Goal: Task Accomplishment & Management: Manage account settings

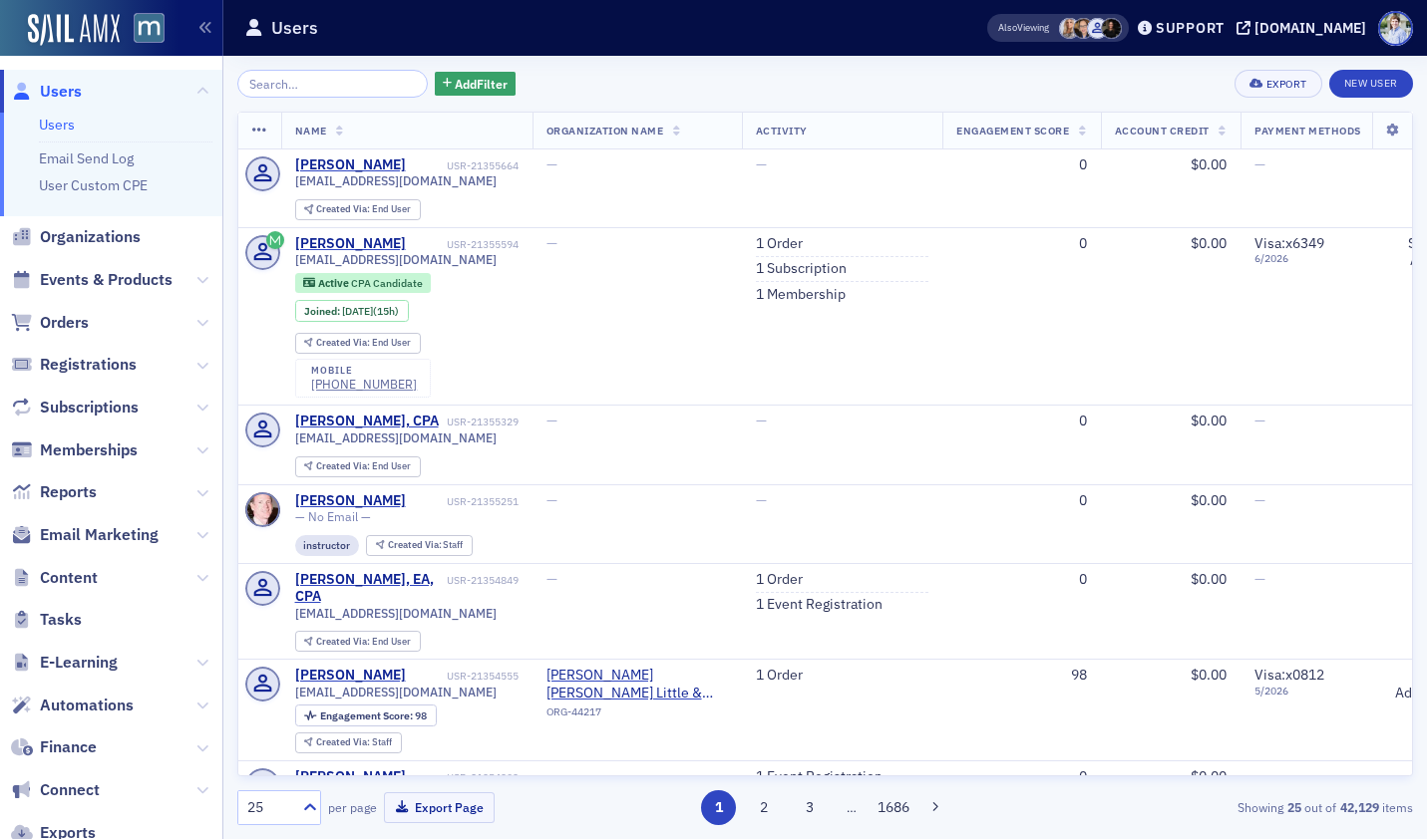
drag, startPoint x: 207, startPoint y: 574, endPoint x: 191, endPoint y: 580, distance: 17.0
click at [207, 574] on icon at bounding box center [202, 578] width 12 height 12
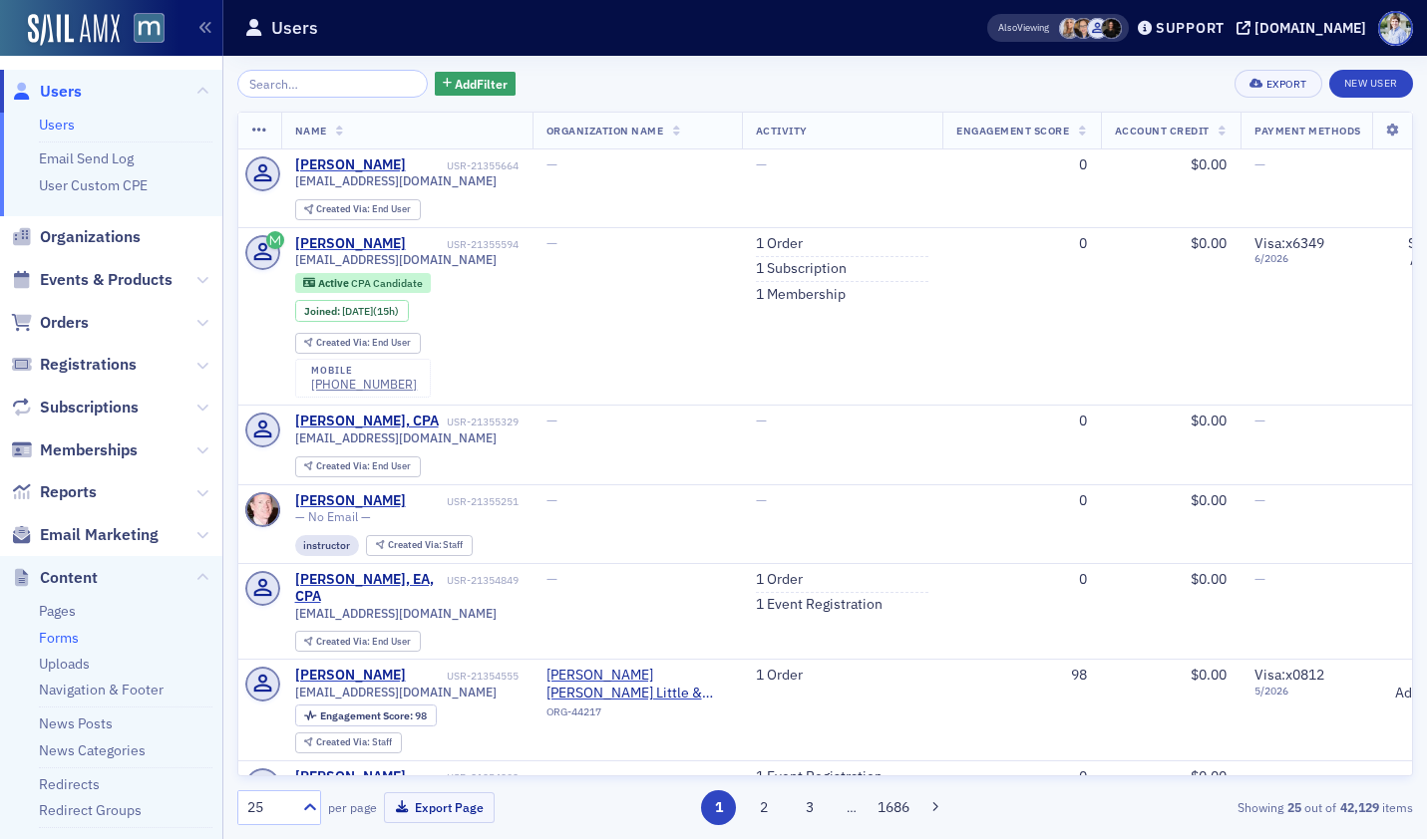
click at [57, 639] on link "Forms" at bounding box center [59, 638] width 40 height 18
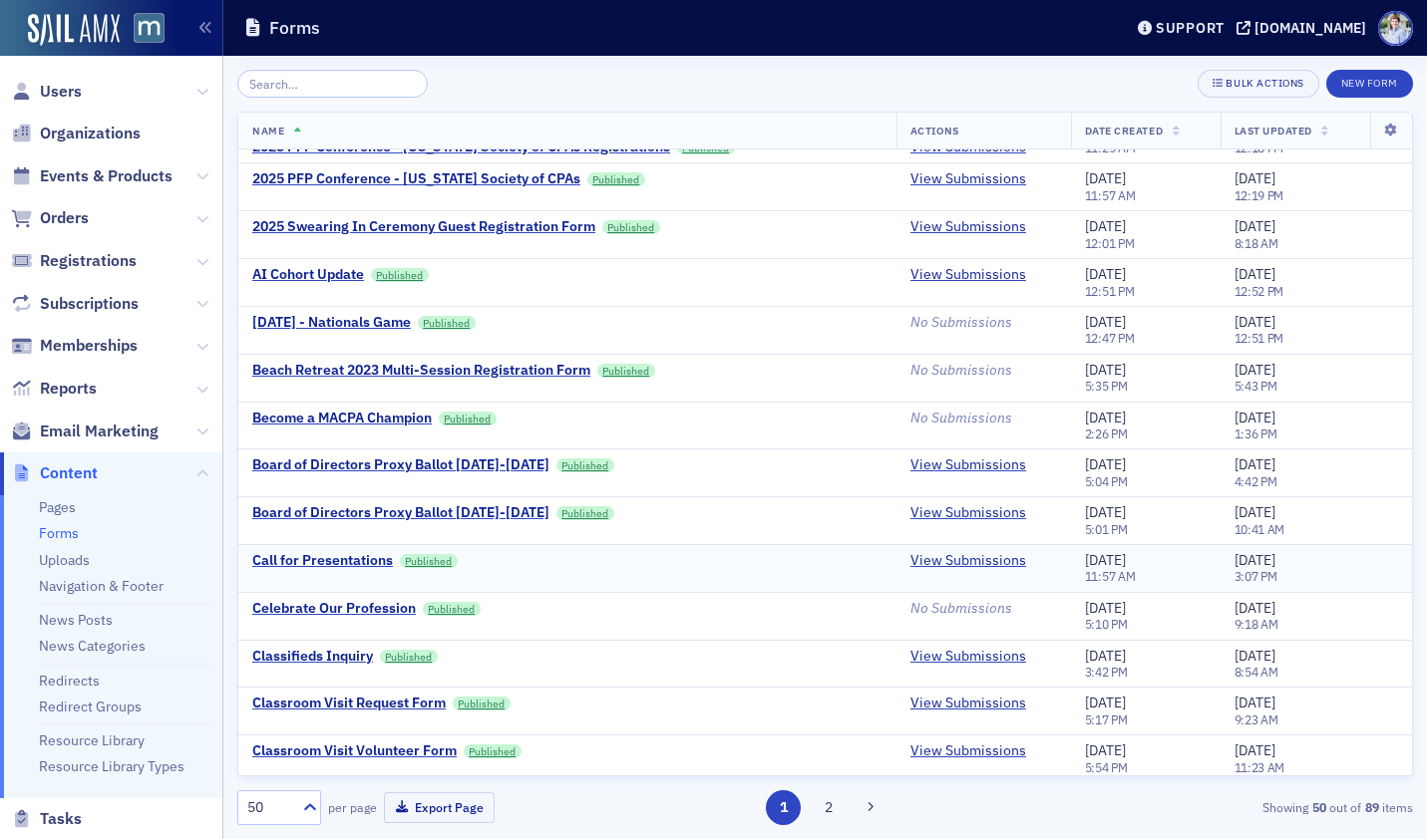
scroll to position [318, 0]
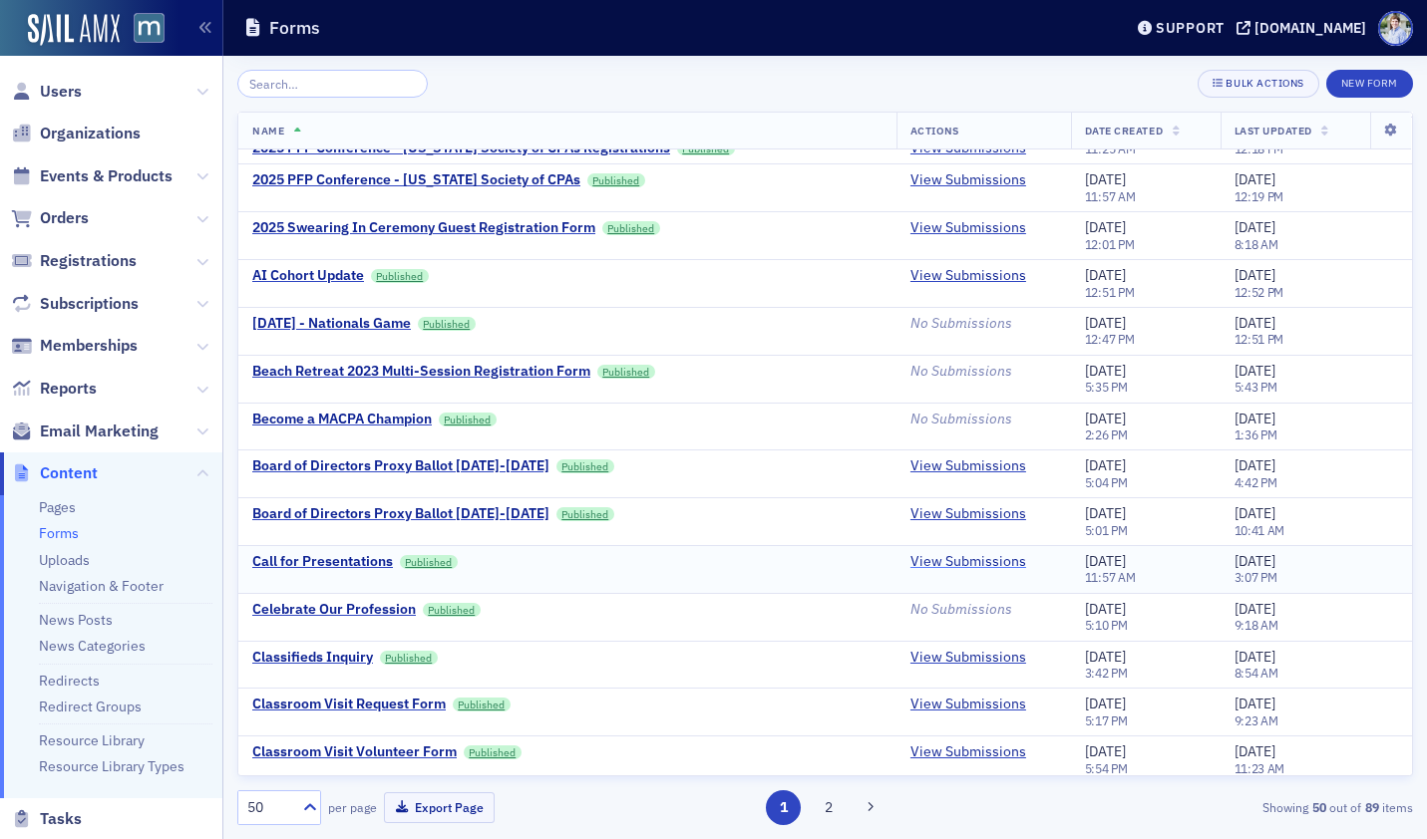
click at [359, 557] on div "Call for Presentations" at bounding box center [322, 562] width 141 height 18
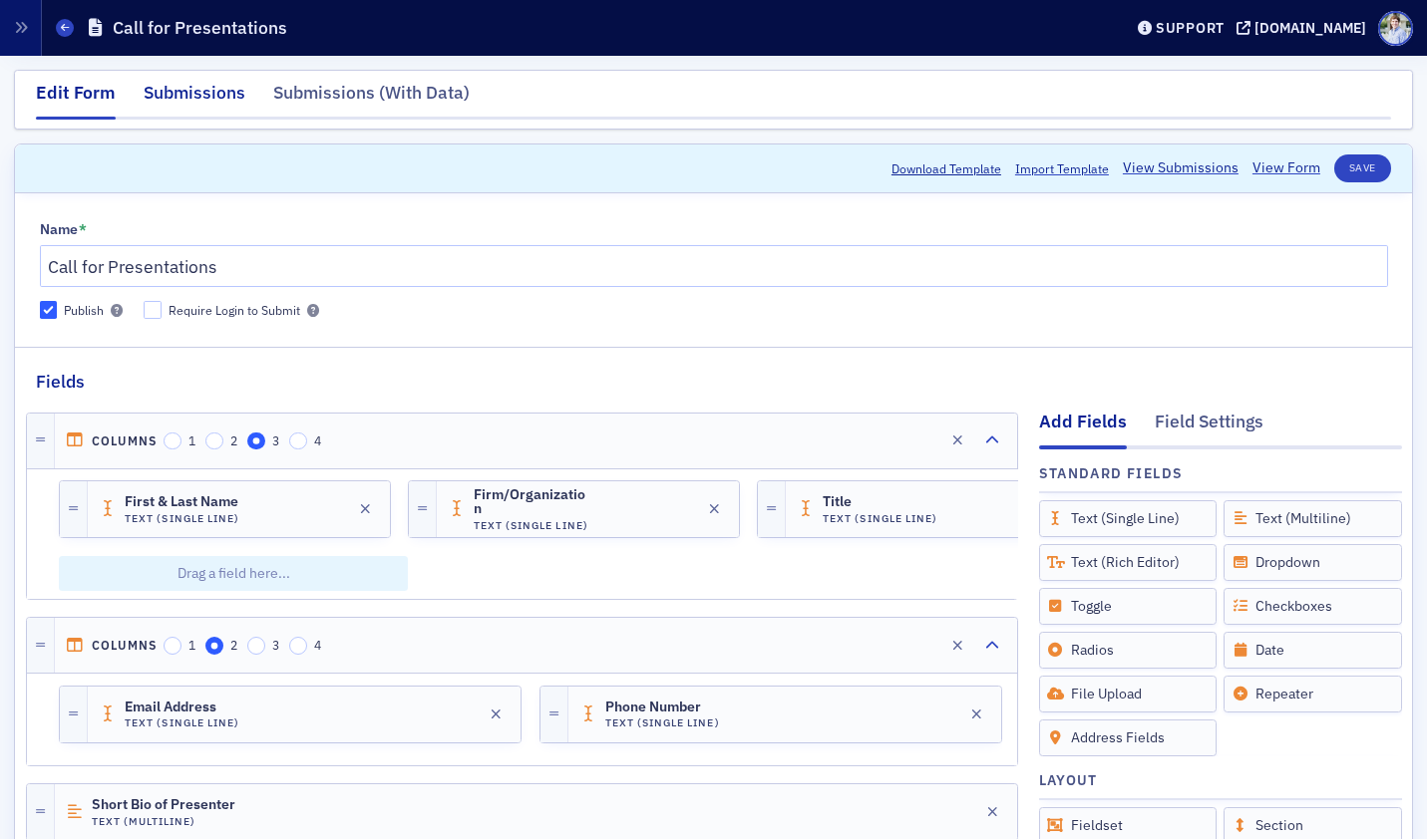
click at [219, 89] on div "Submissions" at bounding box center [195, 98] width 102 height 37
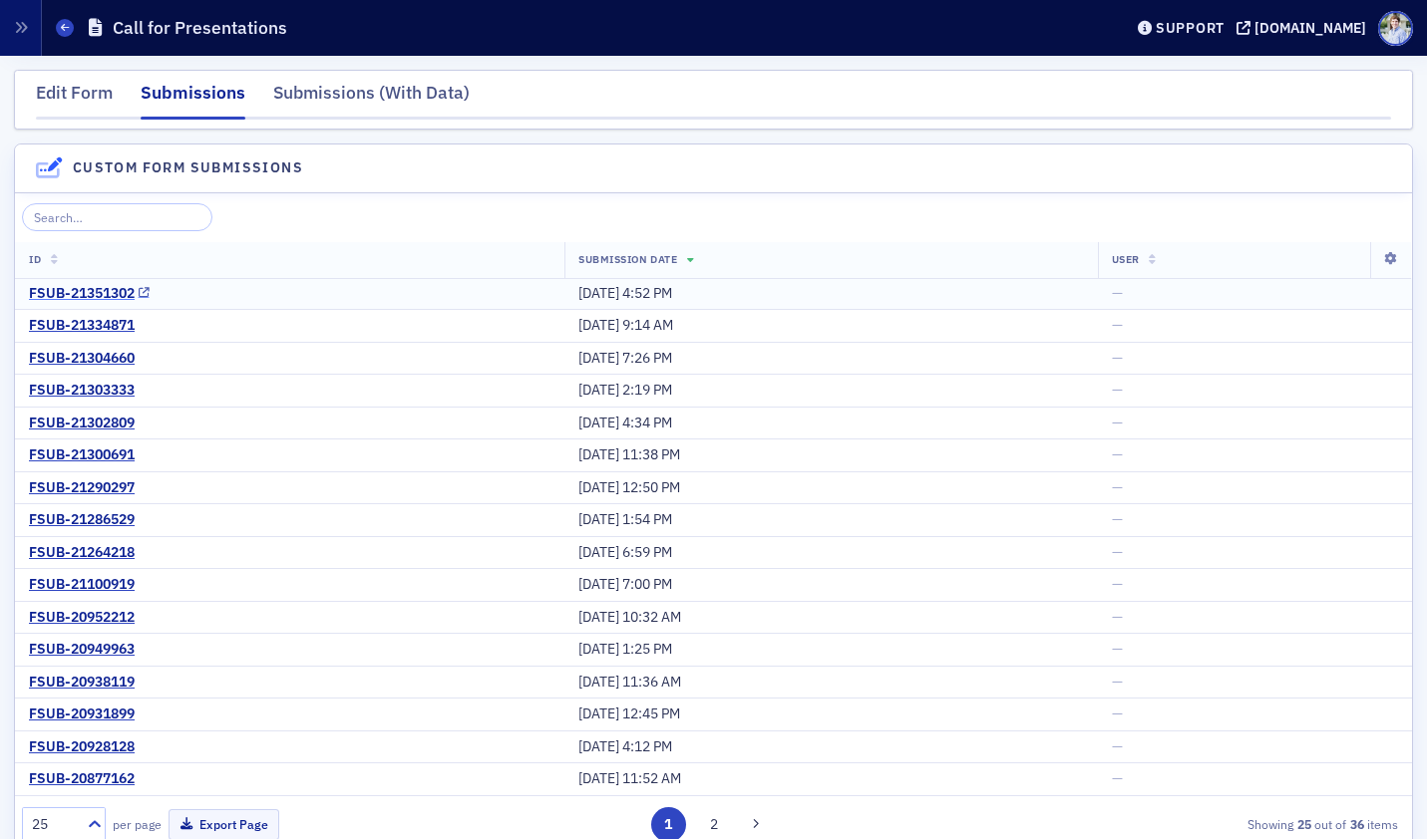
click at [53, 294] on div "FSUB-21351302" at bounding box center [82, 294] width 106 height 18
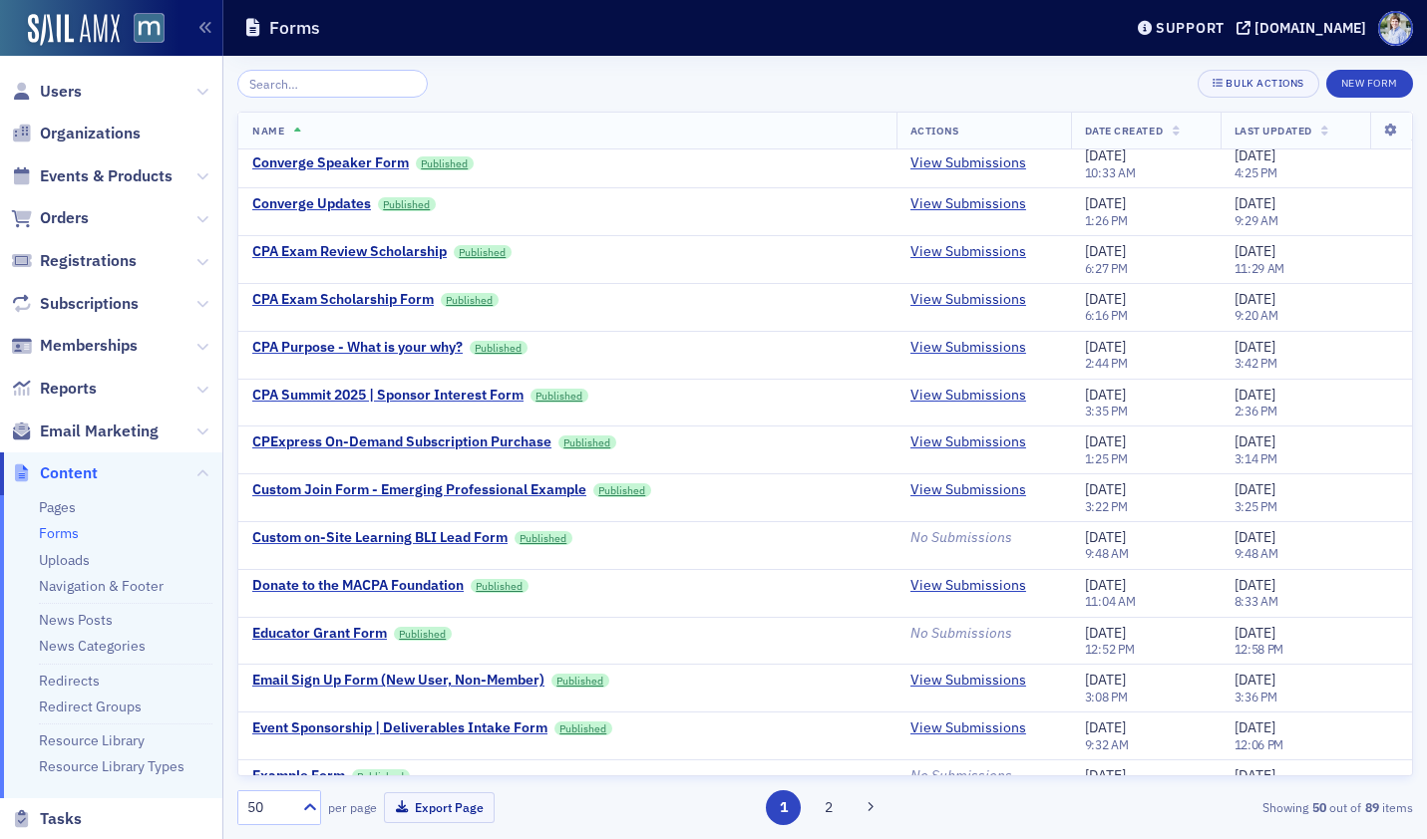
scroll to position [1756, 0]
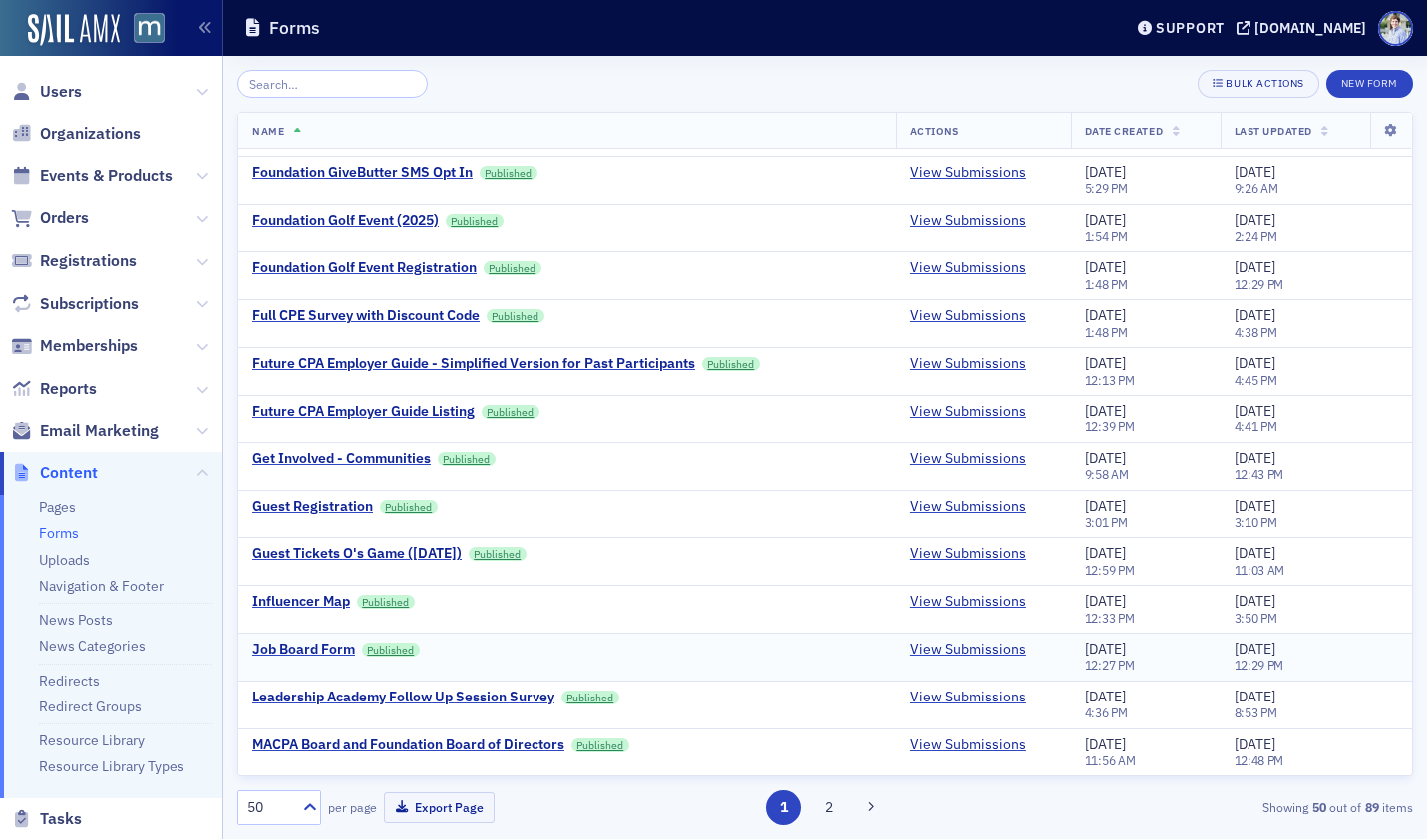
click at [245, 652] on td "Job Board Form Published" at bounding box center [567, 657] width 658 height 48
click at [269, 653] on div "Job Board Form" at bounding box center [303, 650] width 103 height 18
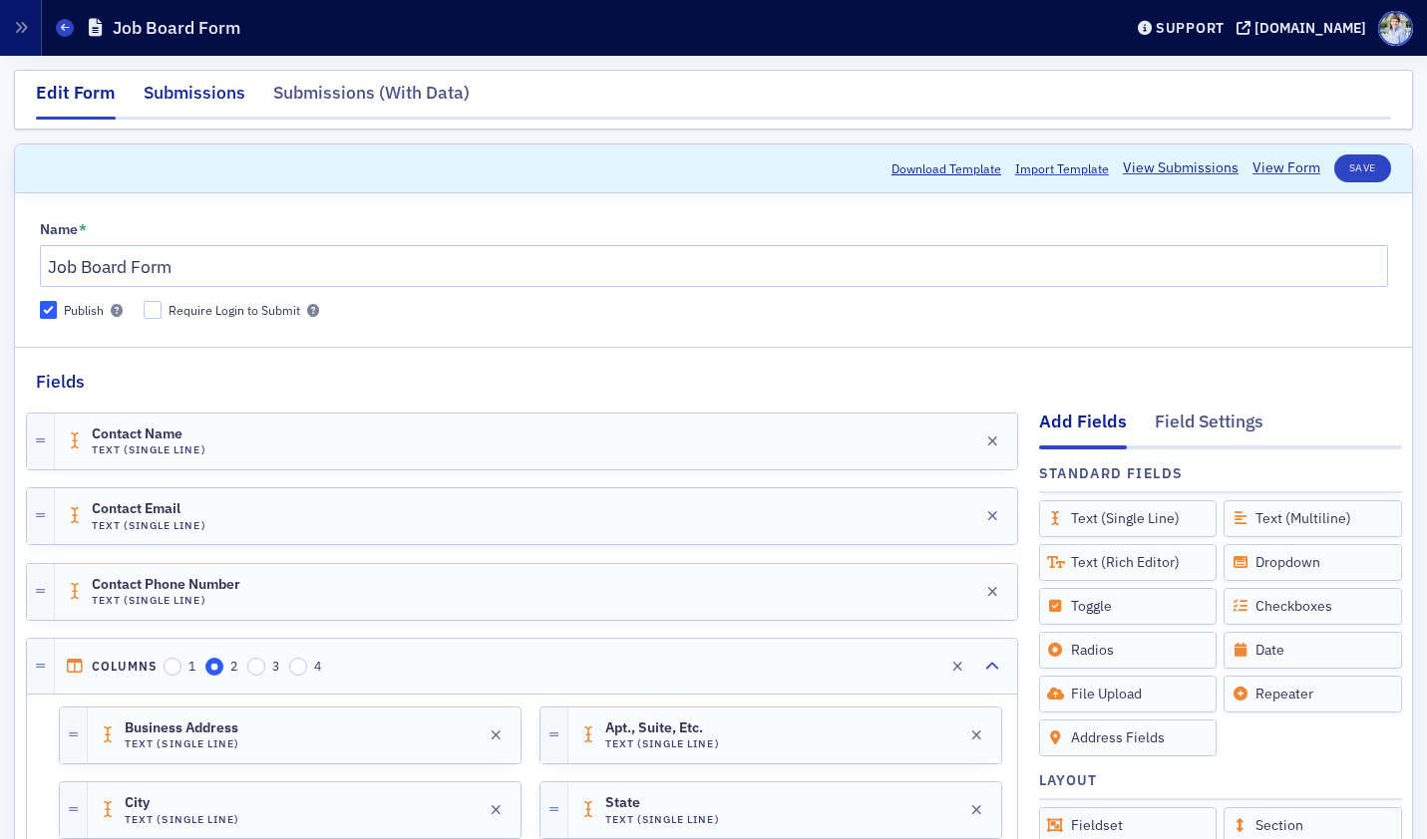
drag, startPoint x: 215, startPoint y: 114, endPoint x: 203, endPoint y: 106, distance: 14.4
click at [213, 113] on div "Submissions" at bounding box center [195, 98] width 102 height 37
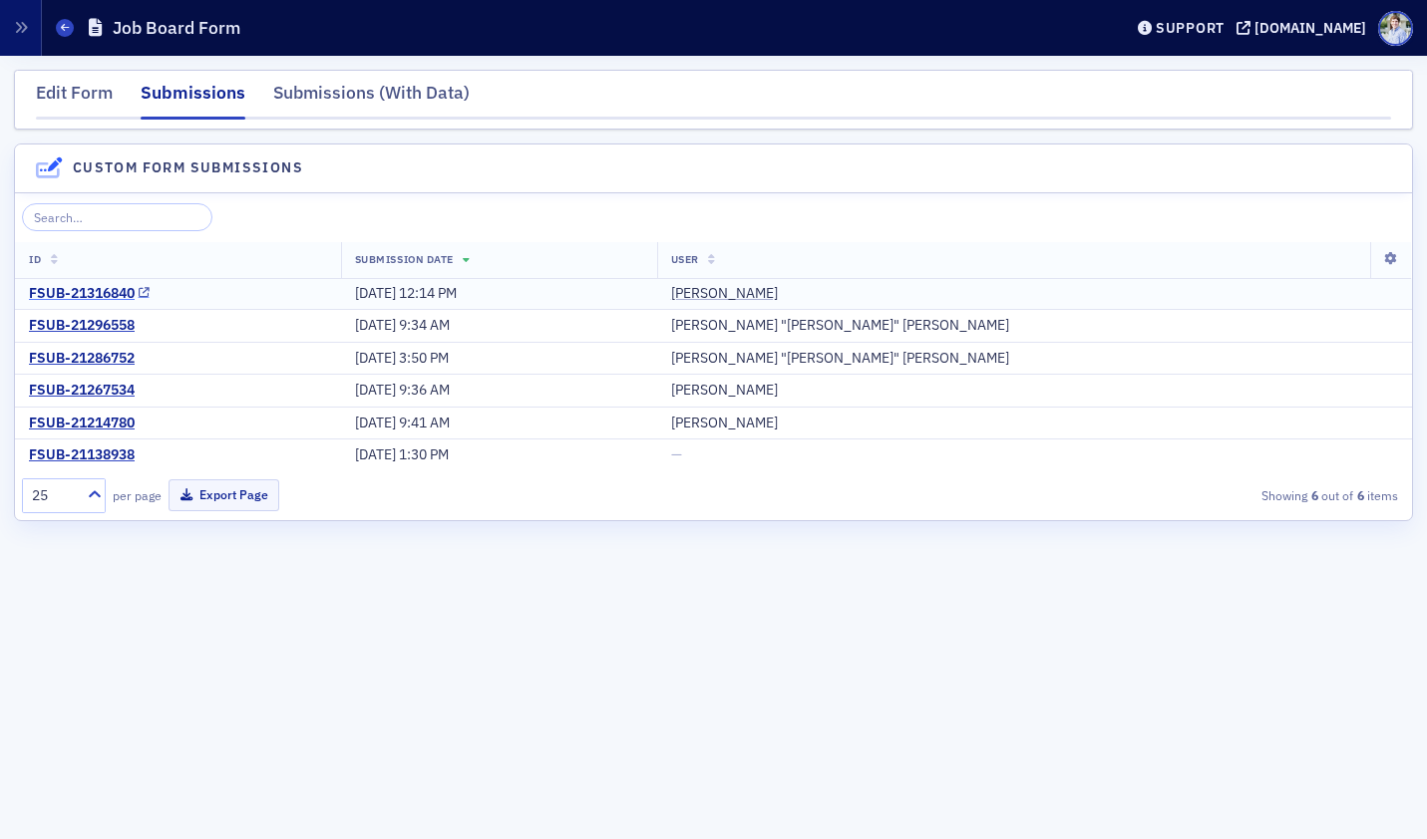
click at [89, 295] on div "FSUB-21316840" at bounding box center [82, 294] width 106 height 18
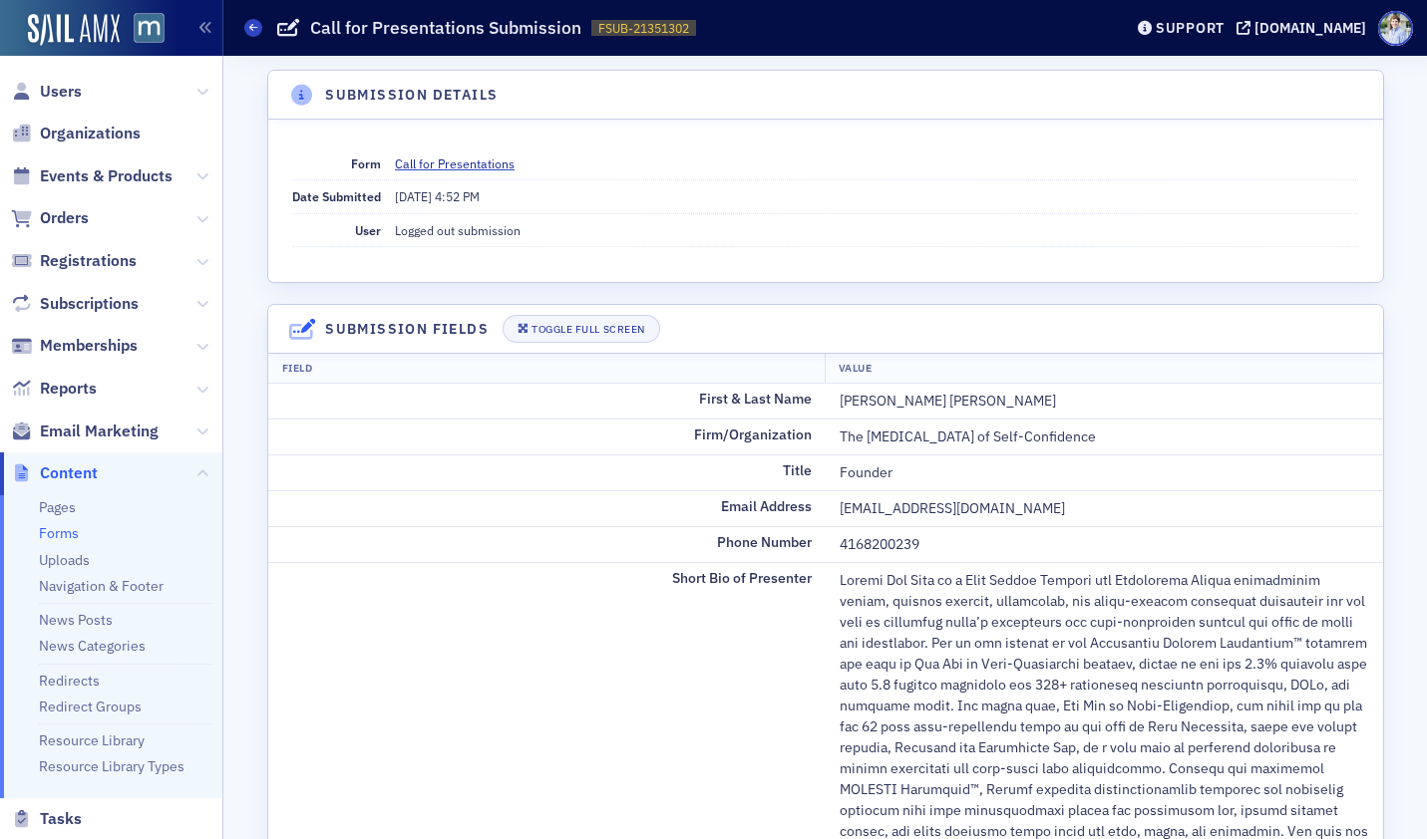
click at [582, 206] on dd "10/2/2025 4:52 PM" at bounding box center [876, 196] width 963 height 32
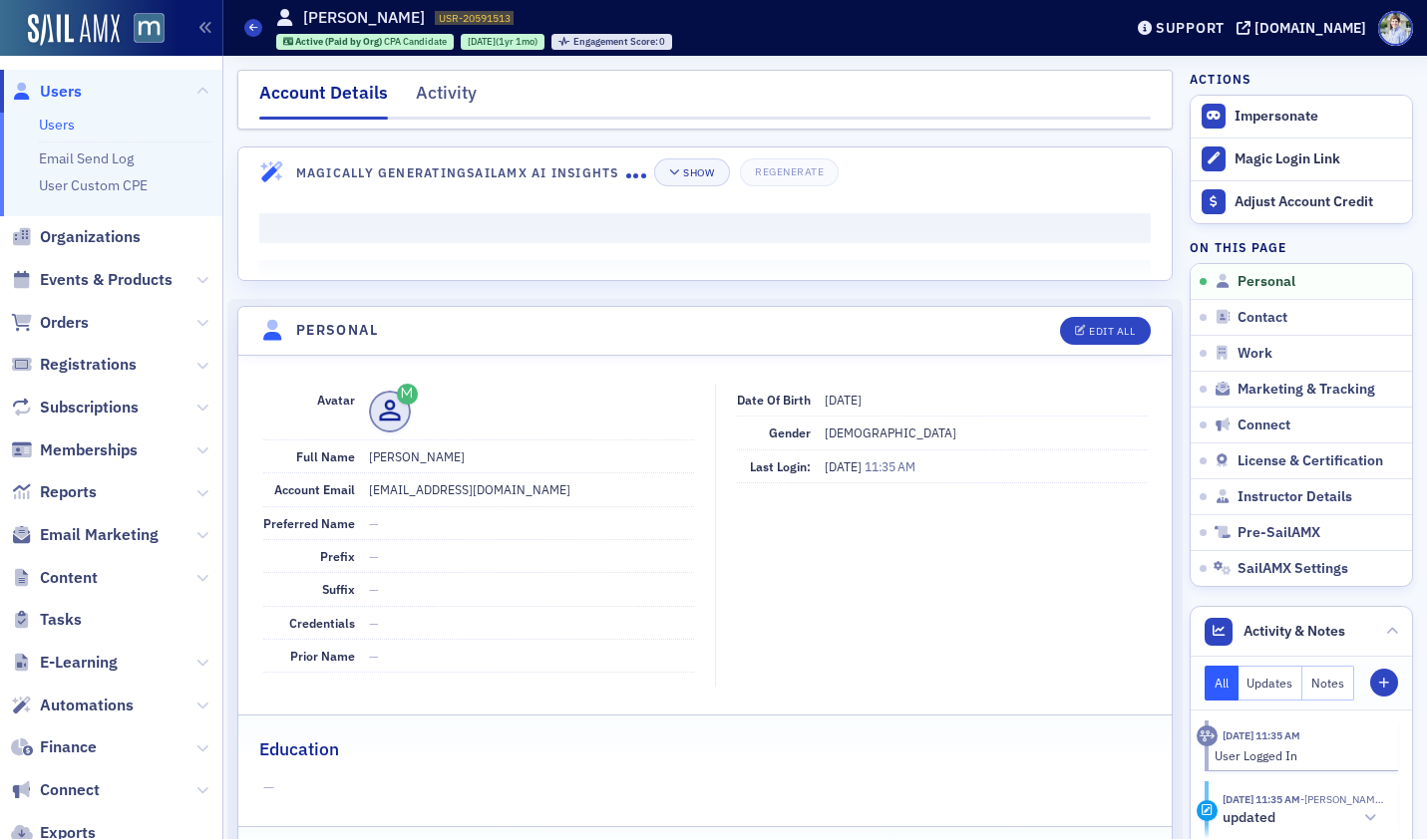
click at [445, 121] on div "Account Details Activity" at bounding box center [704, 100] width 935 height 60
click at [446, 96] on div "Activity" at bounding box center [446, 98] width 61 height 37
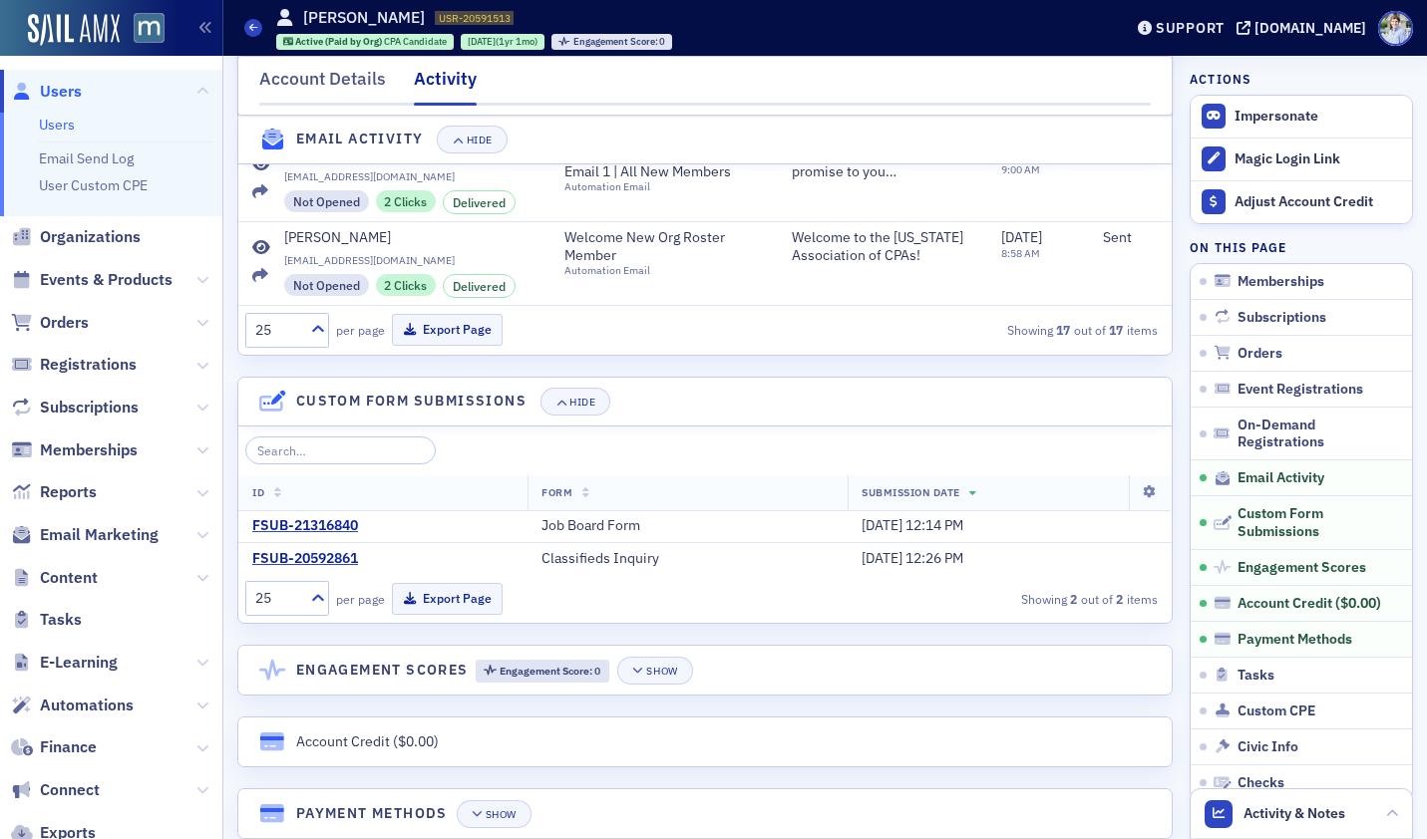
scroll to position [1409, 0]
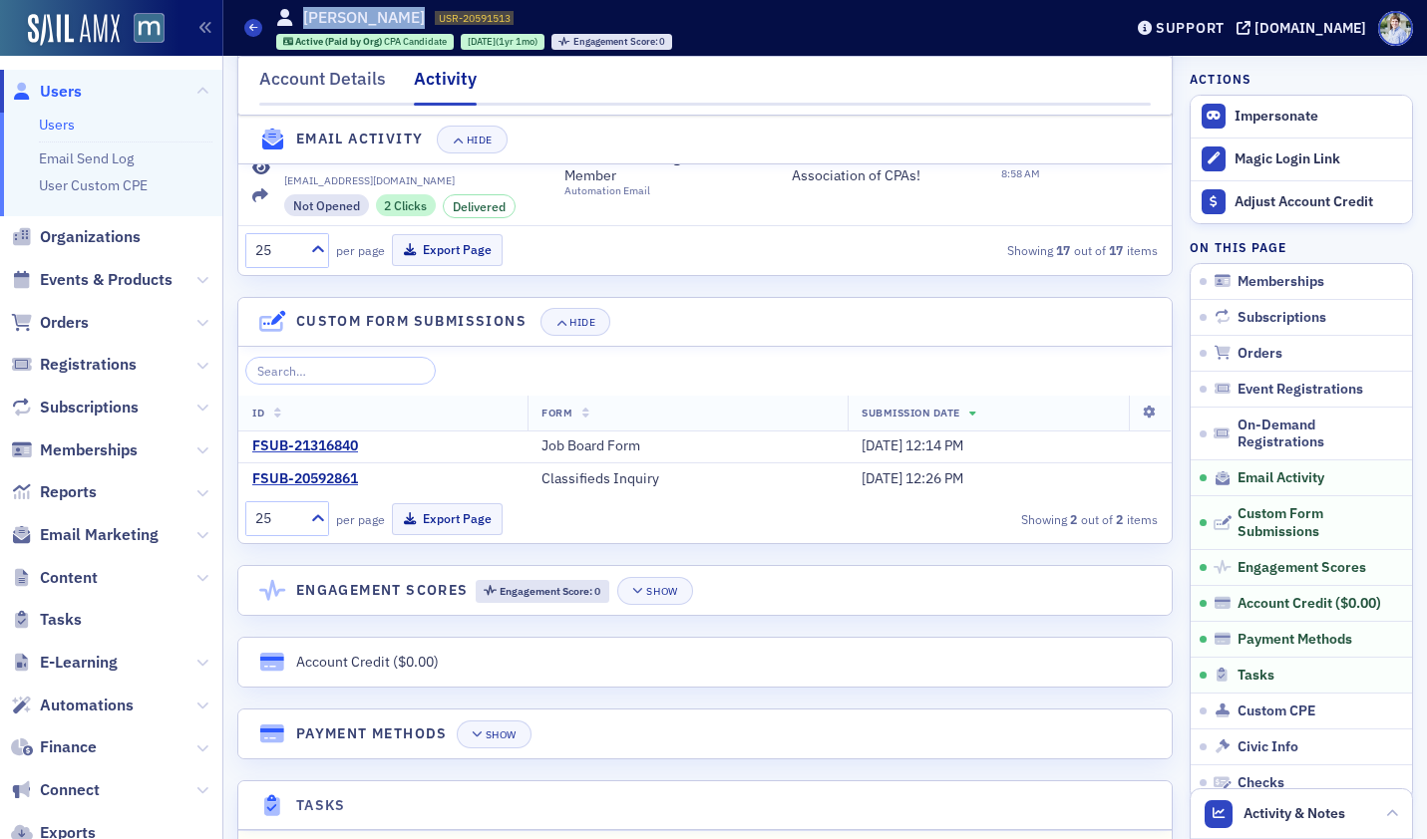
drag, startPoint x: 305, startPoint y: 16, endPoint x: 420, endPoint y: 14, distance: 114.7
click at [420, 14] on div "Andrew Winters USR-20591513 20591513" at bounding box center [395, 18] width 238 height 22
click at [421, 438] on div "FSUB-21316840" at bounding box center [382, 447] width 261 height 18
click at [297, 443] on div "FSUB-21316840" at bounding box center [305, 447] width 106 height 18
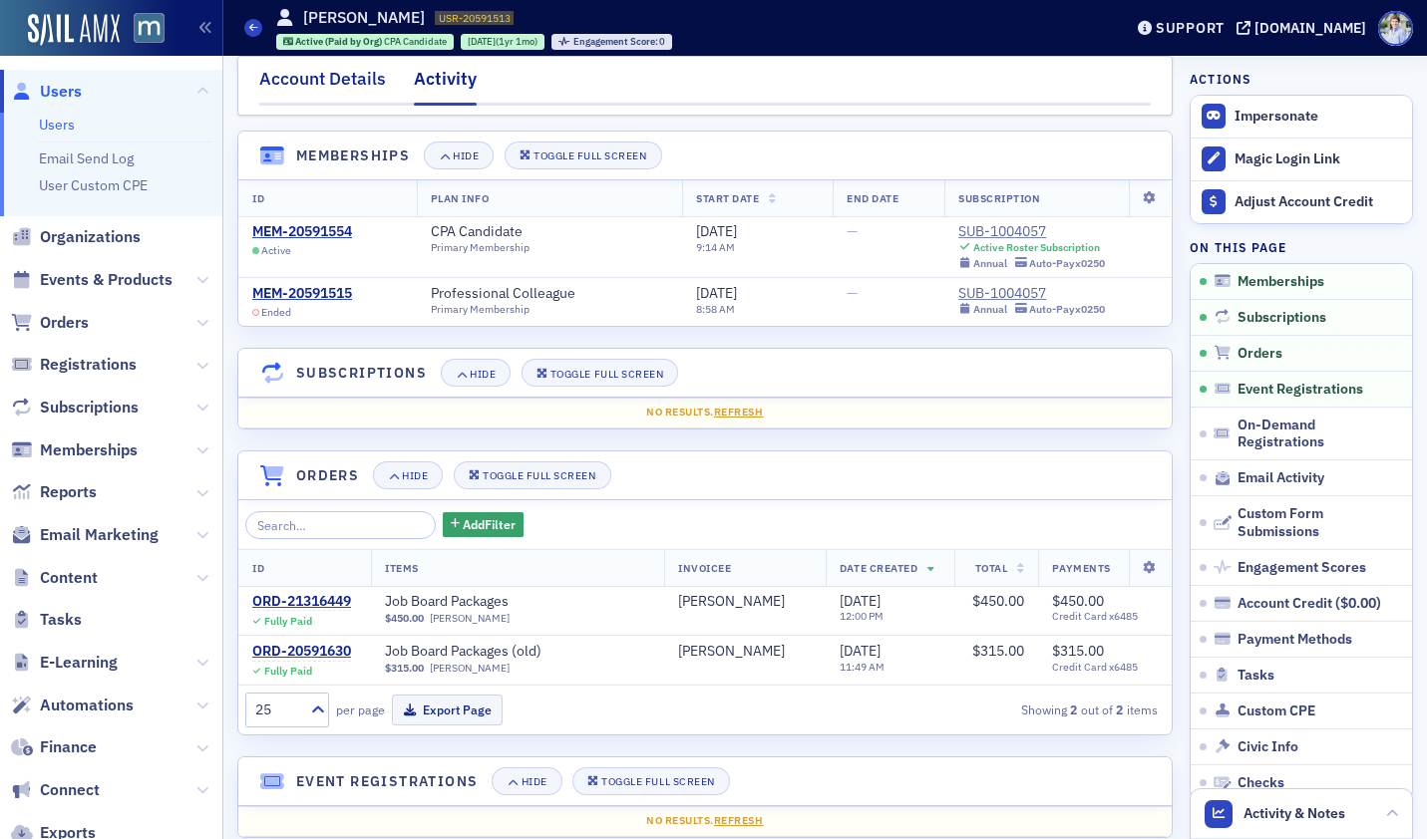
scroll to position [0, 0]
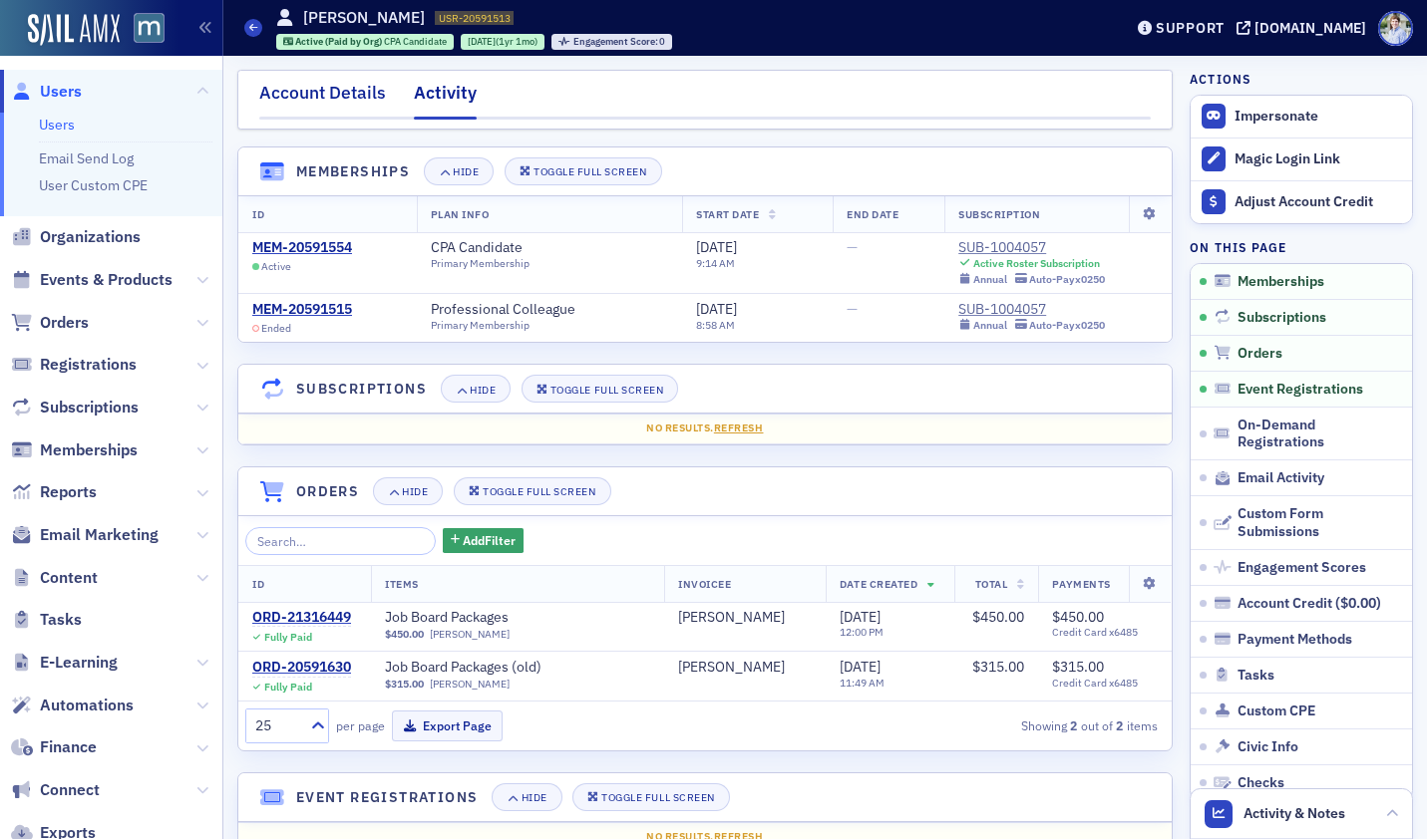
click at [348, 104] on div "Account Details" at bounding box center [322, 98] width 127 height 37
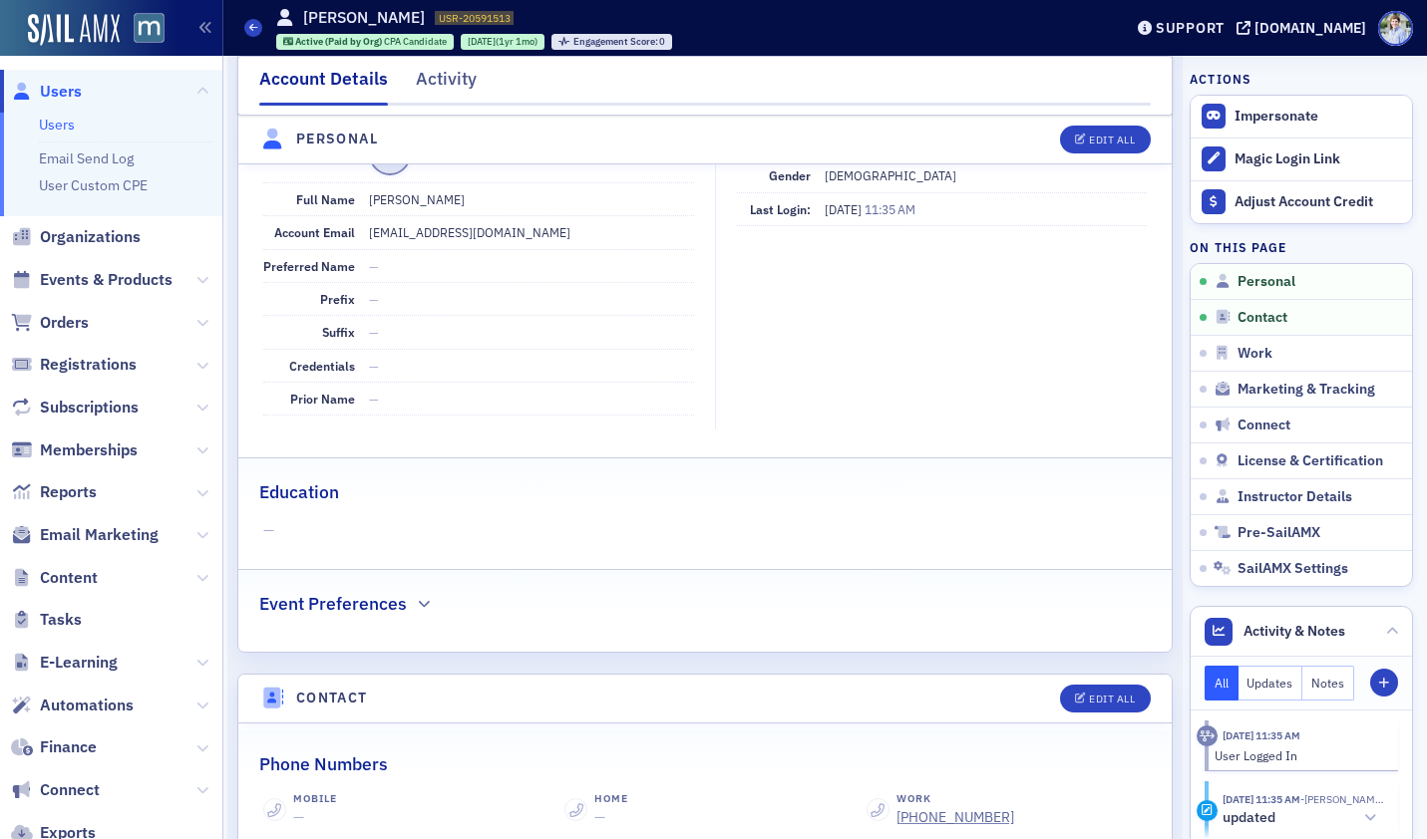
scroll to position [244, 0]
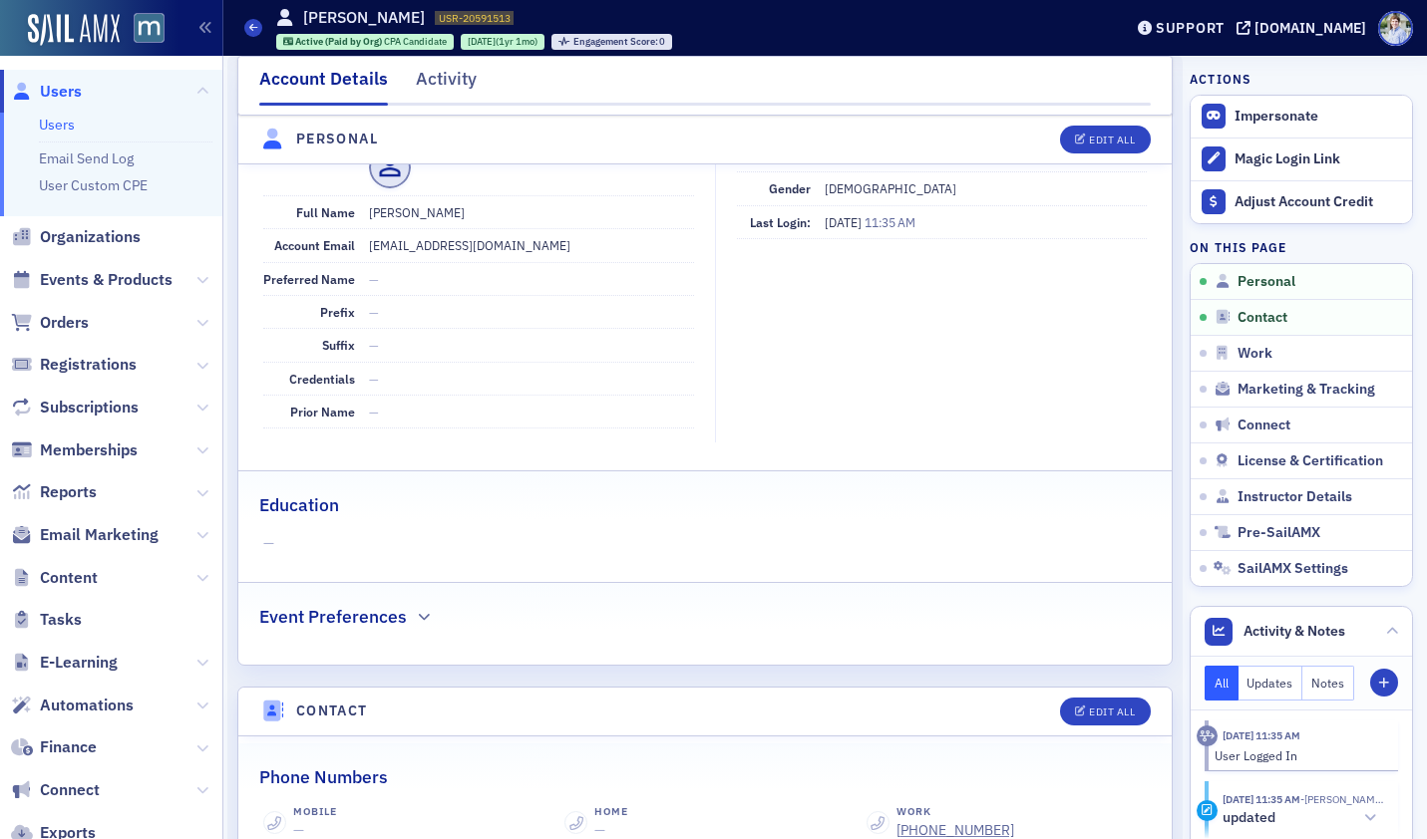
click at [502, 465] on div "Avatar Full Name Andrew Winters Account Email awinters@aaacpa.com Preferred Nam…" at bounding box center [704, 388] width 933 height 553
click at [788, 288] on fieldset "Date of Birth 2/24/1989 Gender Male Last Login: 10/7/2025 11:35 AM" at bounding box center [936, 292] width 442 height 304
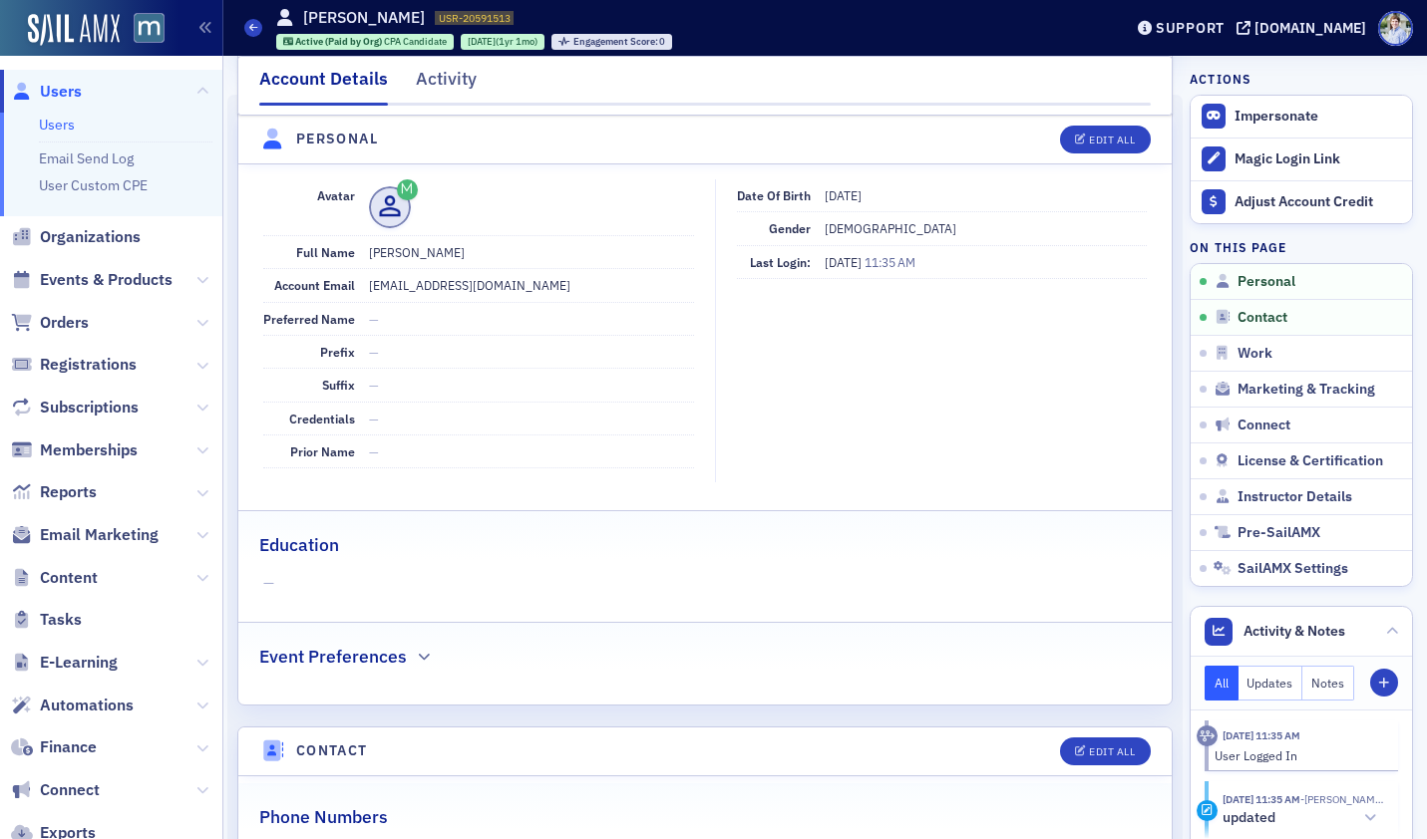
click at [749, 363] on fieldset "Date of Birth 2/24/1989 Gender Male Last Login: 10/7/2025 11:35 AM" at bounding box center [936, 331] width 442 height 304
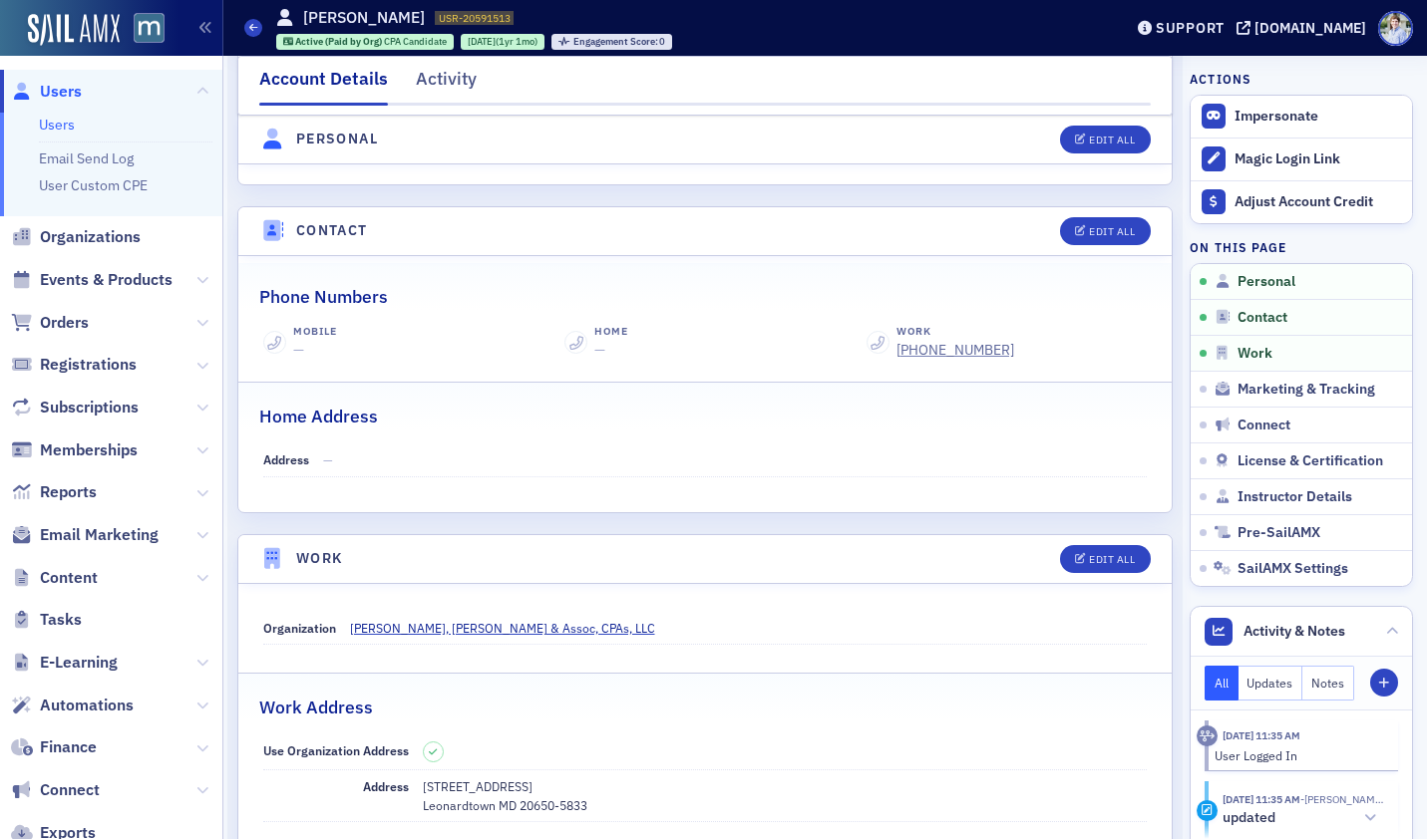
scroll to position [0, 0]
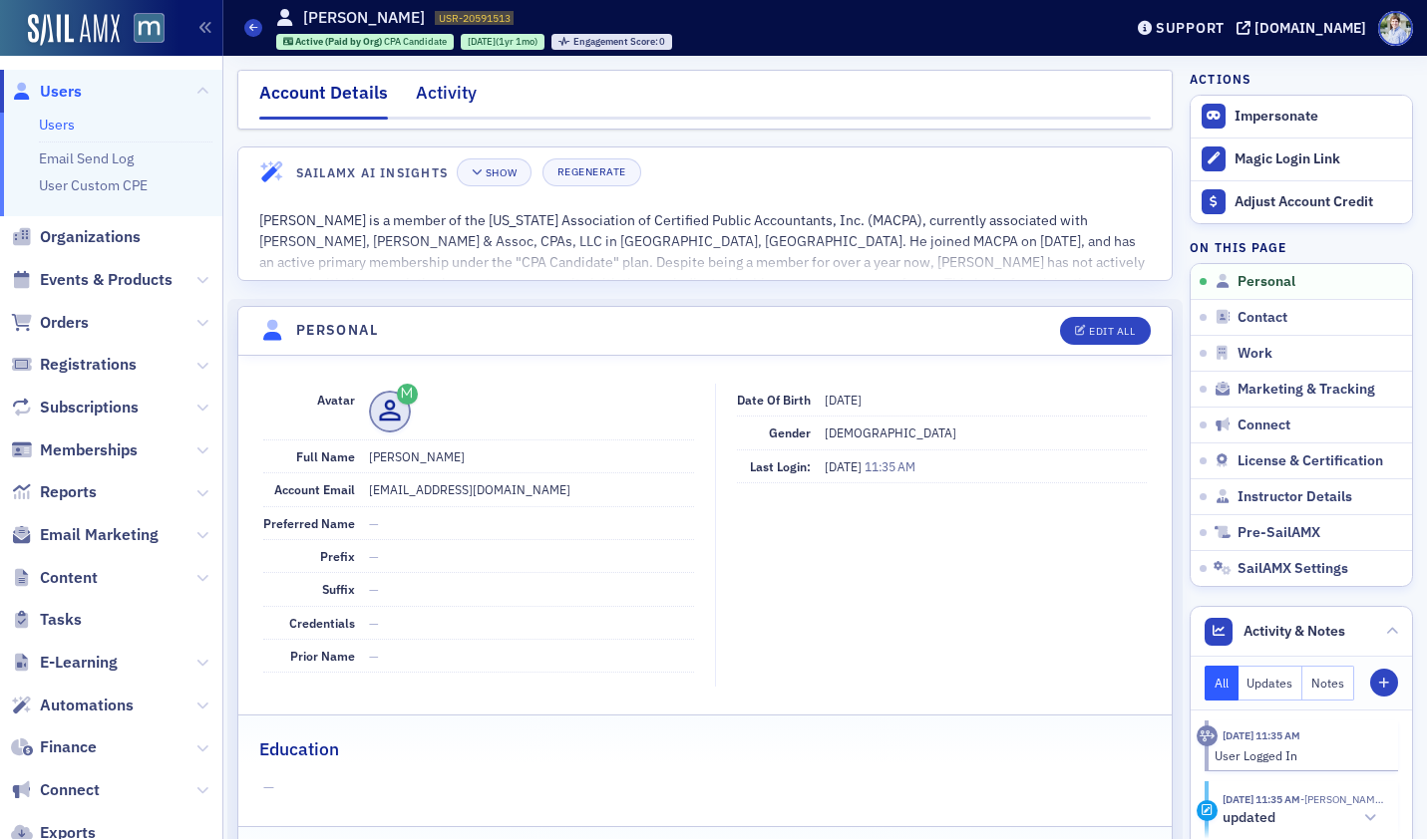
click at [442, 103] on div "Activity" at bounding box center [446, 98] width 61 height 37
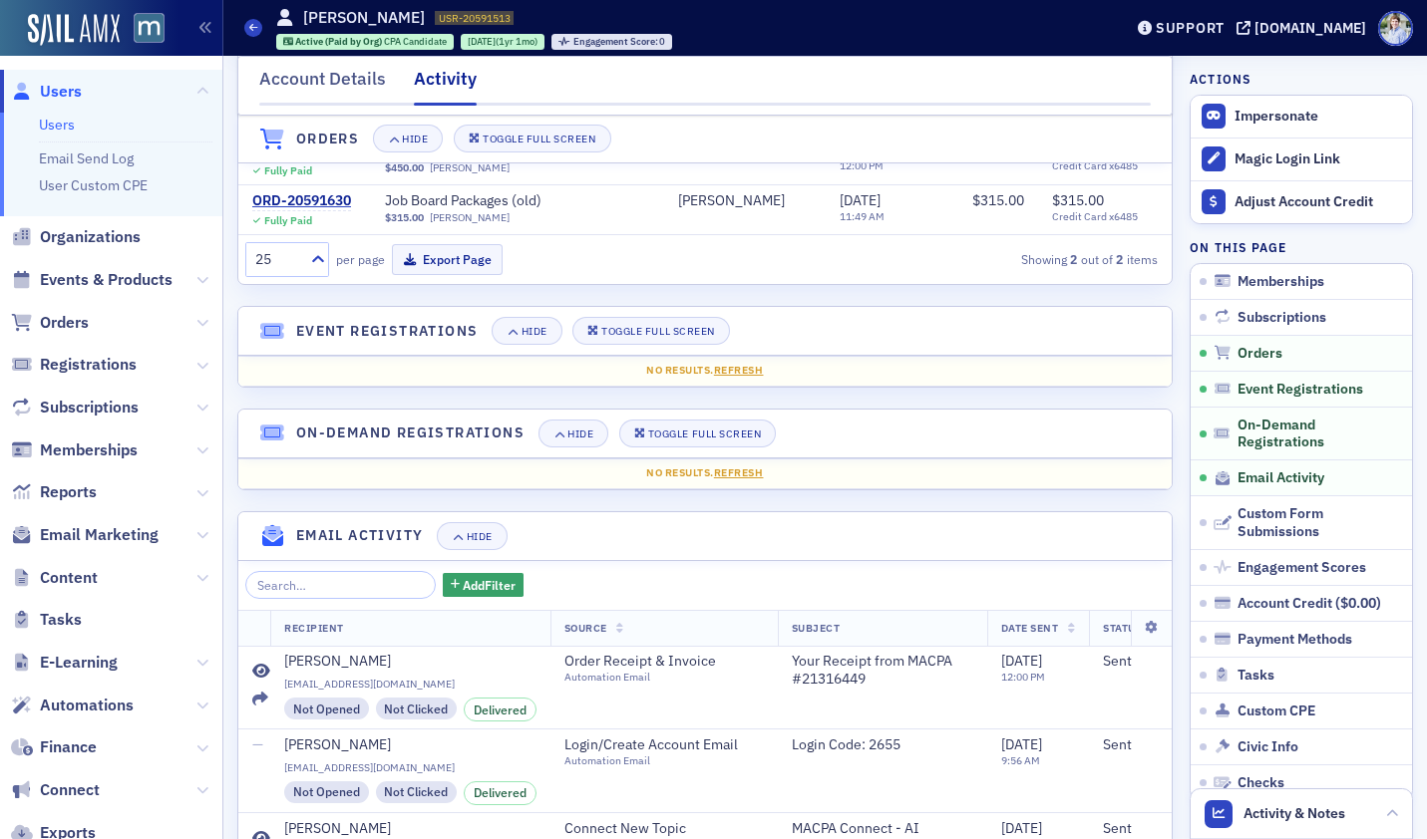
scroll to position [476, 0]
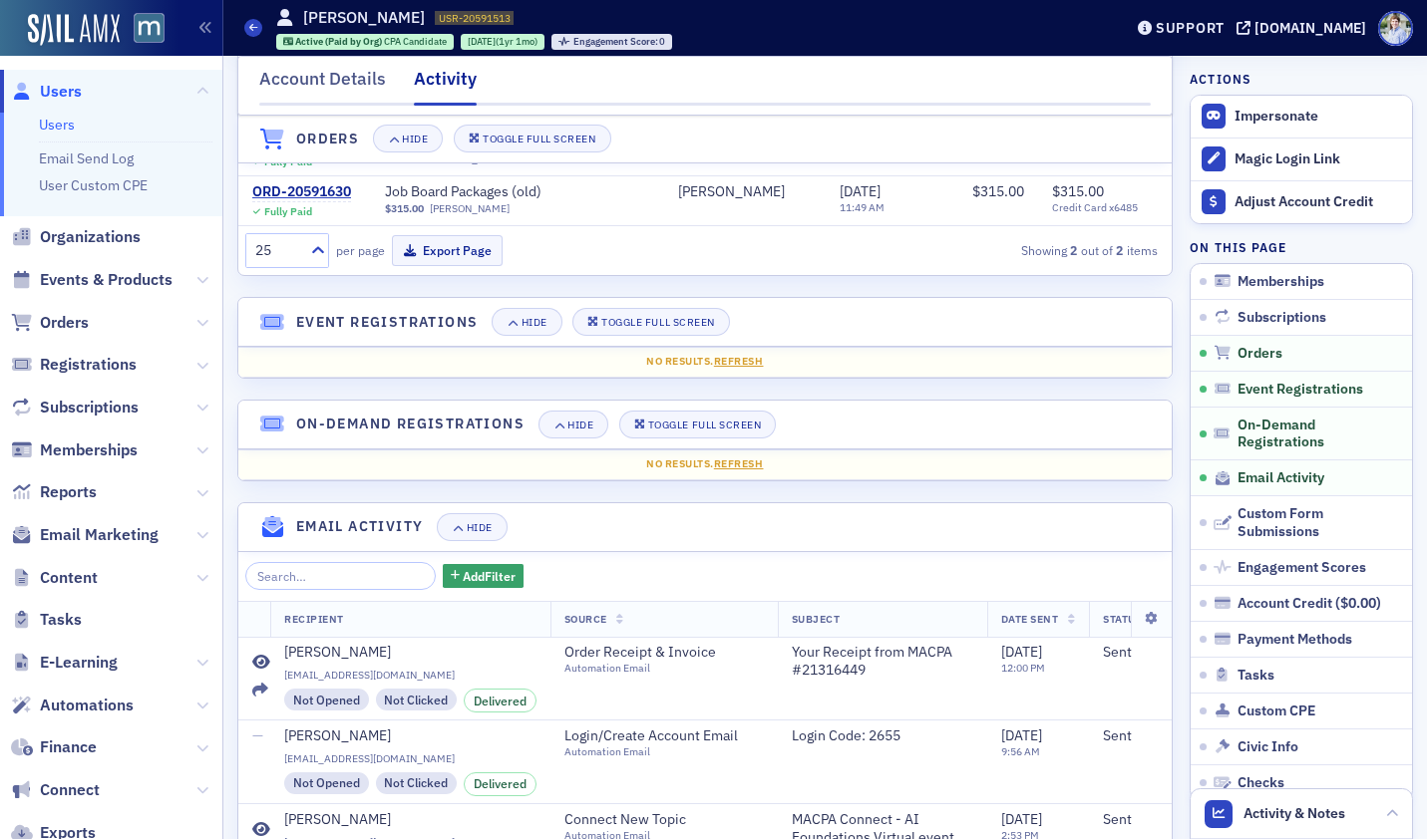
drag, startPoint x: 199, startPoint y: 357, endPoint x: 191, endPoint y: 369, distance: 14.4
click at [199, 357] on button at bounding box center [202, 365] width 12 height 22
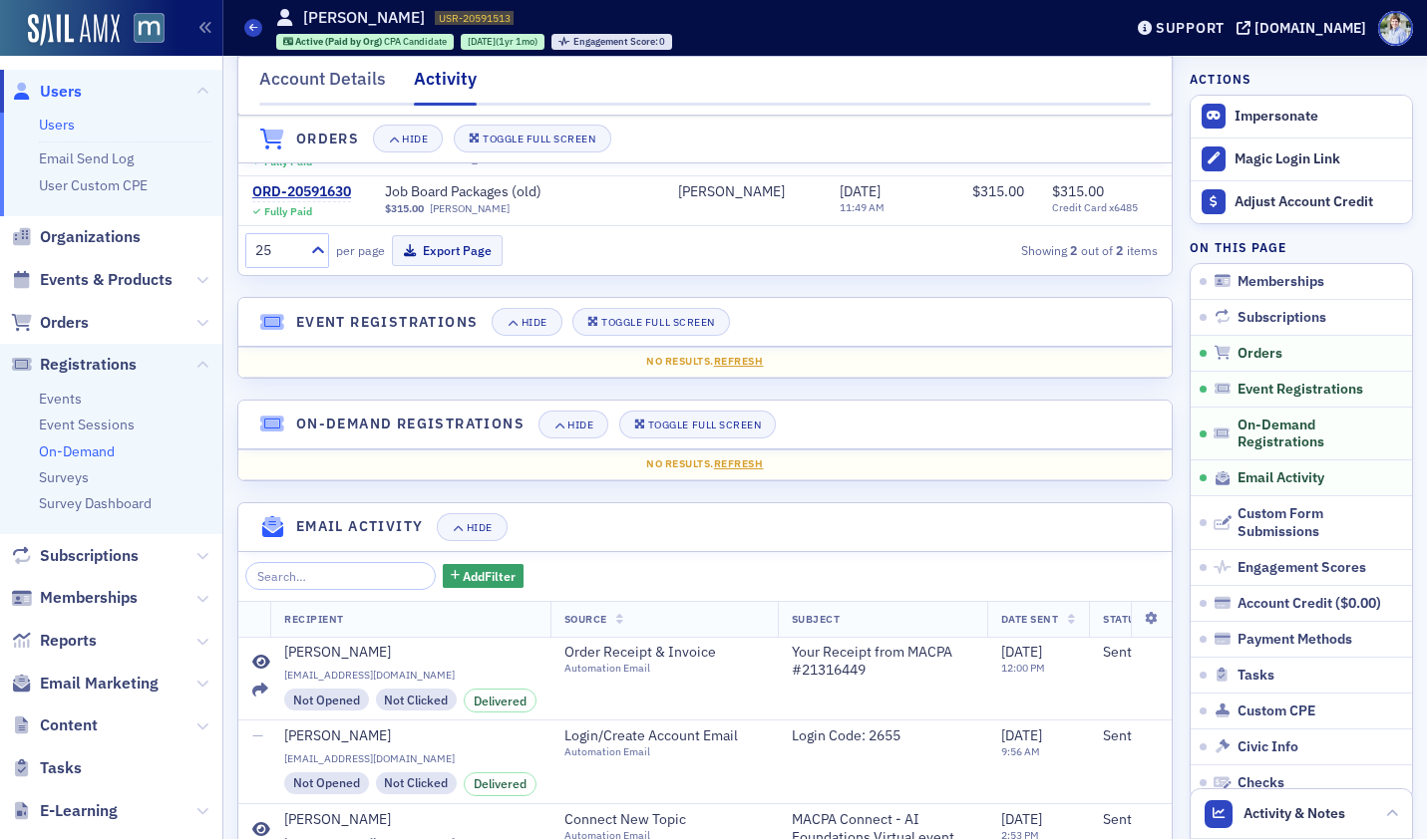
click at [65, 448] on link "On-Demand" at bounding box center [77, 452] width 76 height 18
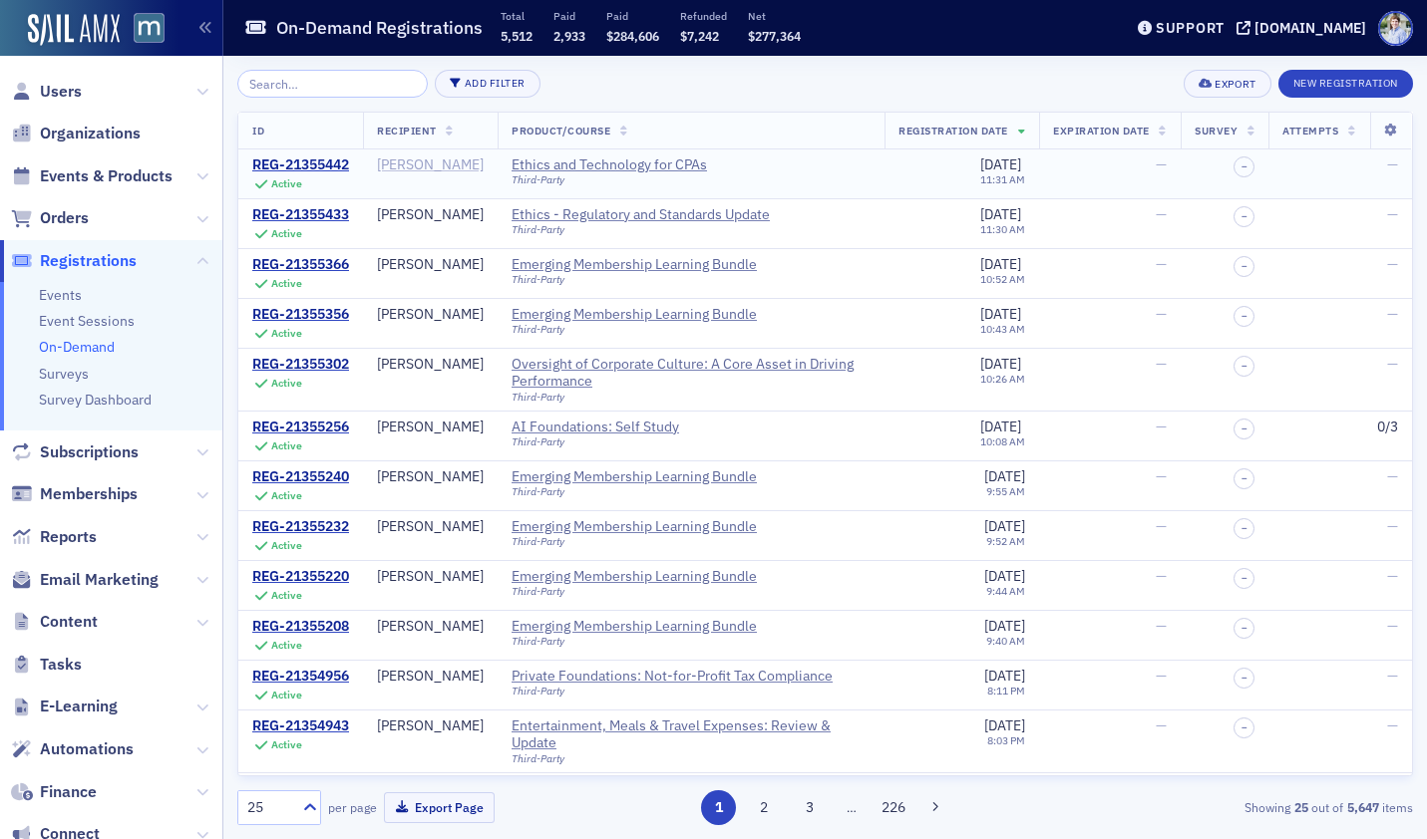
click at [403, 173] on div "Gerry Lindner" at bounding box center [430, 166] width 107 height 18
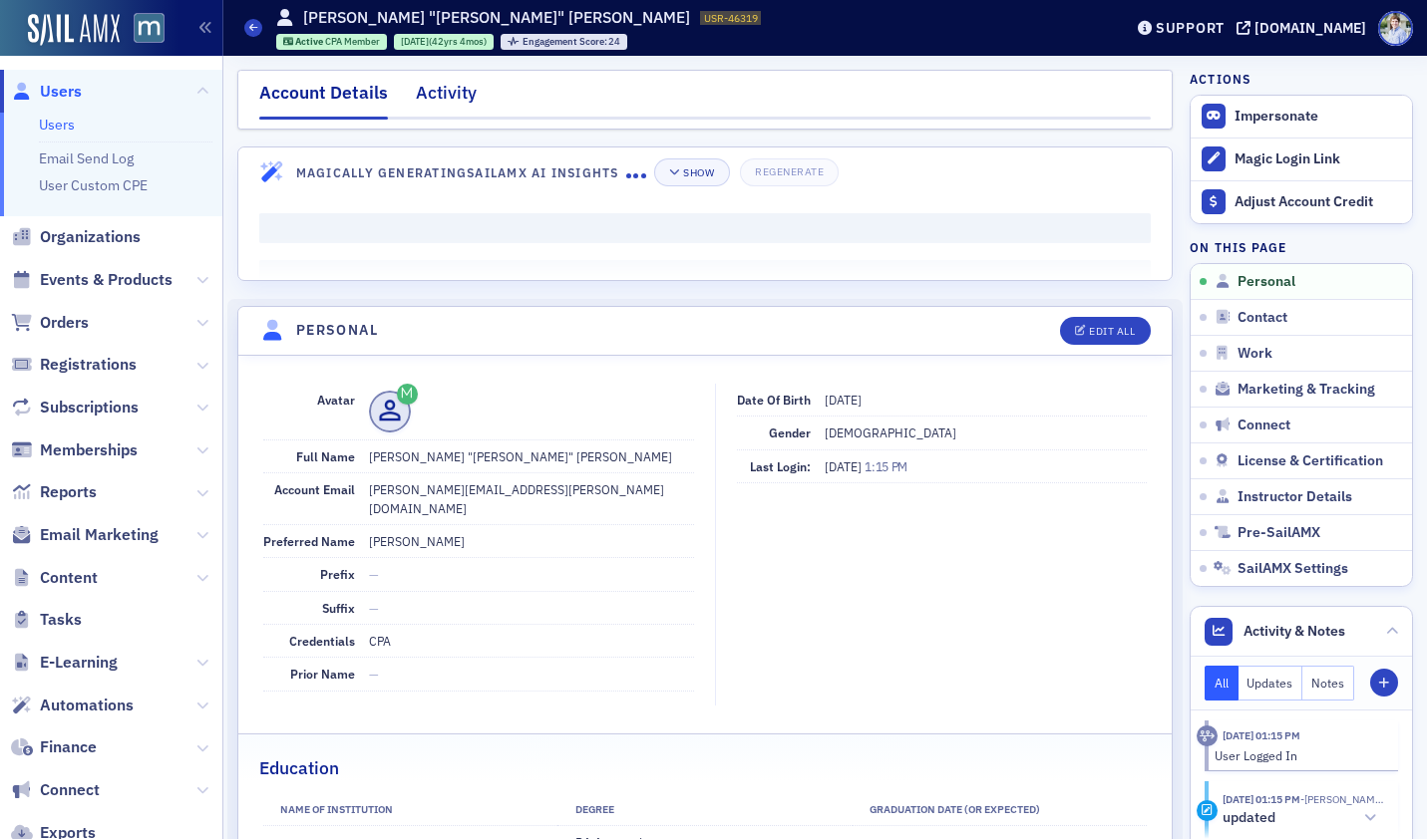
click at [460, 84] on div "Activity" at bounding box center [446, 98] width 61 height 37
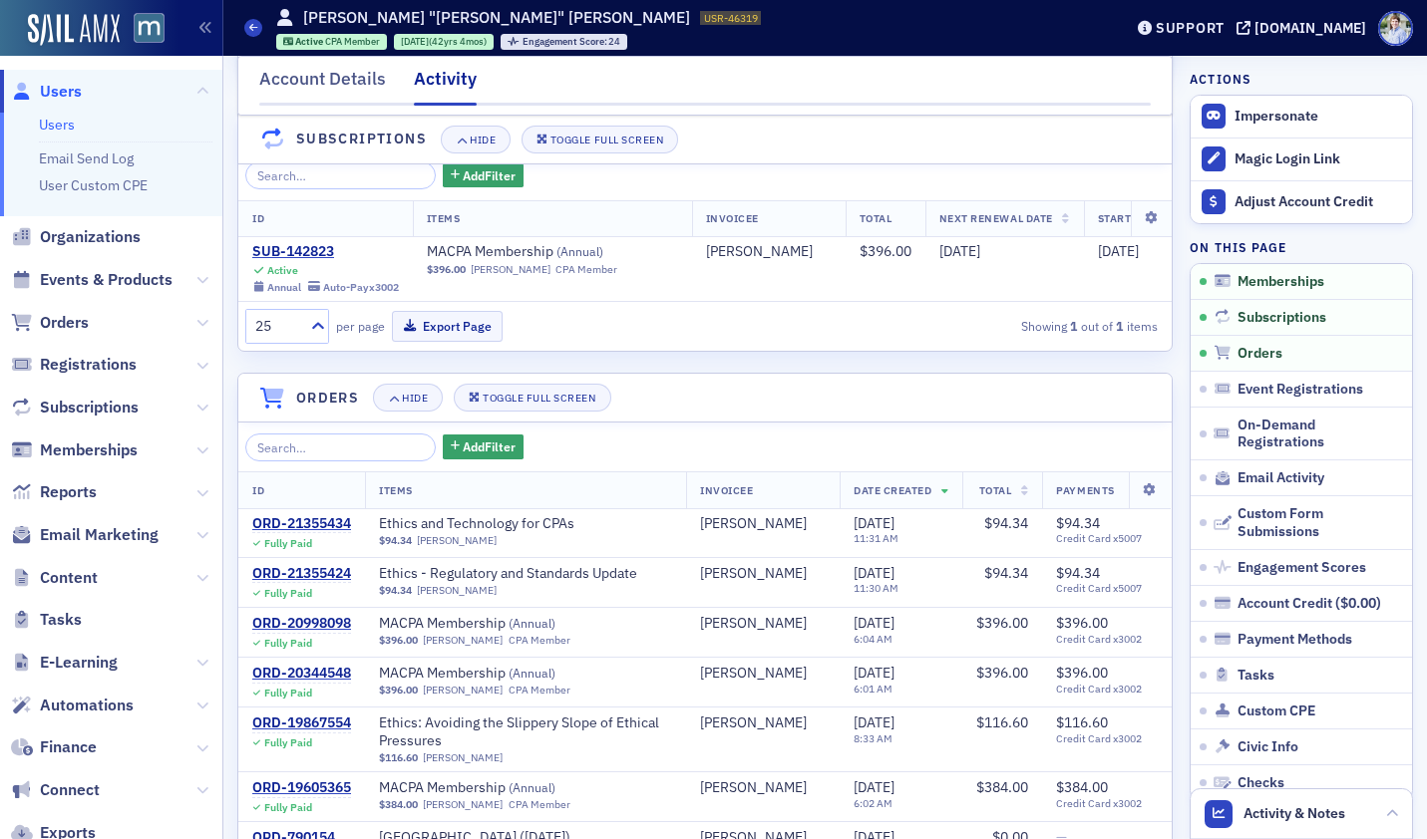
scroll to position [316, 0]
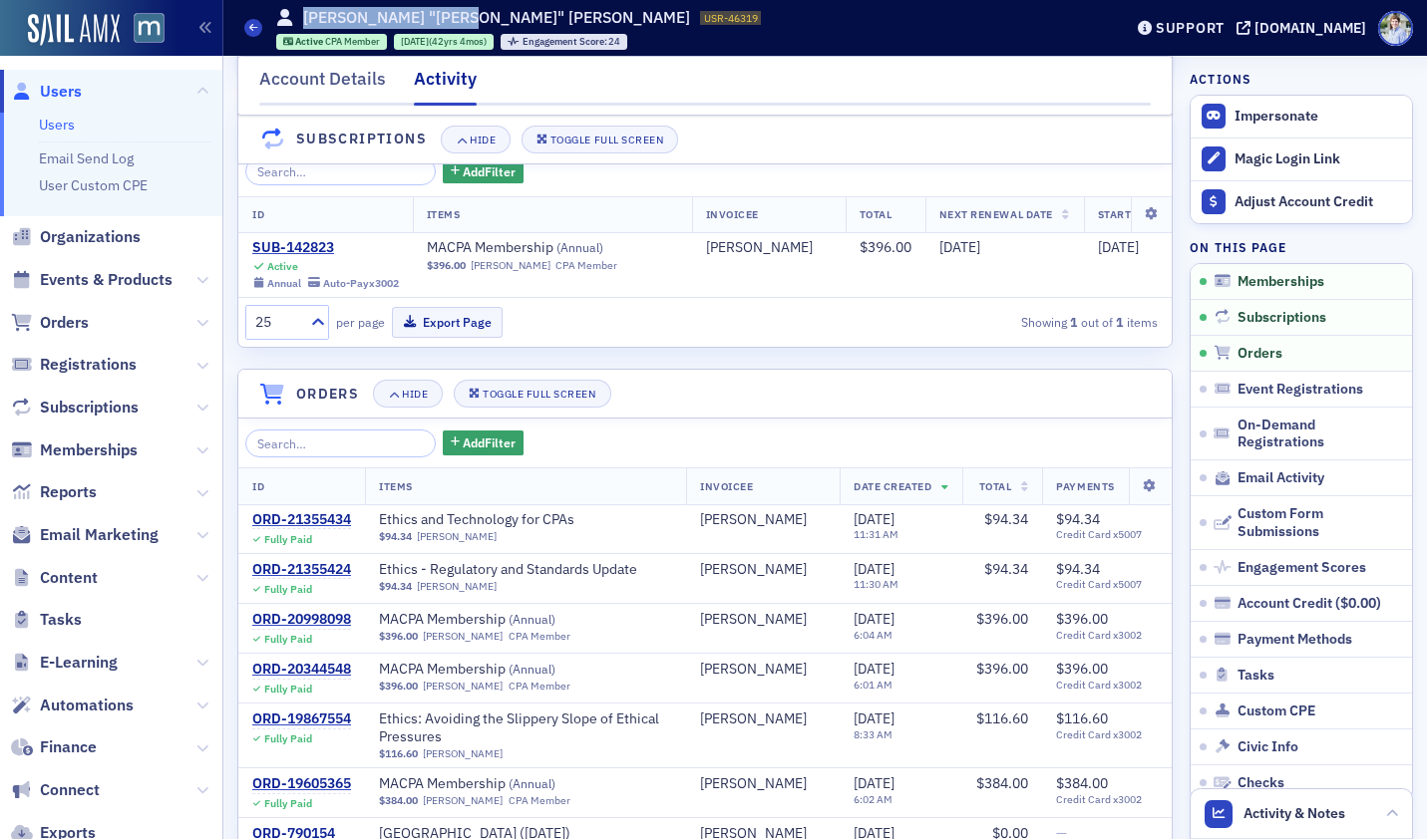
drag, startPoint x: 306, startPoint y: 20, endPoint x: 453, endPoint y: 14, distance: 146.7
click at [453, 14] on h1 "Gerard "Gerry" Lindner" at bounding box center [496, 18] width 387 height 22
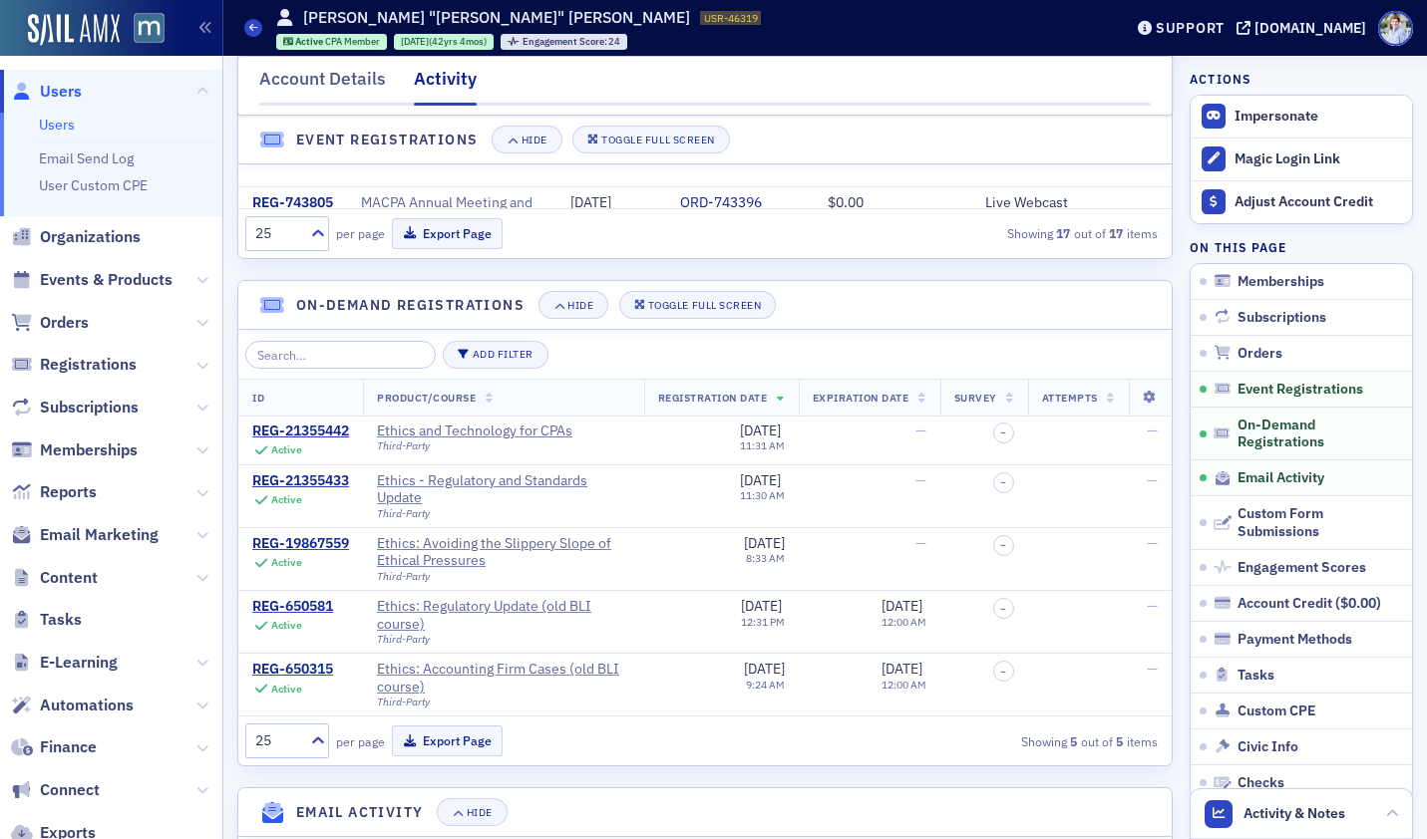
scroll to position [1903, 0]
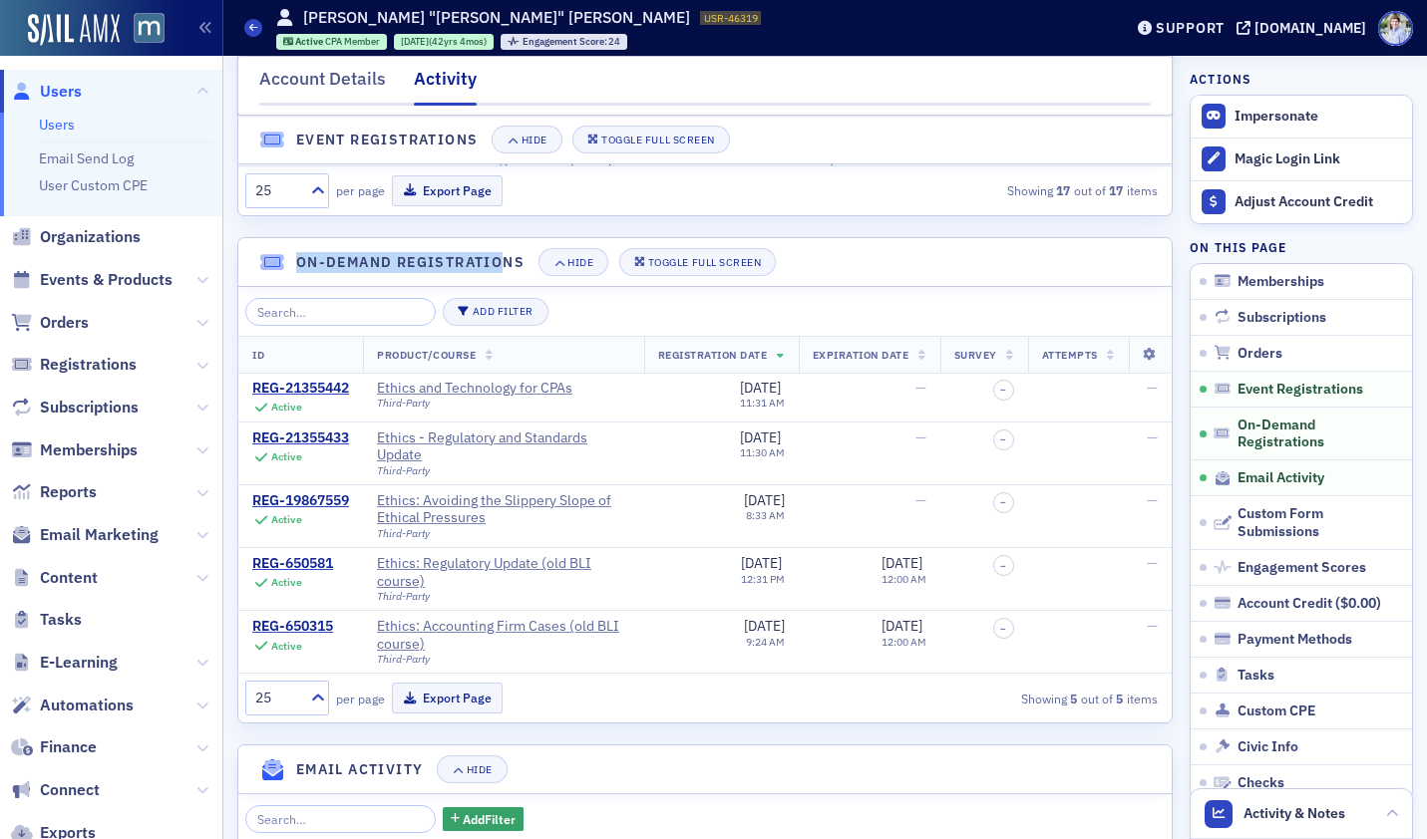
drag, startPoint x: 296, startPoint y: 261, endPoint x: 503, endPoint y: 255, distance: 207.4
click at [503, 255] on h4 "On-Demand Registrations" at bounding box center [410, 262] width 228 height 21
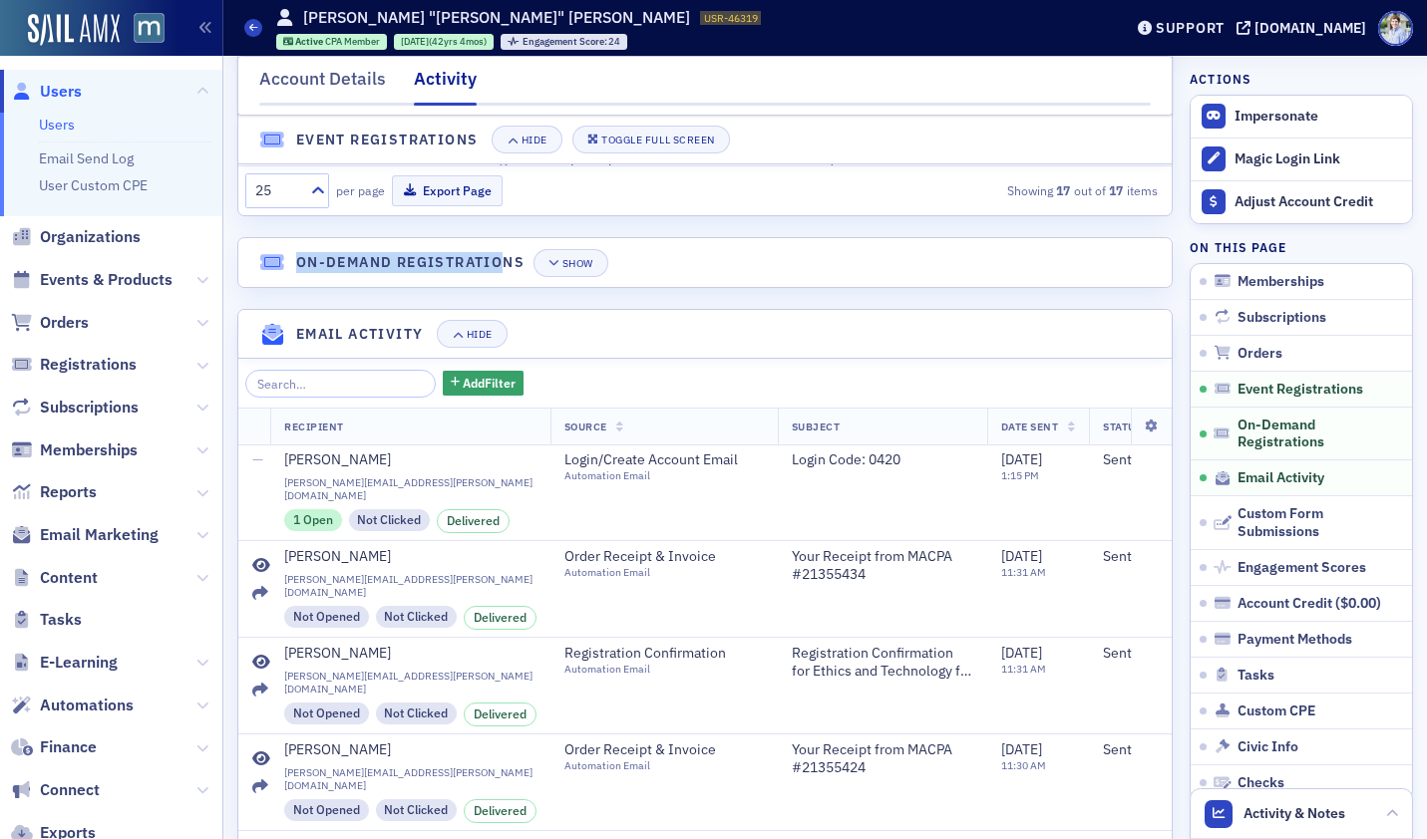
click at [503, 255] on h4 "On-Demand Registrations" at bounding box center [410, 262] width 228 height 21
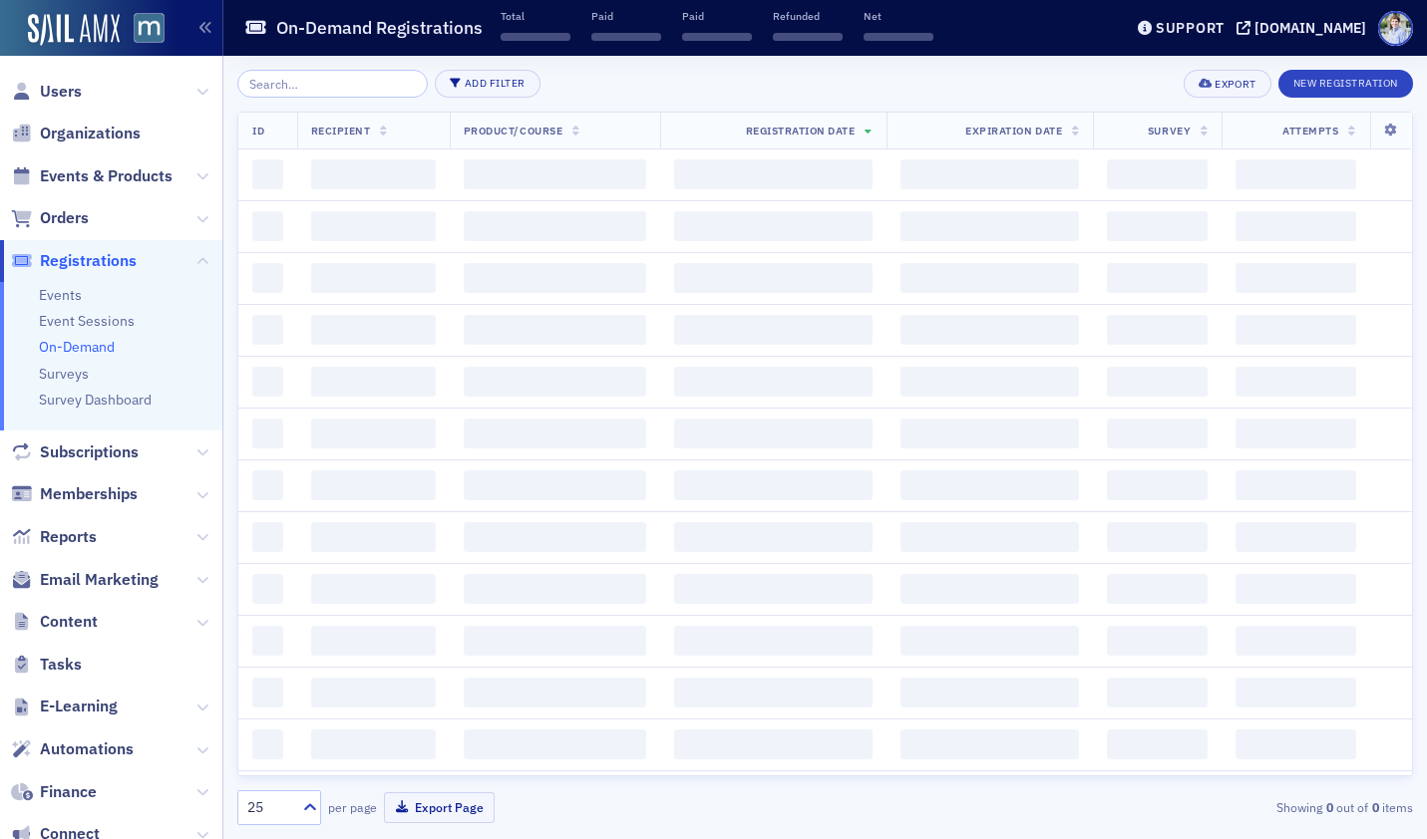
click at [220, 418] on div "Prod Users Organizations Events & Products Orders Registrations Events Event Se…" at bounding box center [713, 419] width 1427 height 839
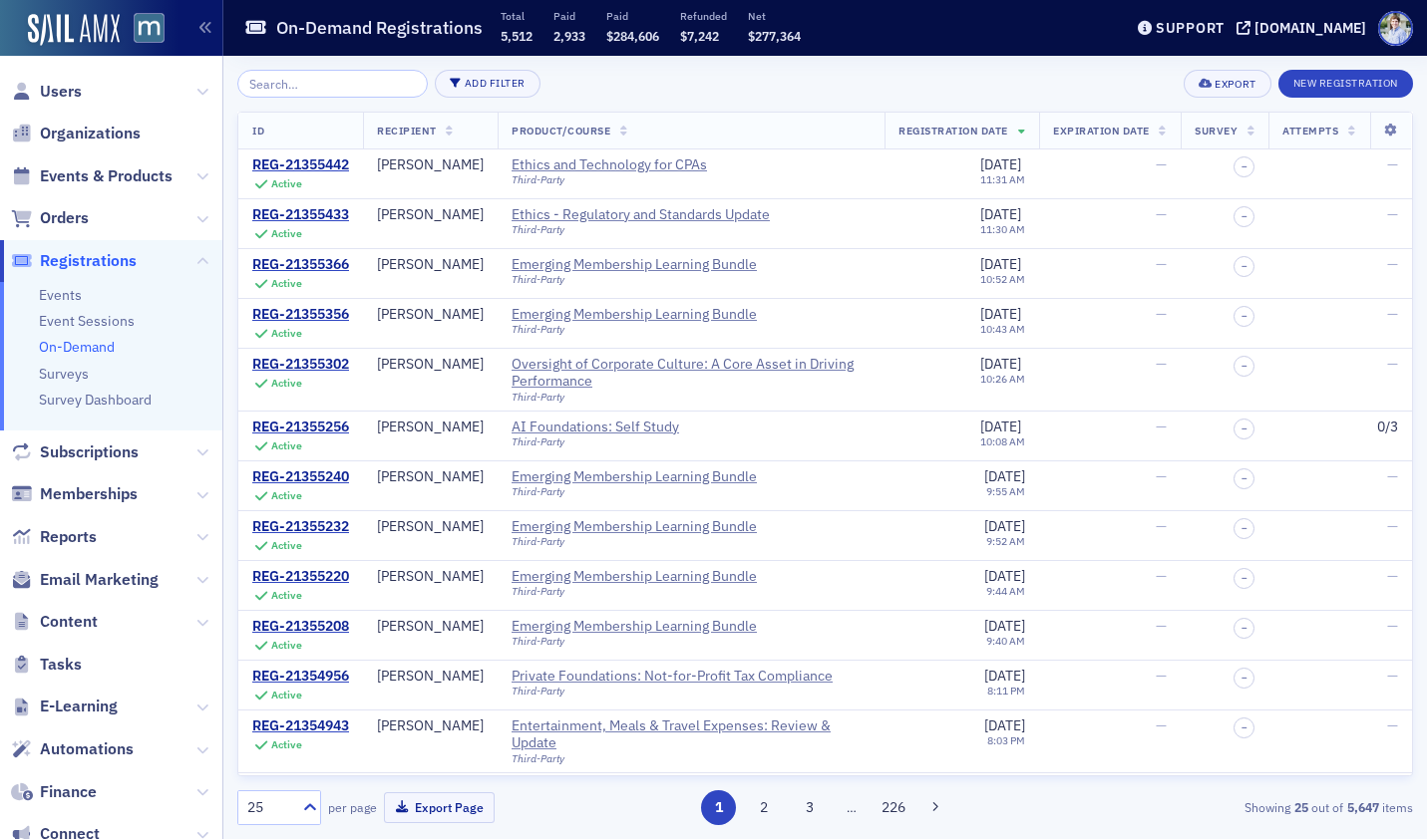
click at [865, 67] on div "Add Filter Export New Registration ID Recipient Product/Course Registration Dat…" at bounding box center [824, 448] width 1175 height 784
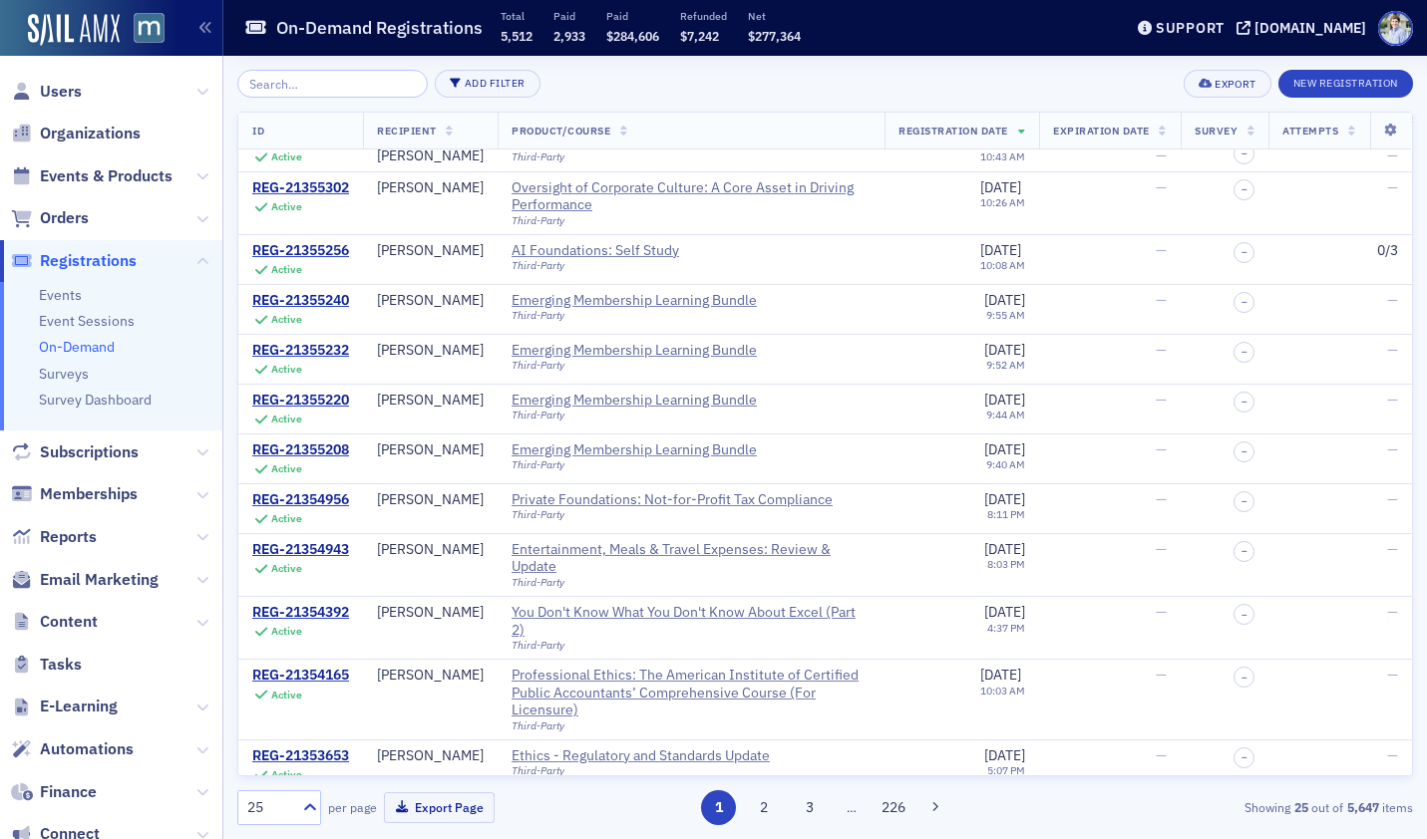
scroll to position [741, 0]
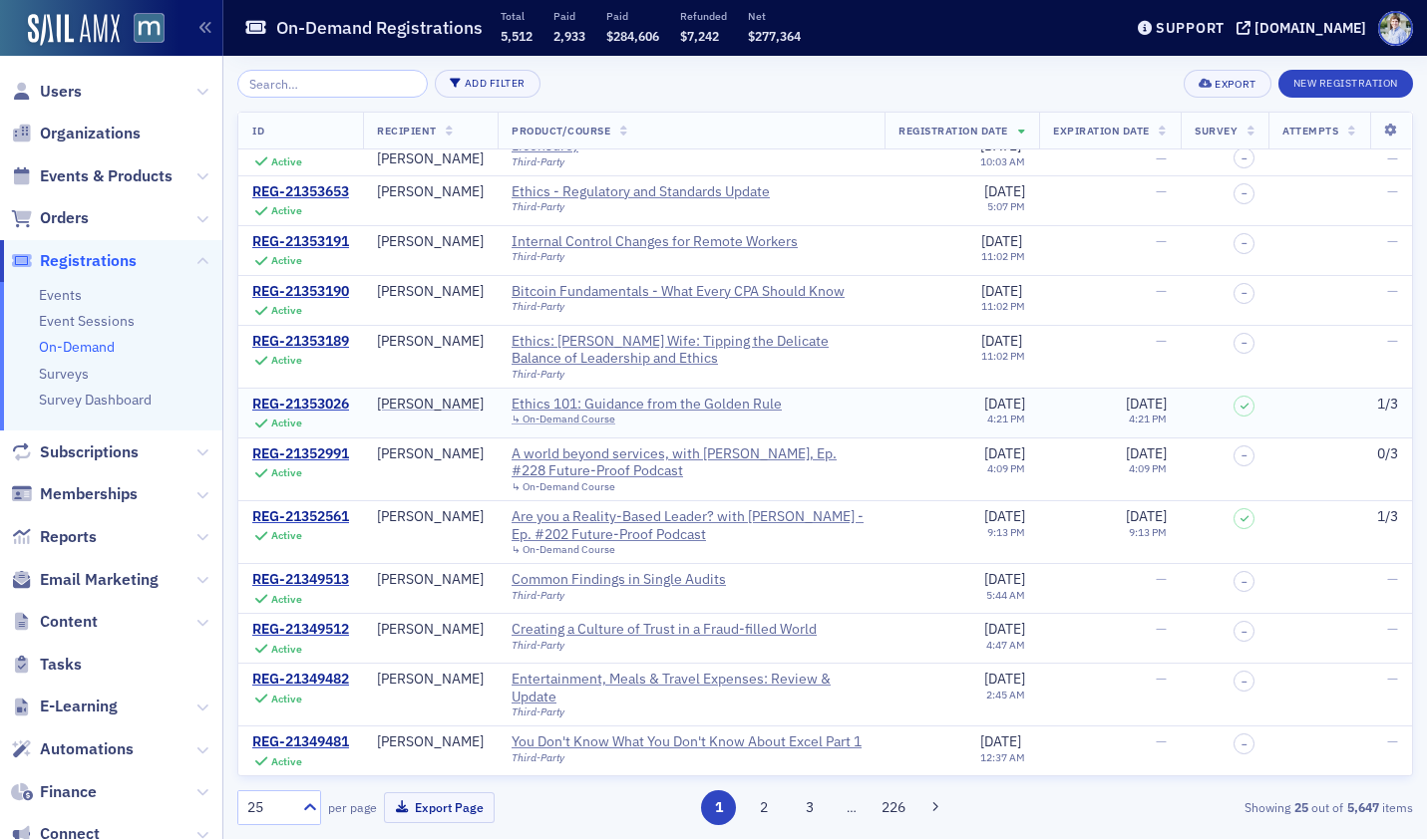
click at [313, 414] on div "REG-21353026 Active" at bounding box center [300, 413] width 97 height 35
click at [313, 409] on div "REG-21353026" at bounding box center [300, 405] width 97 height 18
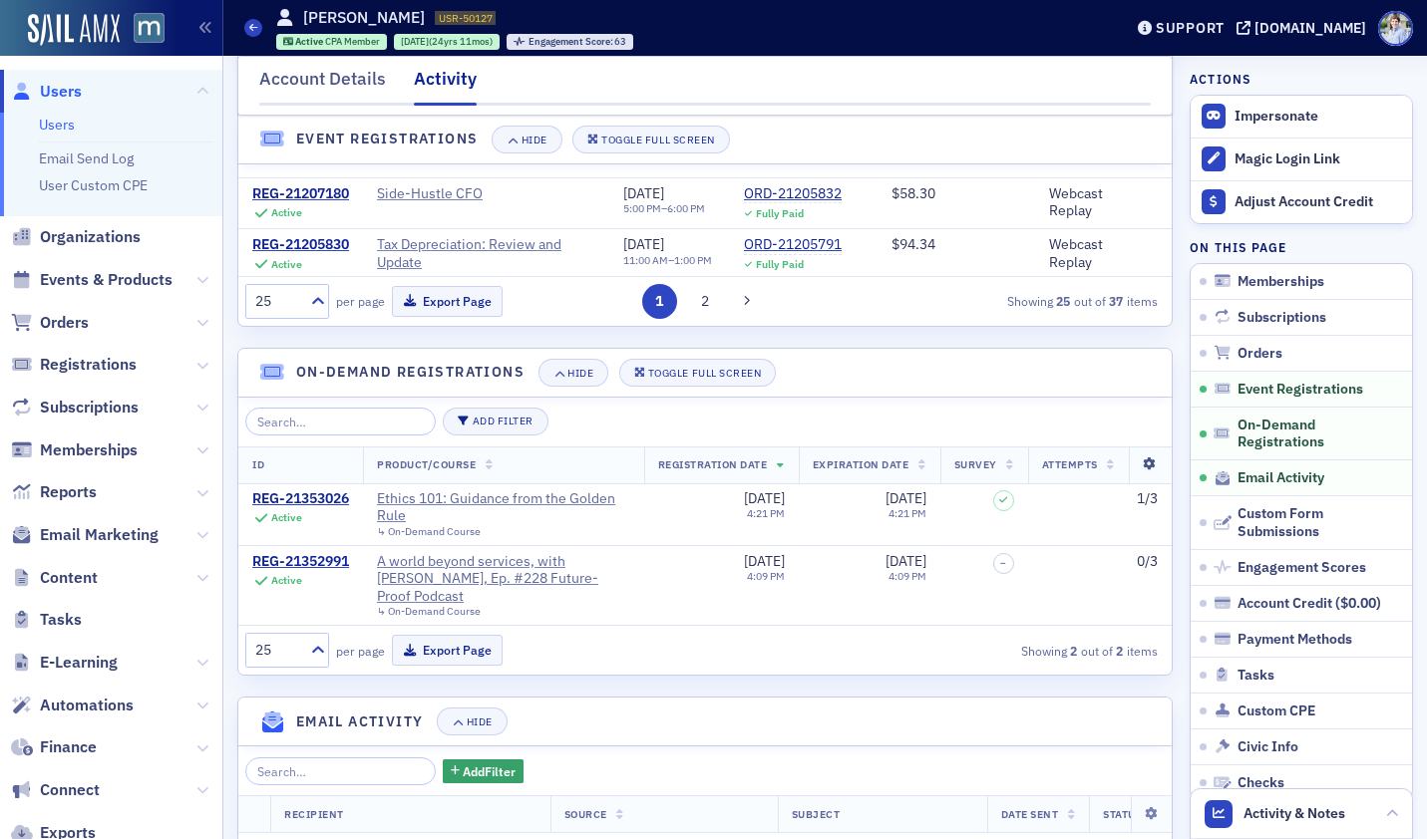
scroll to position [1696, 0]
click at [1148, 464] on icon at bounding box center [1149, 464] width 41 height 12
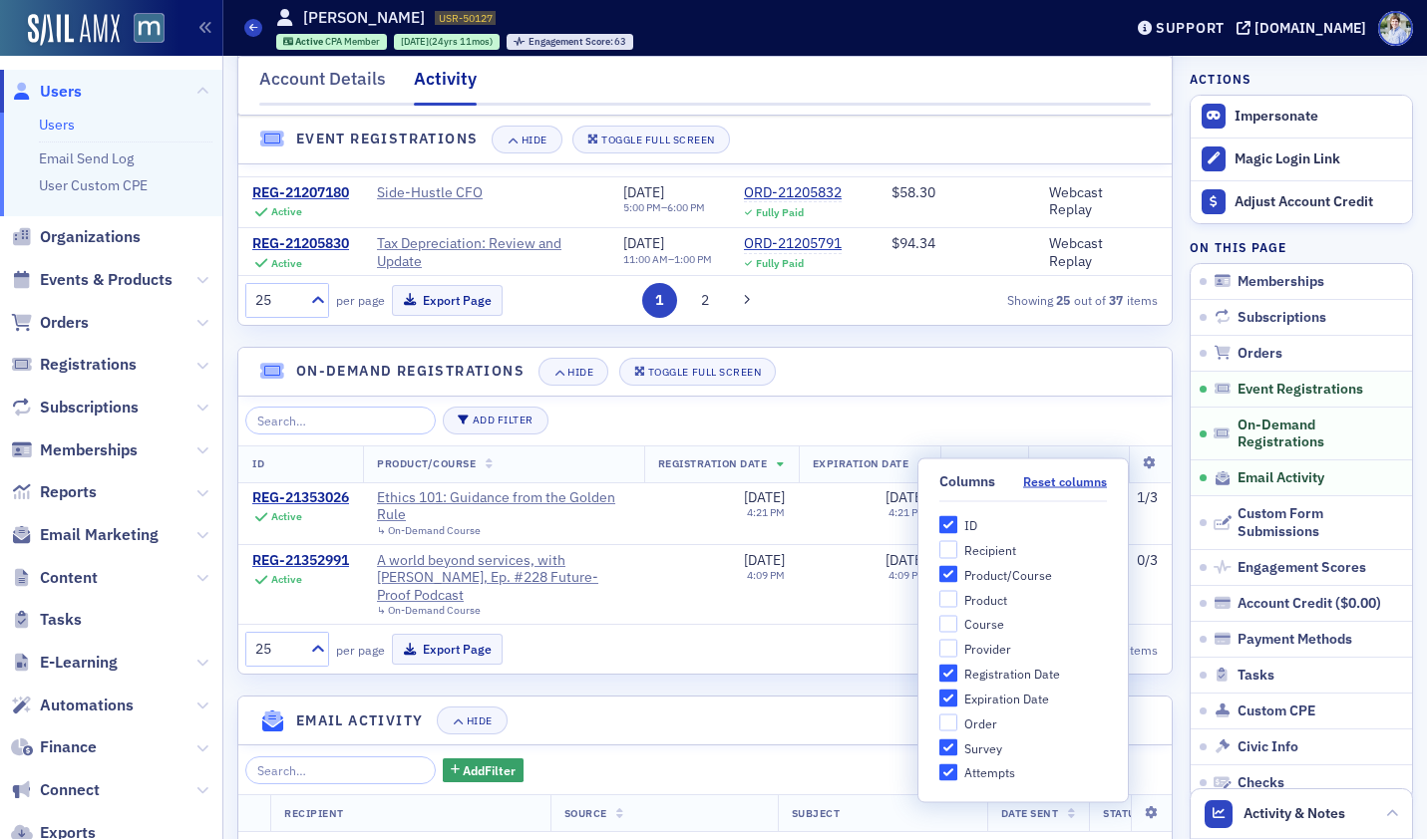
click at [937, 383] on header "On-Demand Registrations Hide Toggle Full Screen" at bounding box center [704, 372] width 933 height 49
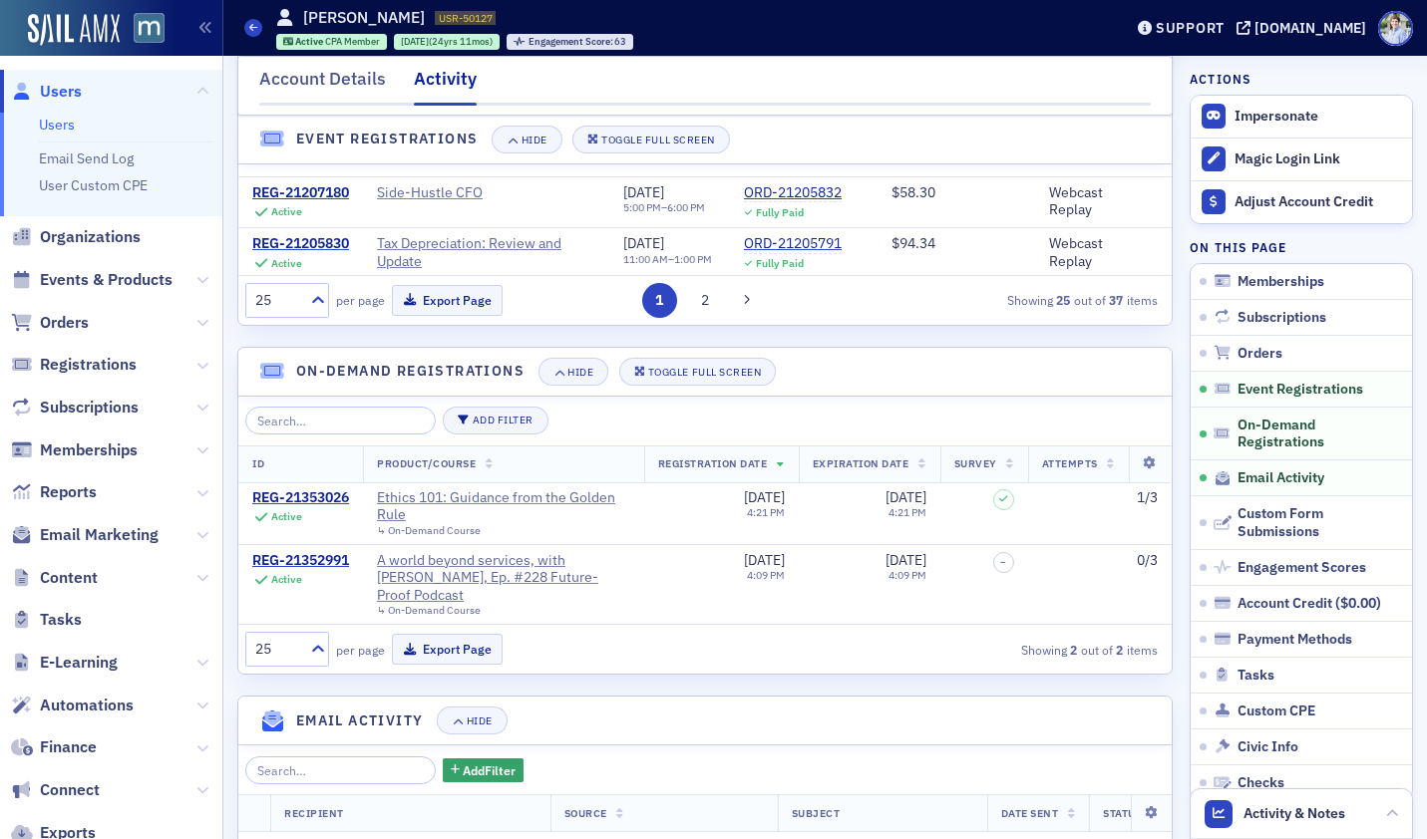
click at [376, 342] on div "Memberships Hide Toggle Full Screen ID Plan Info Start Date End Date Subscripti…" at bounding box center [704, 272] width 935 height 3649
click at [377, 331] on div "Memberships Hide Toggle Full Screen ID Plan Info Start Date End Date Subscripti…" at bounding box center [704, 272] width 935 height 3649
click at [143, 83] on span "Users" at bounding box center [111, 91] width 222 height 43
click at [460, 10] on div "[PERSON_NAME] USR-50127 50127 Active CPA Member [DATE] (24yrs 11mos) Engagement…" at bounding box center [455, 28] width 358 height 44
click at [705, 14] on div "Users [PERSON_NAME] USR-50127 50127 Active CPA Member [DATE] (24yrs 11mos) Enga…" at bounding box center [667, 28] width 847 height 58
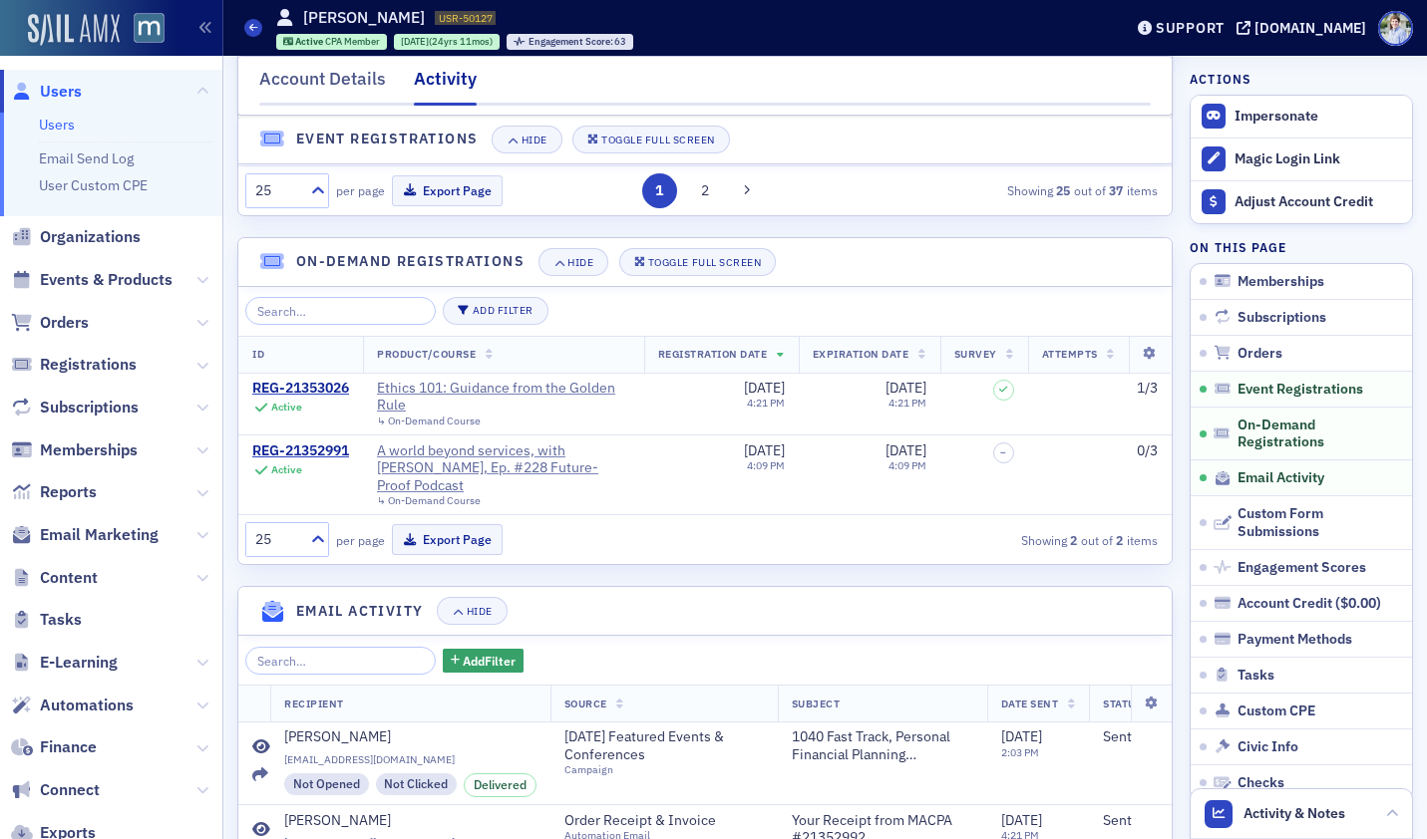
scroll to position [1795, 0]
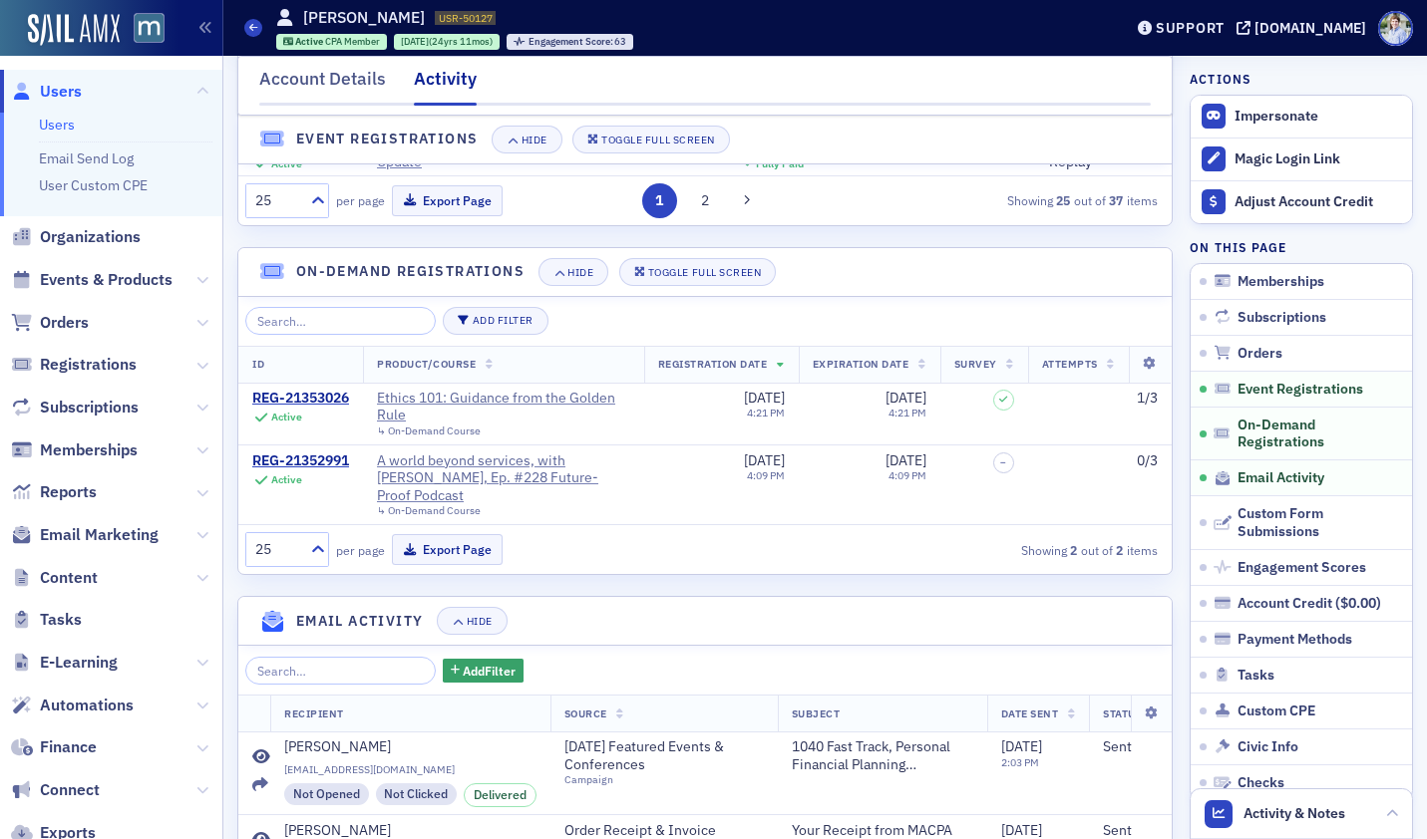
click at [709, 28] on div "Users [PERSON_NAME] USR-50127 50127 Active CPA Member [DATE] (24yrs 11mos) Enga…" at bounding box center [667, 28] width 847 height 58
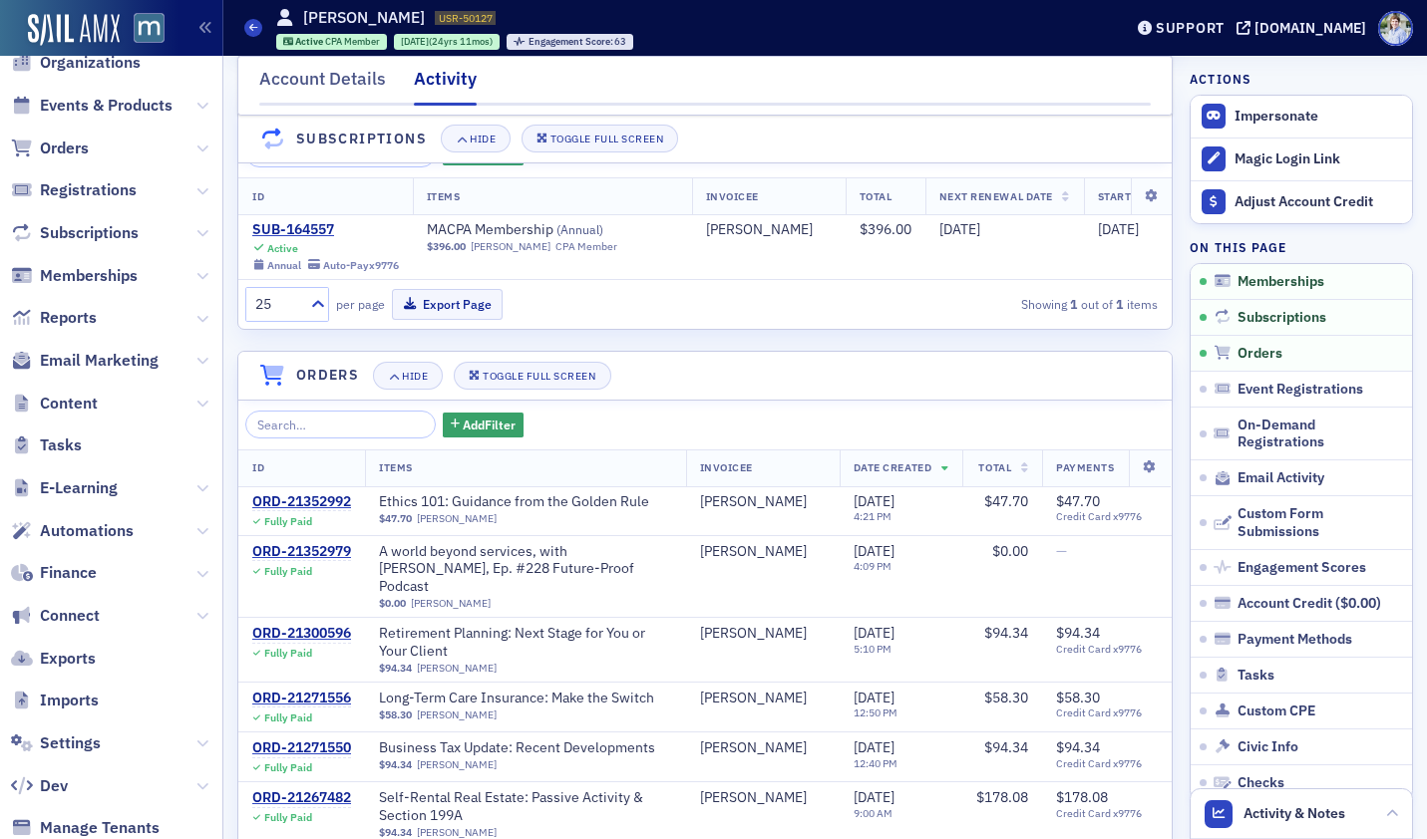
scroll to position [0, 0]
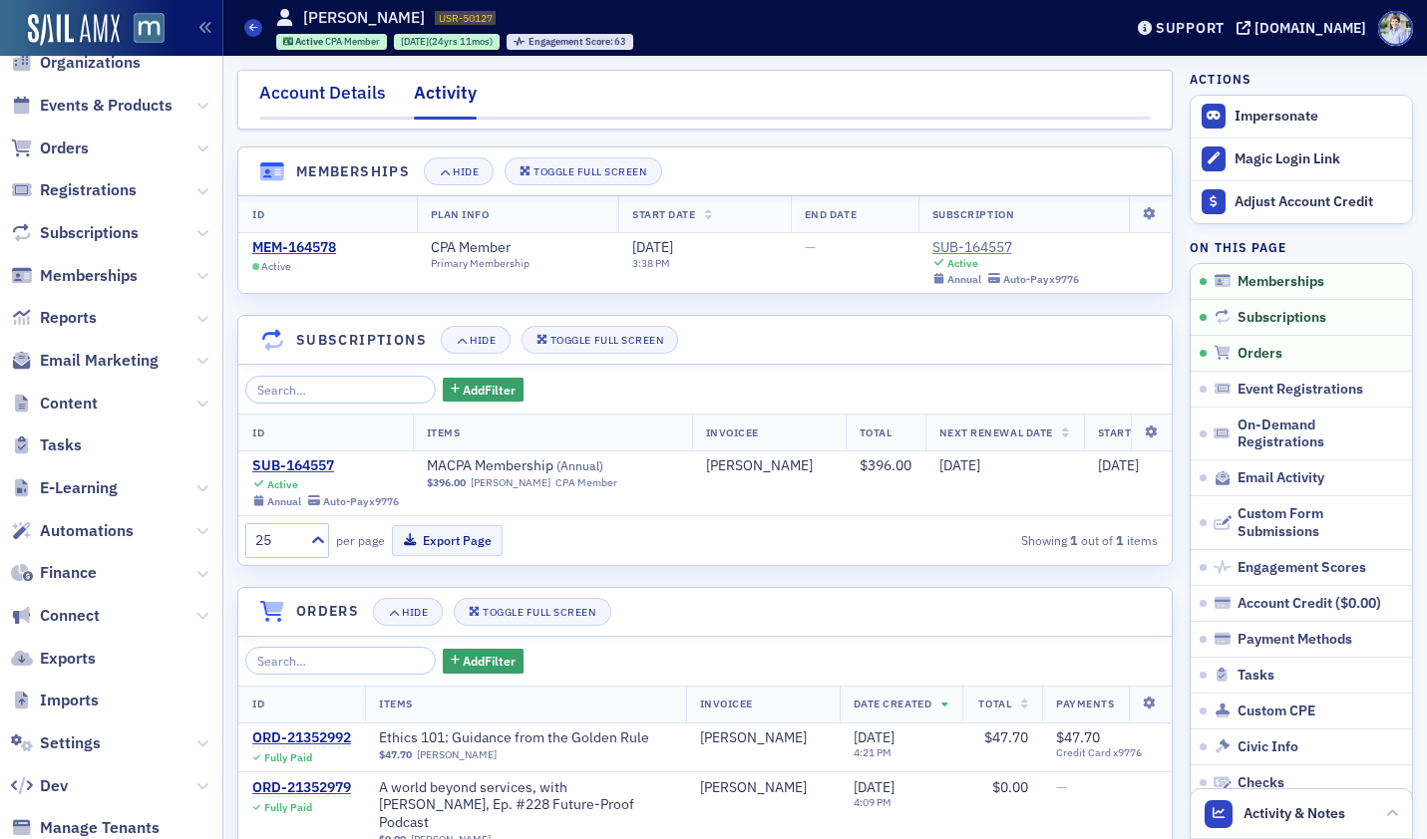
click at [329, 103] on div "Account Details" at bounding box center [322, 98] width 127 height 37
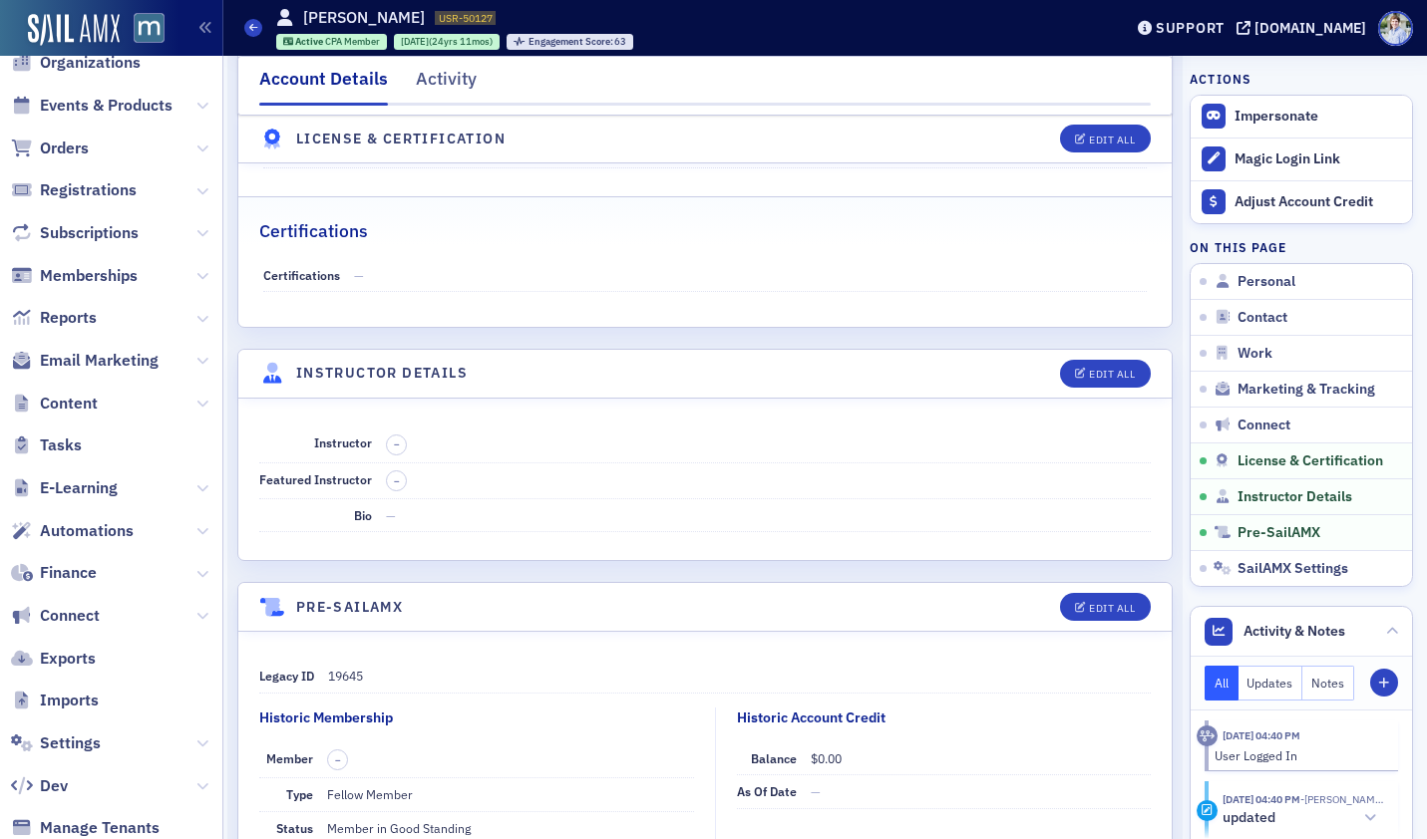
scroll to position [4380, 0]
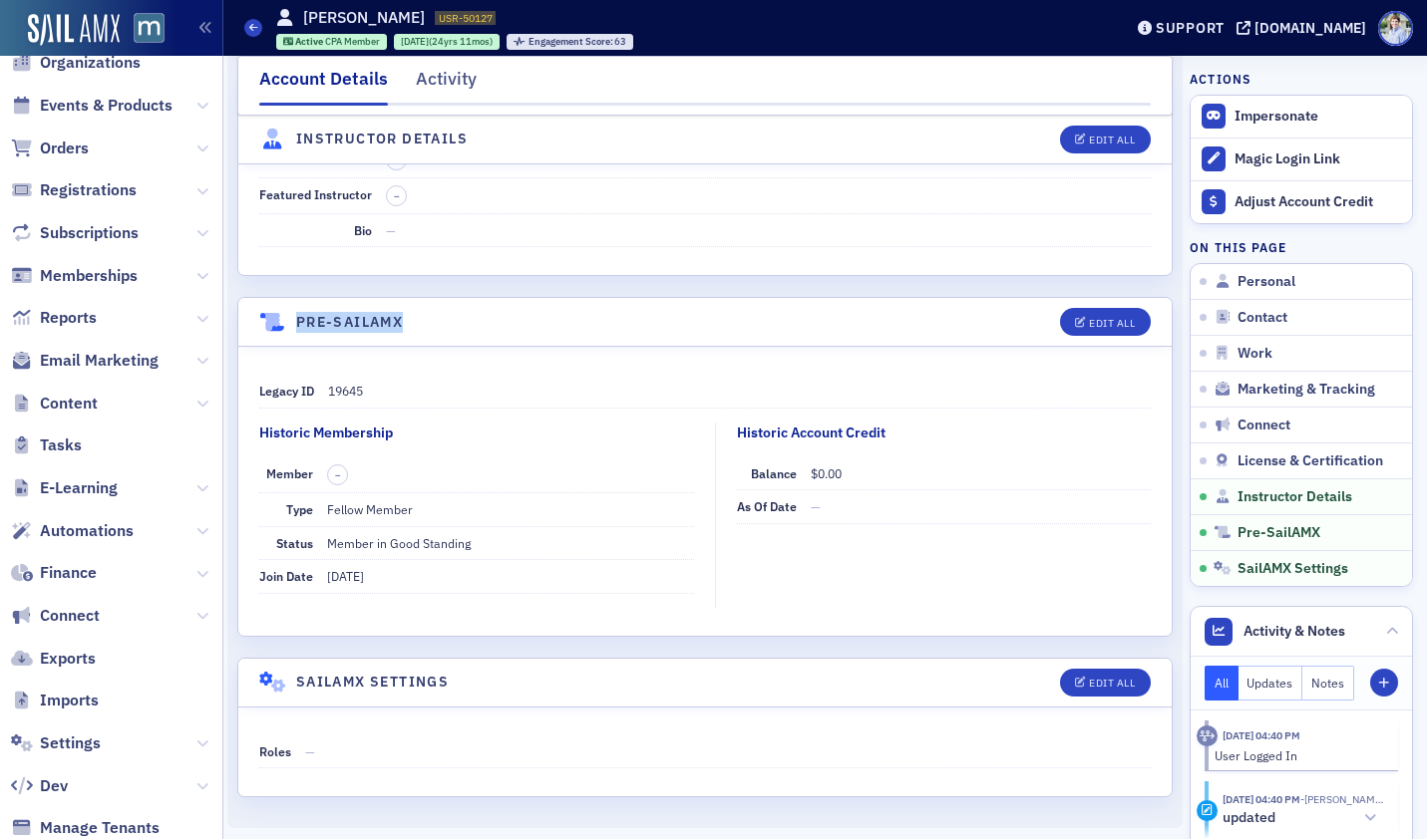
drag, startPoint x: 296, startPoint y: 321, endPoint x: 465, endPoint y: 316, distance: 168.6
click at [465, 316] on header "Pre-SailAMX Edit All" at bounding box center [704, 322] width 933 height 49
click at [300, 322] on h4 "Pre-SailAMX" at bounding box center [349, 322] width 107 height 21
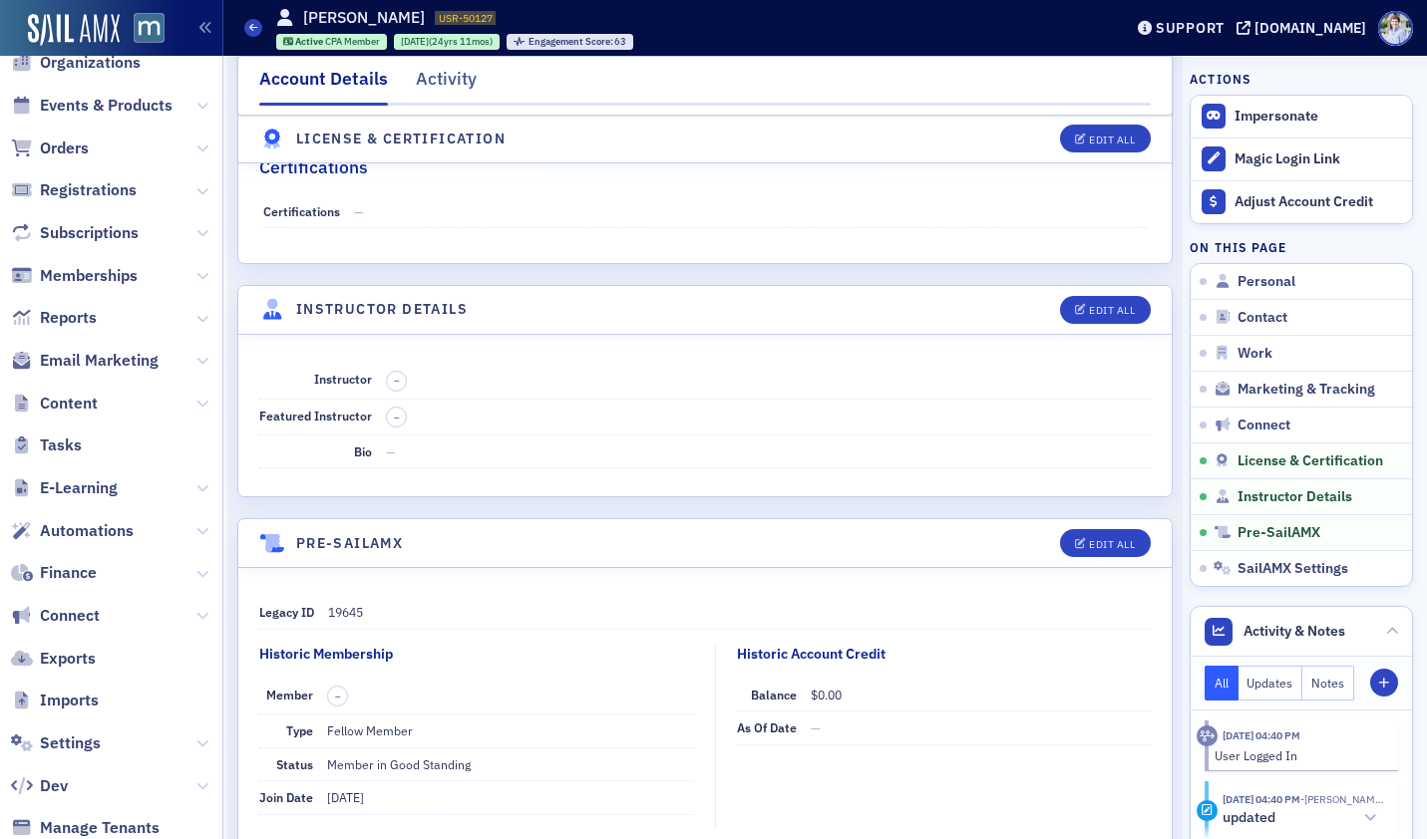
scroll to position [12, 0]
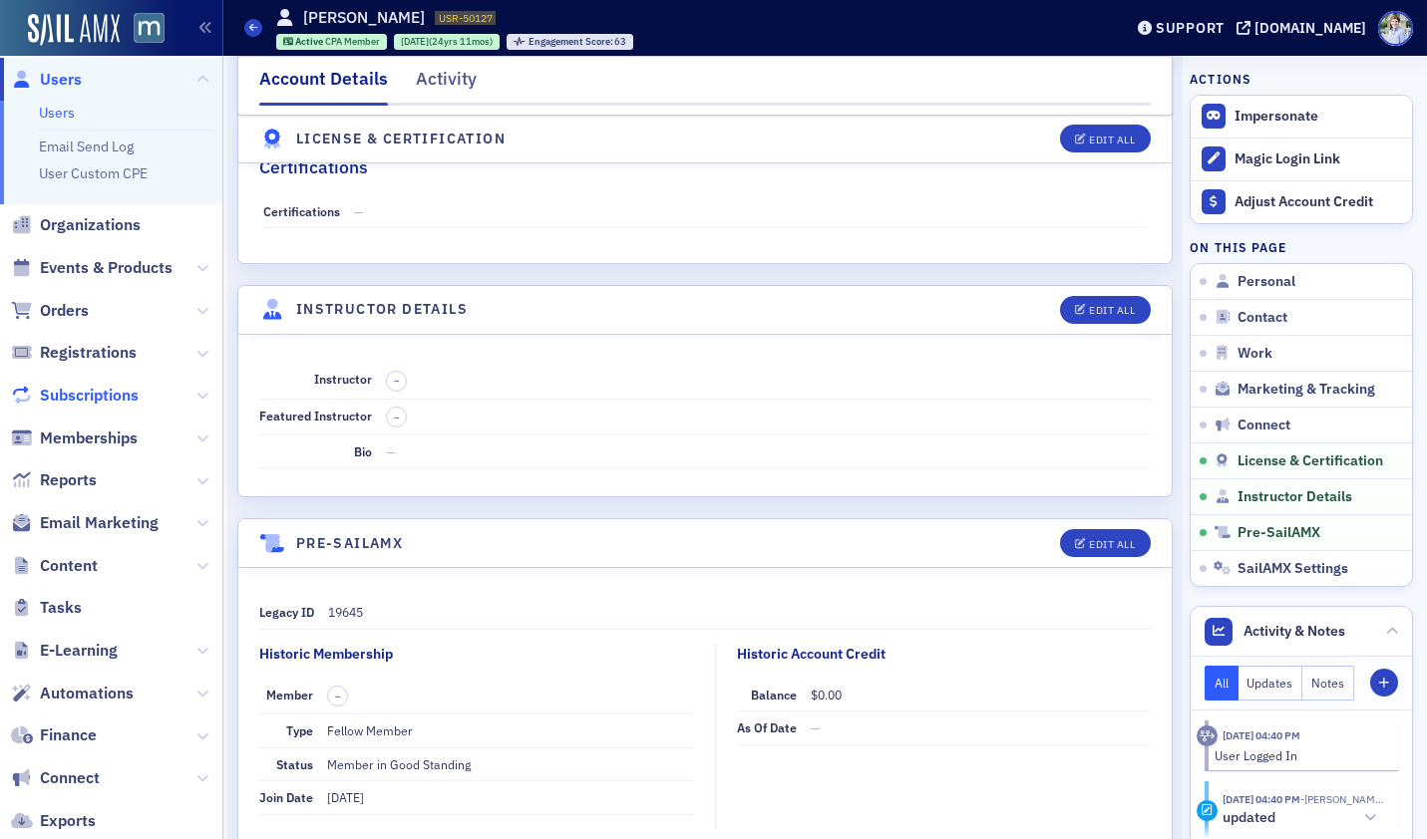
click at [83, 392] on span "Subscriptions" at bounding box center [89, 396] width 99 height 22
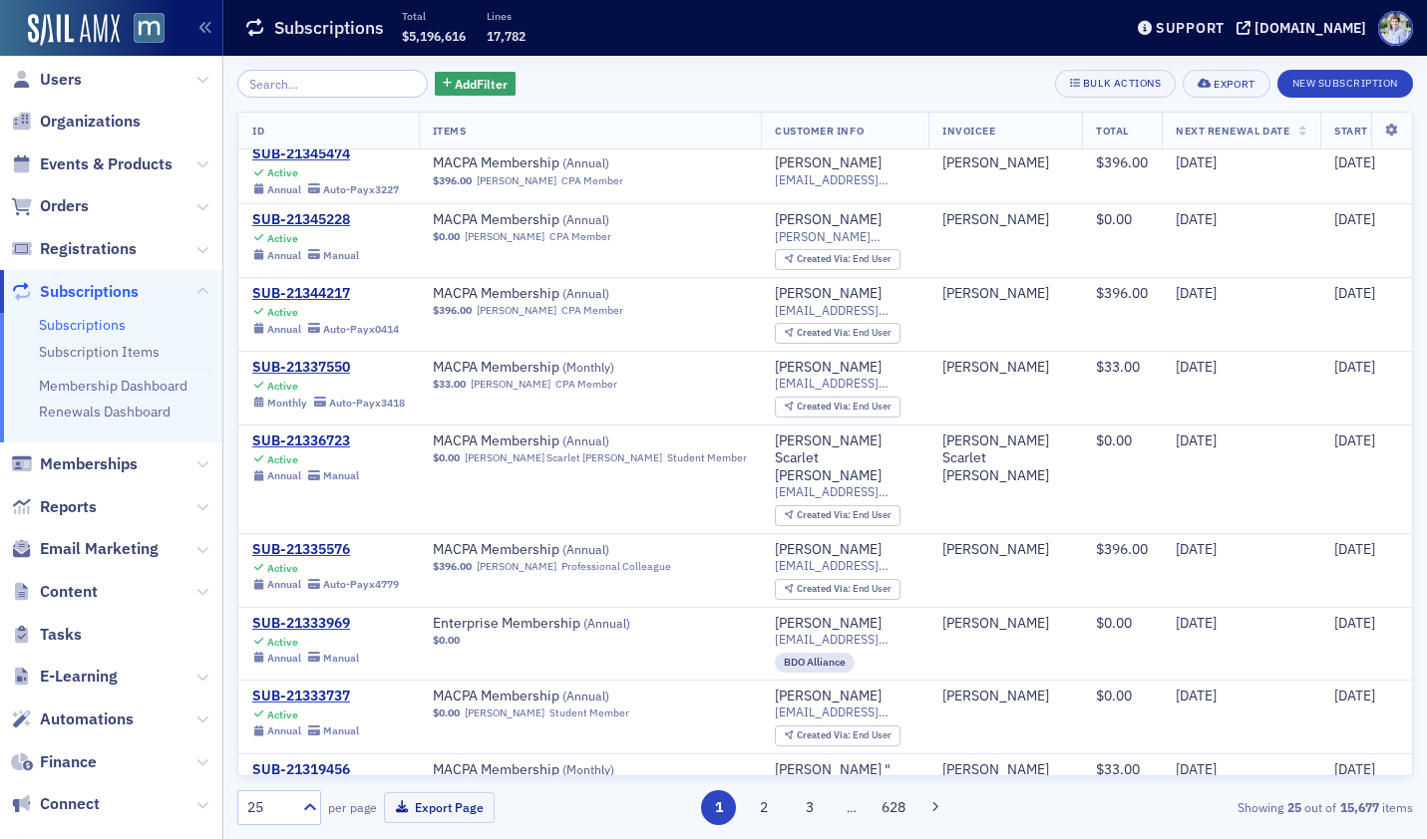
scroll to position [1207, 0]
click at [764, 807] on button "2" at bounding box center [764, 808] width 35 height 35
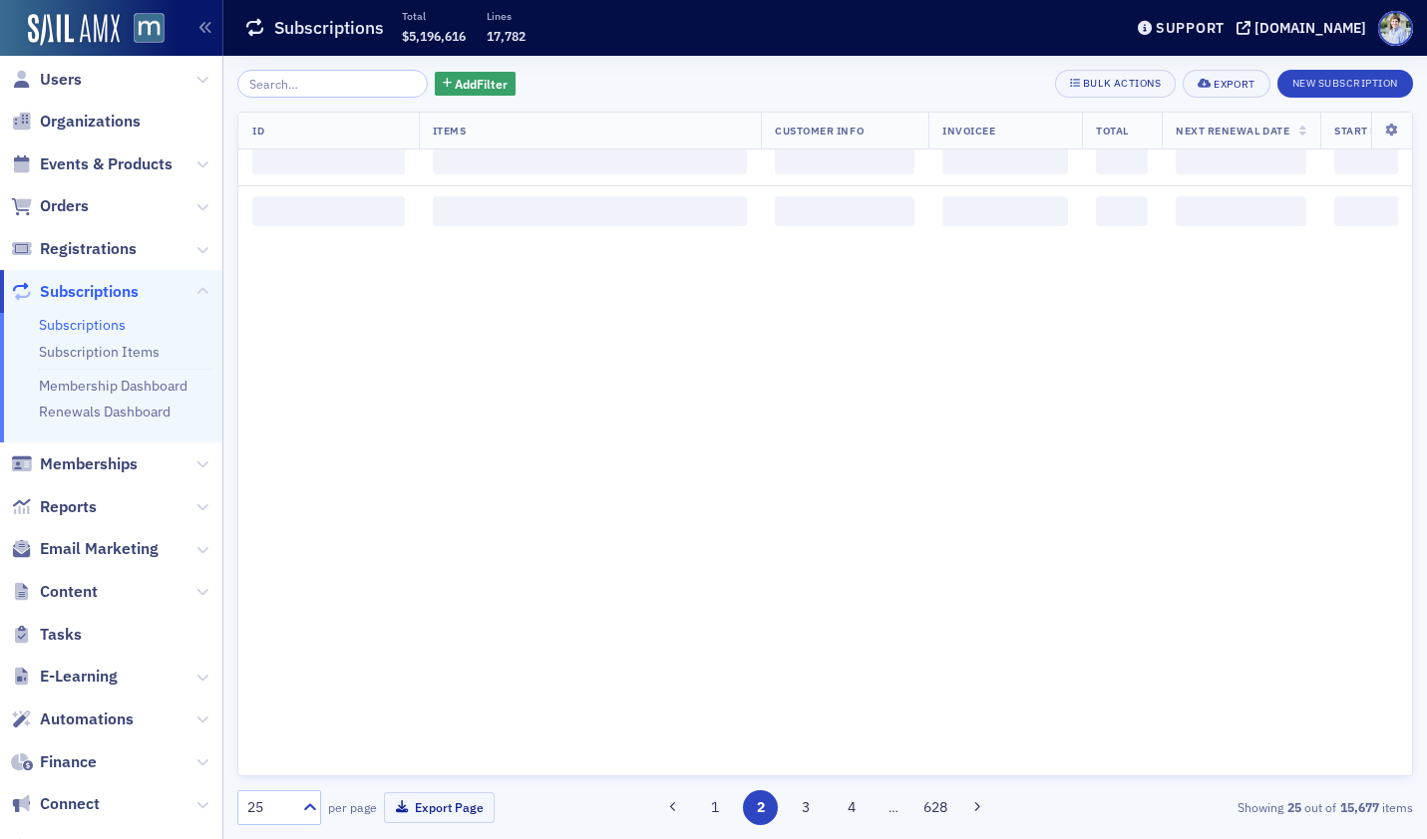
scroll to position [0, 0]
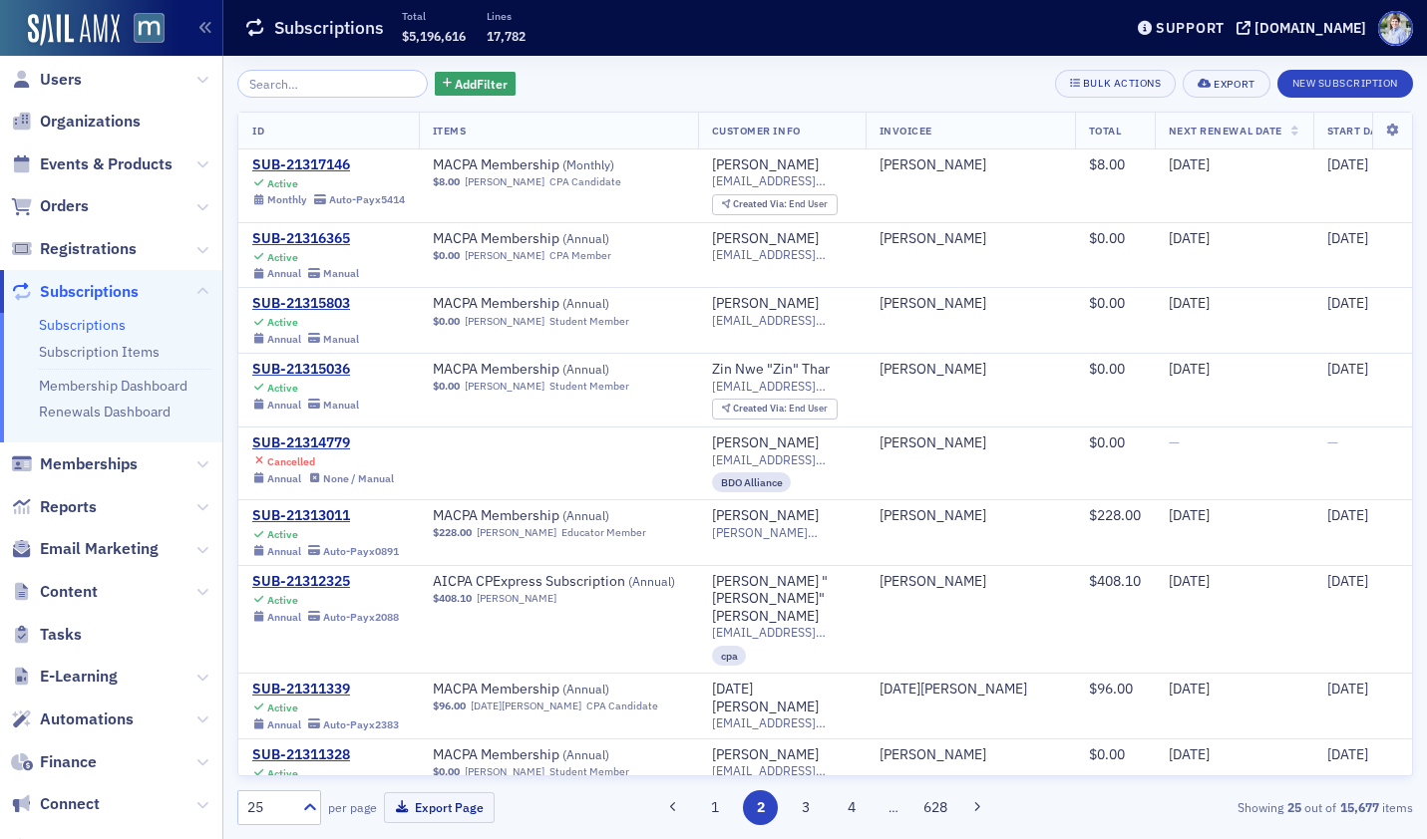
drag, startPoint x: 437, startPoint y: 56, endPoint x: 438, endPoint y: 68, distance: 12.0
click at [437, 60] on div "Add Filter Bulk Actions Export New Subscription ID Items Customer Info Invoicee…" at bounding box center [824, 448] width 1175 height 784
click at [455, 82] on span "Add Filter" at bounding box center [481, 84] width 53 height 18
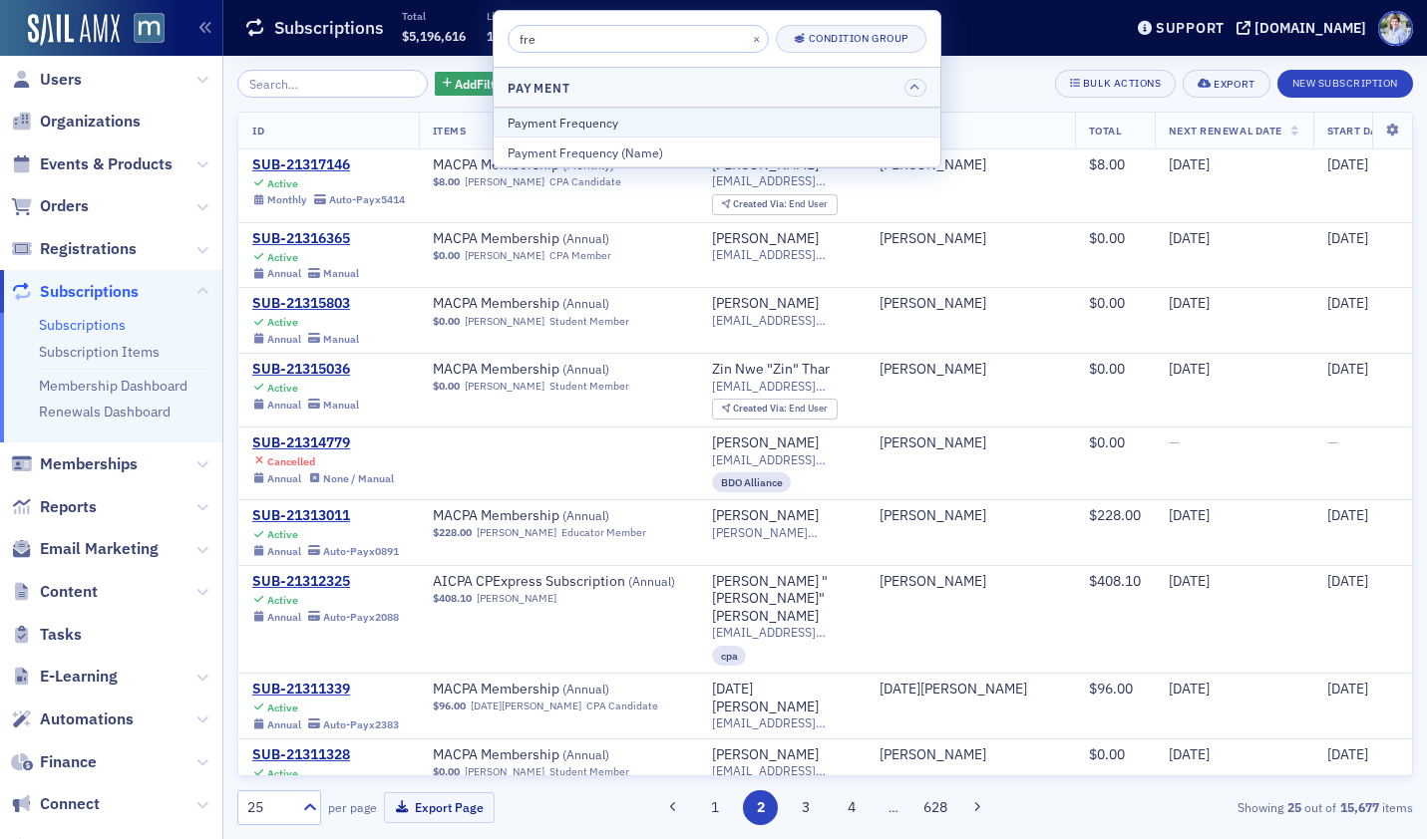
type input "fre"
click at [620, 114] on div "Payment Frequency" at bounding box center [716, 123] width 419 height 18
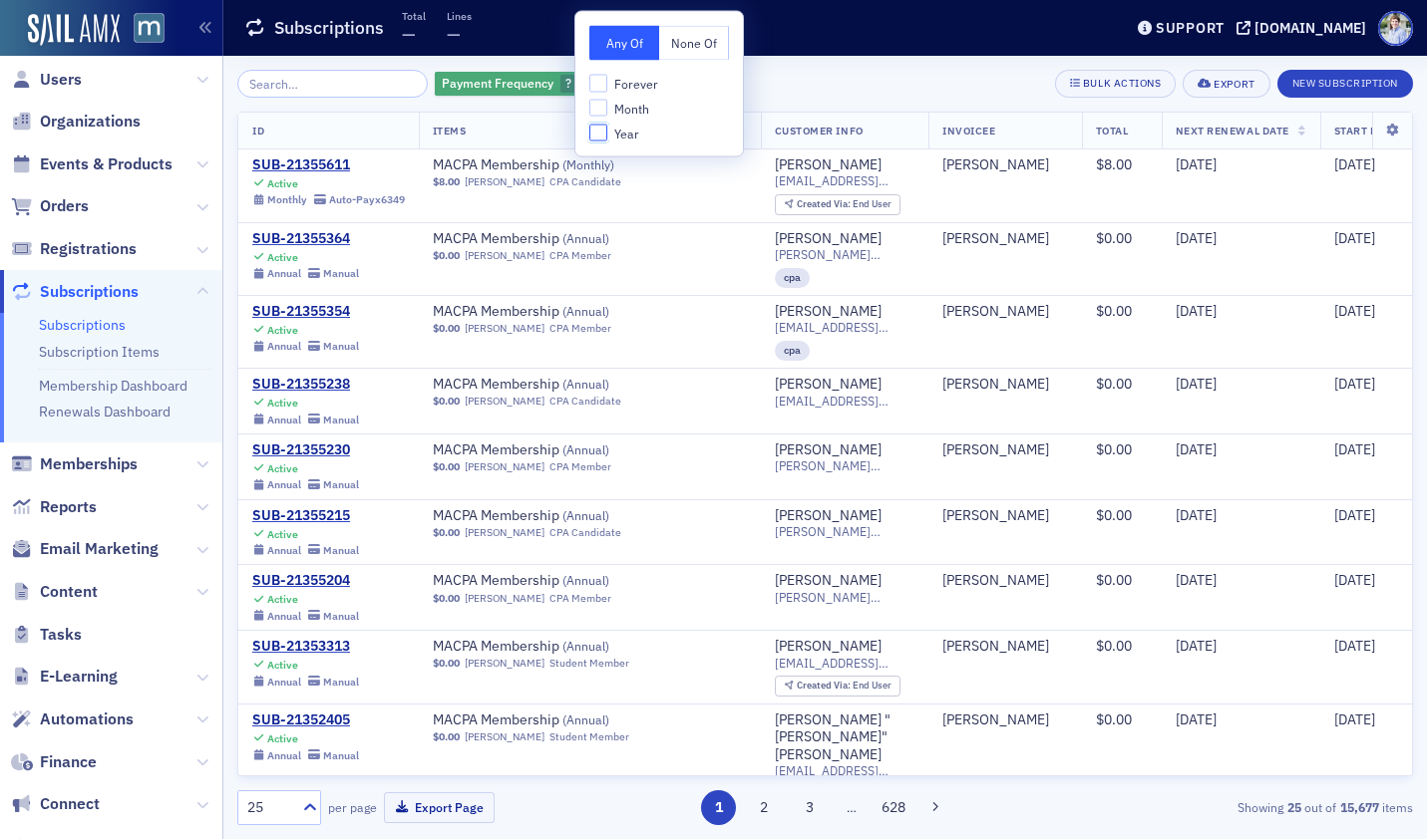
drag, startPoint x: 600, startPoint y: 133, endPoint x: 542, endPoint y: 80, distance: 78.3
click at [600, 133] on input "Year" at bounding box center [598, 133] width 18 height 18
checkbox input "true"
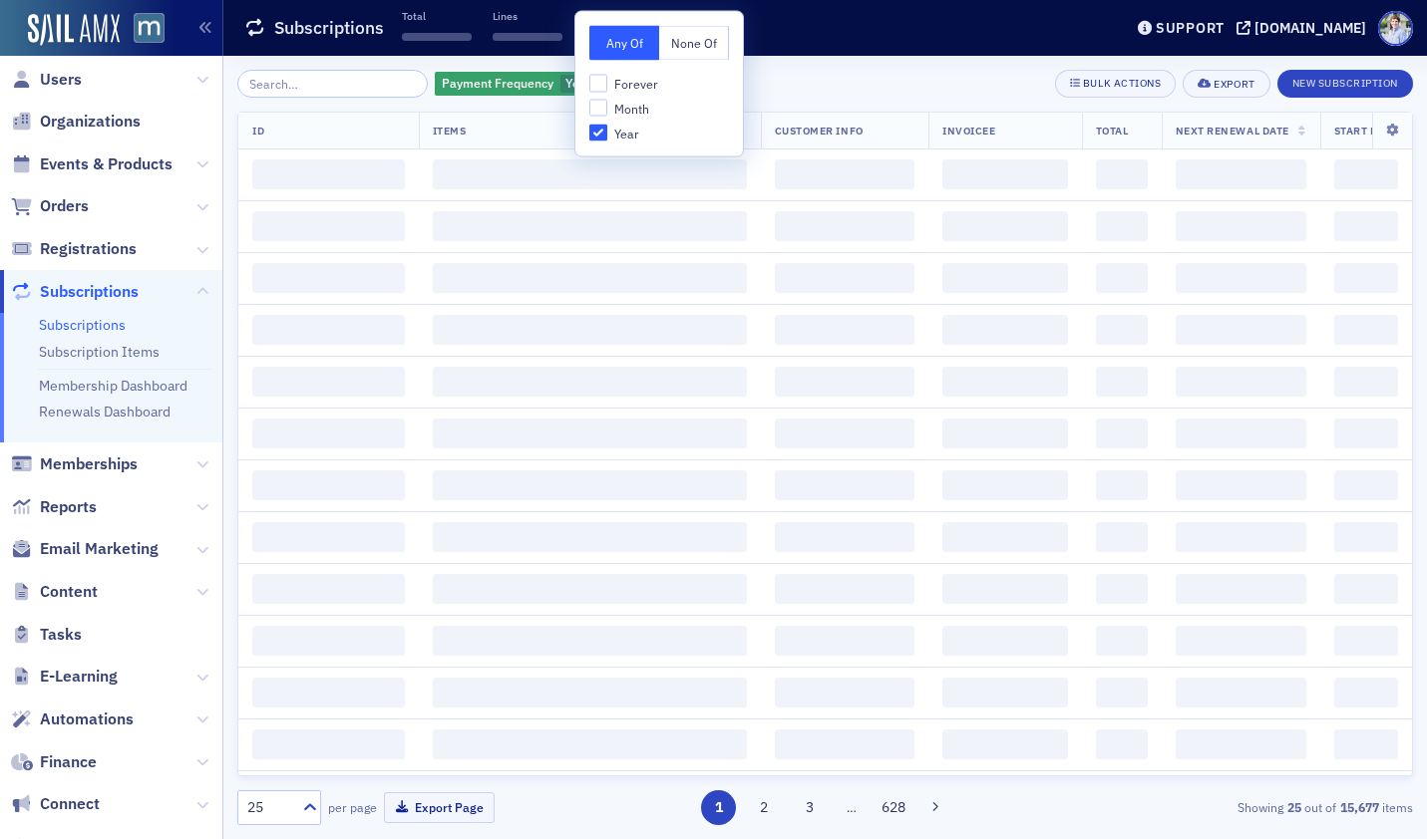
click at [540, 33] on main "Subscriptions Total ‌ Lines ‌ Support [DOMAIN_NAME] Payment Frequency Year Add …" at bounding box center [824, 419] width 1203 height 839
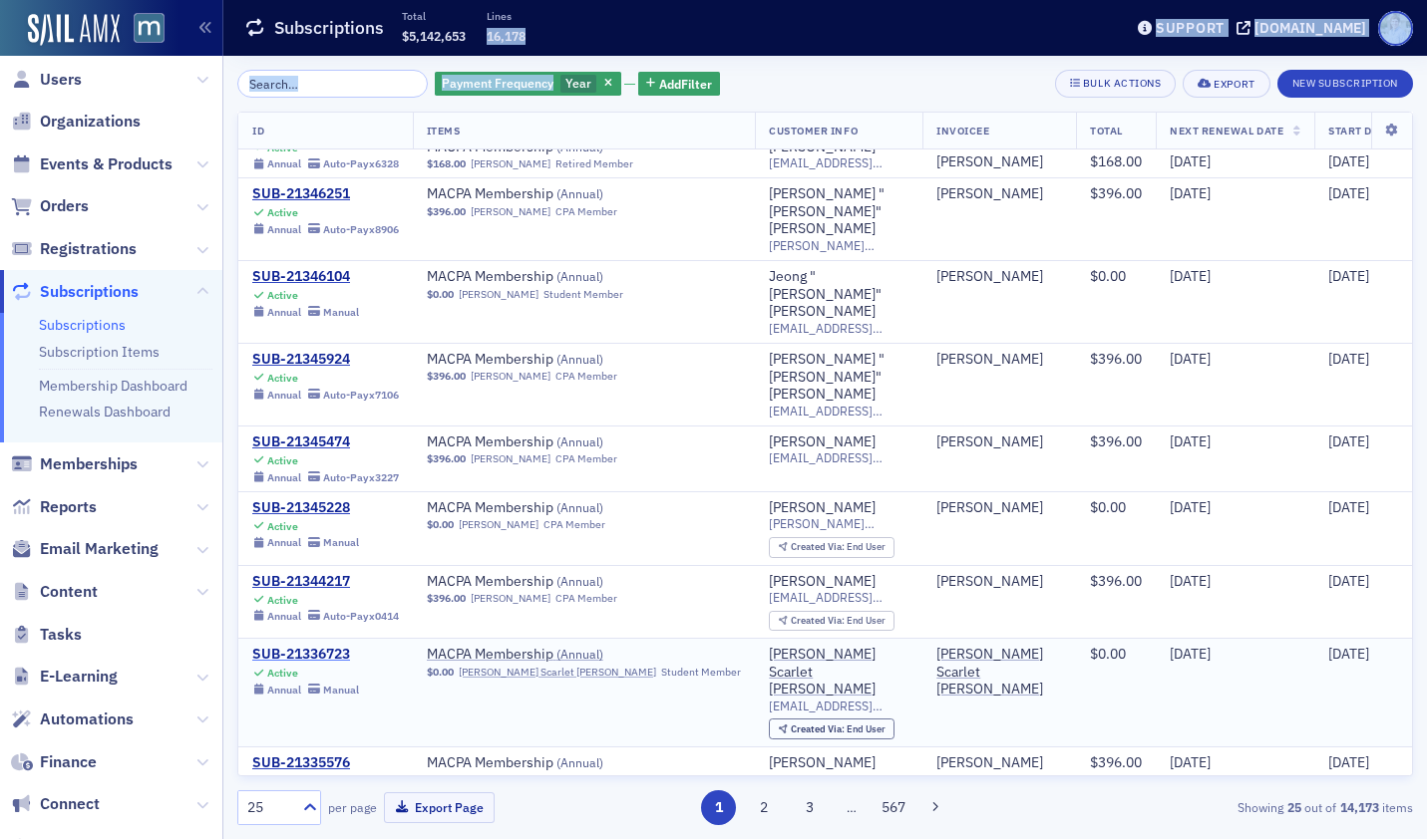
scroll to position [1157, 0]
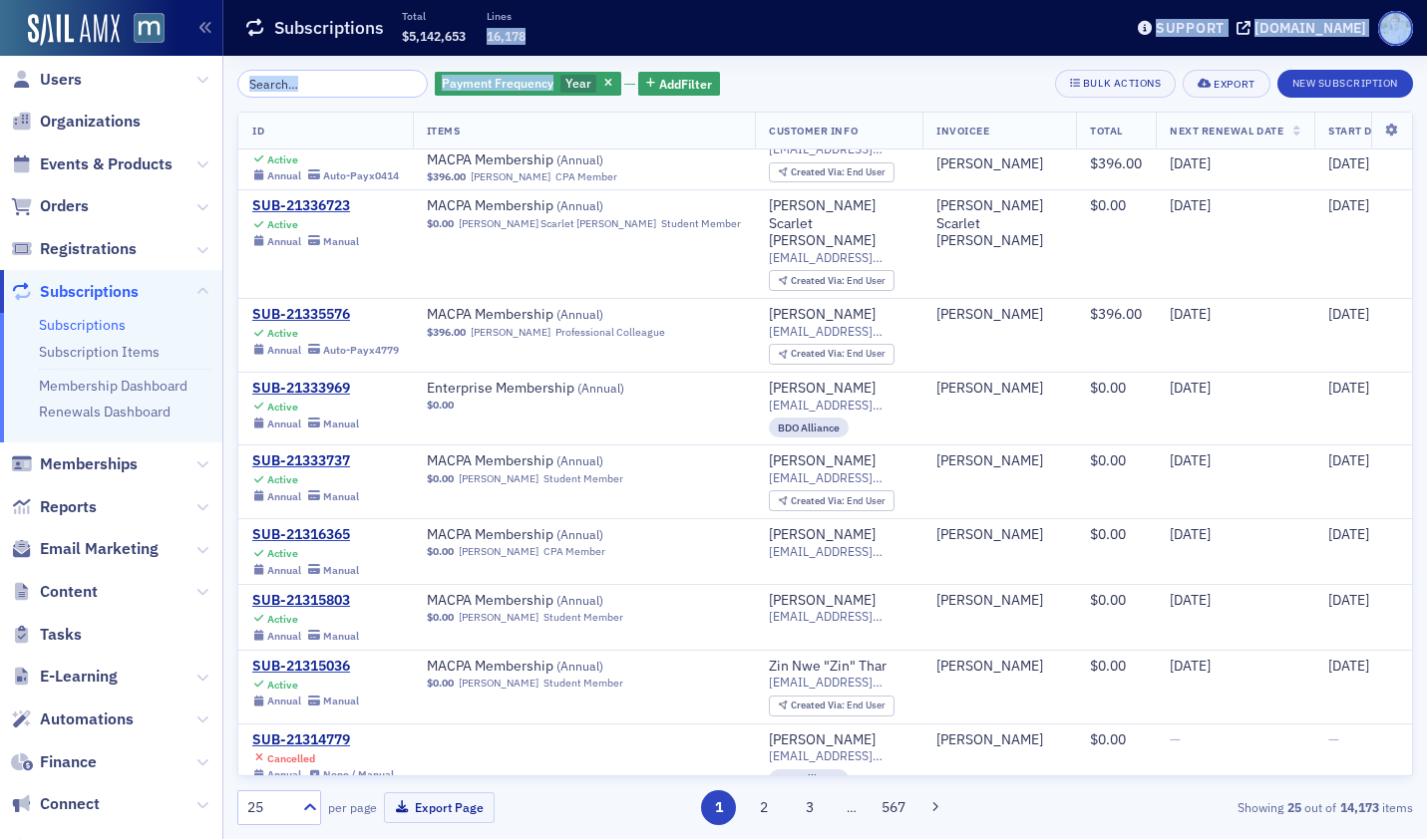
click at [252, 805] on div "SUB-21313011" at bounding box center [325, 814] width 147 height 18
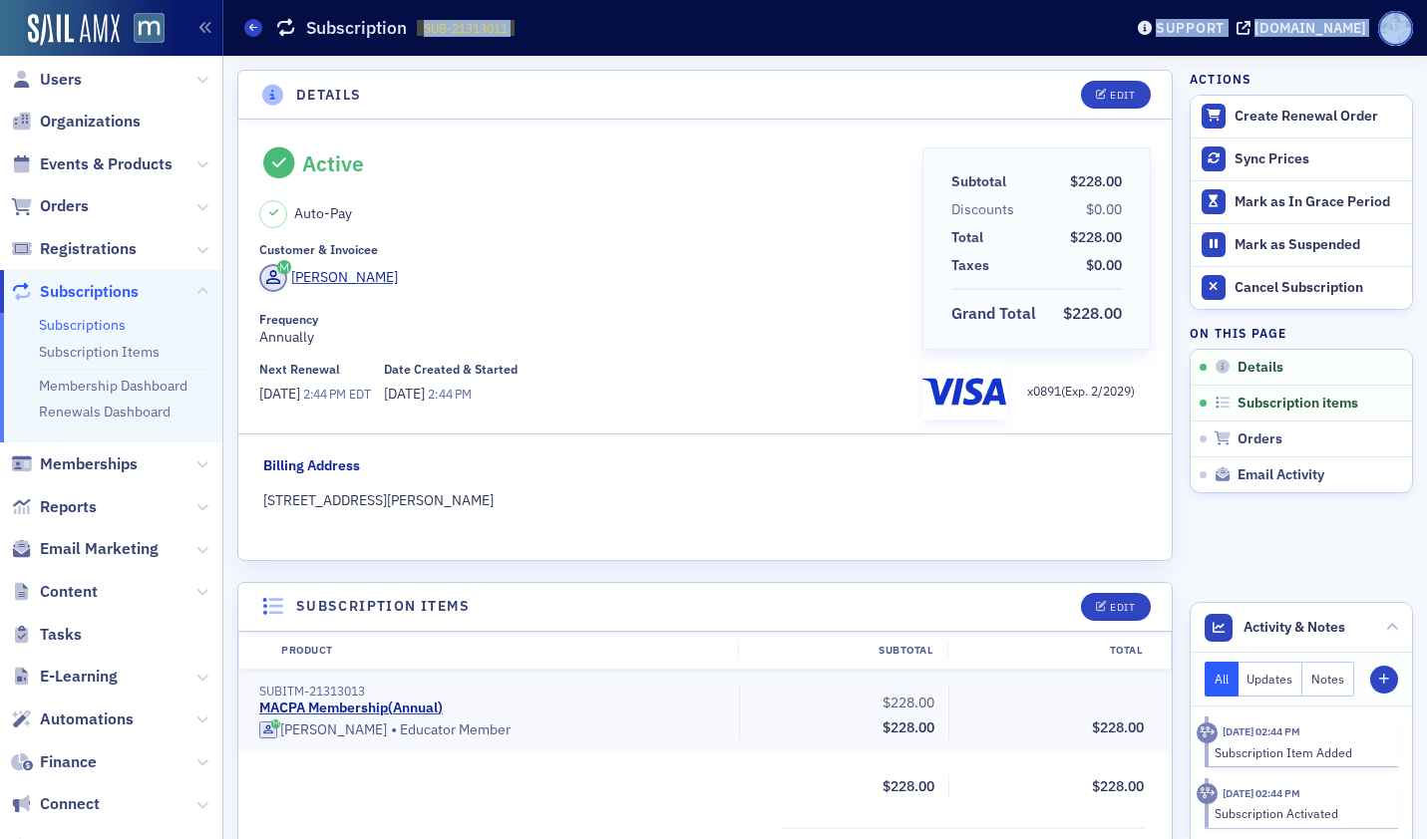
drag, startPoint x: 264, startPoint y: 400, endPoint x: 326, endPoint y: 400, distance: 61.8
click at [326, 400] on div "Active Auto-Pay Customer & Invoicee [PERSON_NAME] El Mahdy Frequency Annually N…" at bounding box center [704, 340] width 933 height 441
click at [303, 394] on span "[DATE]" at bounding box center [281, 394] width 44 height 18
drag, startPoint x: 263, startPoint y: 399, endPoint x: 326, endPoint y: 401, distance: 62.8
click at [303, 401] on span "[DATE]" at bounding box center [281, 394] width 44 height 18
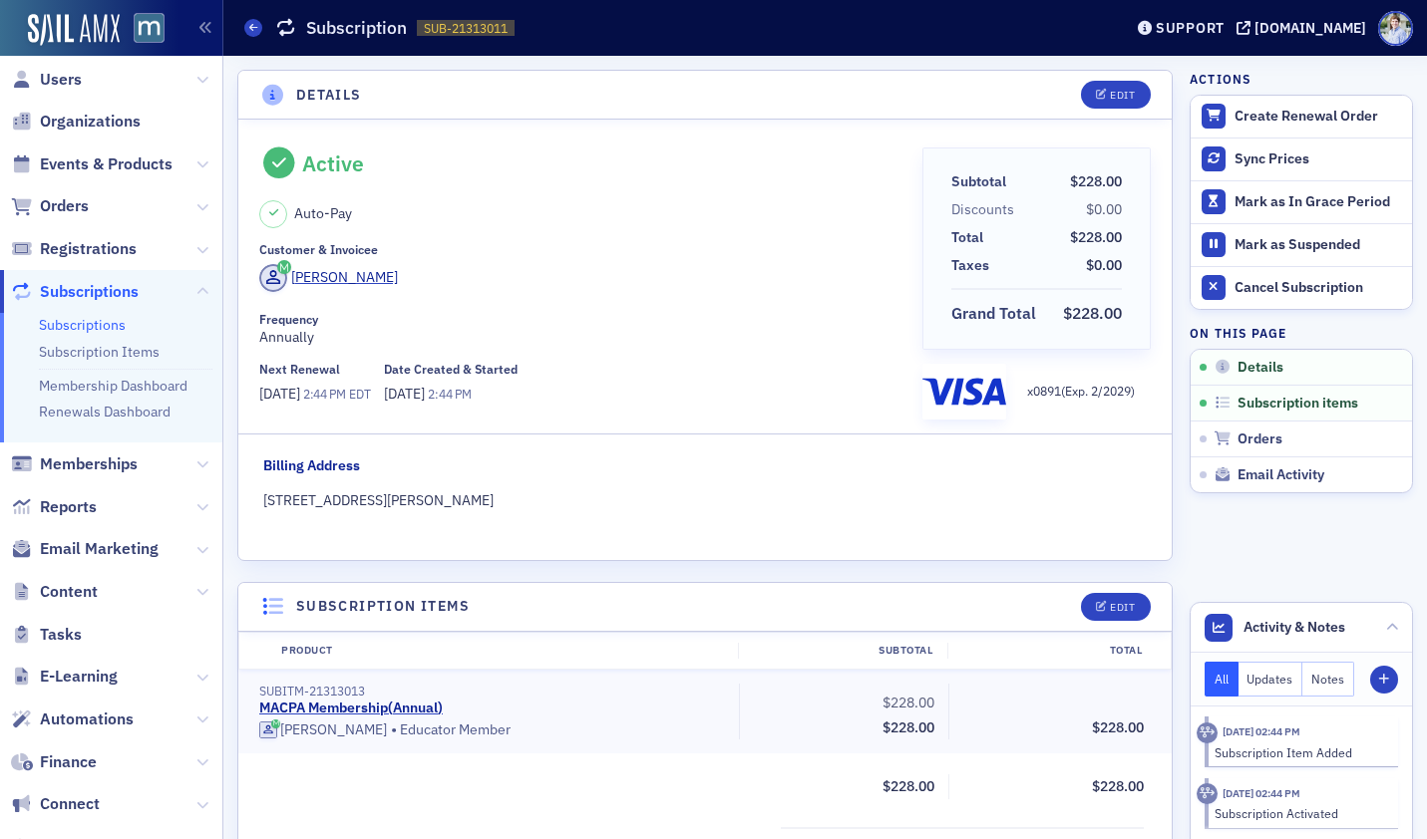
drag, startPoint x: 548, startPoint y: 462, endPoint x: 357, endPoint y: 436, distance: 193.2
click at [548, 462] on fieldset "Billing Address [STREET_ADDRESS]" at bounding box center [705, 491] width 884 height 70
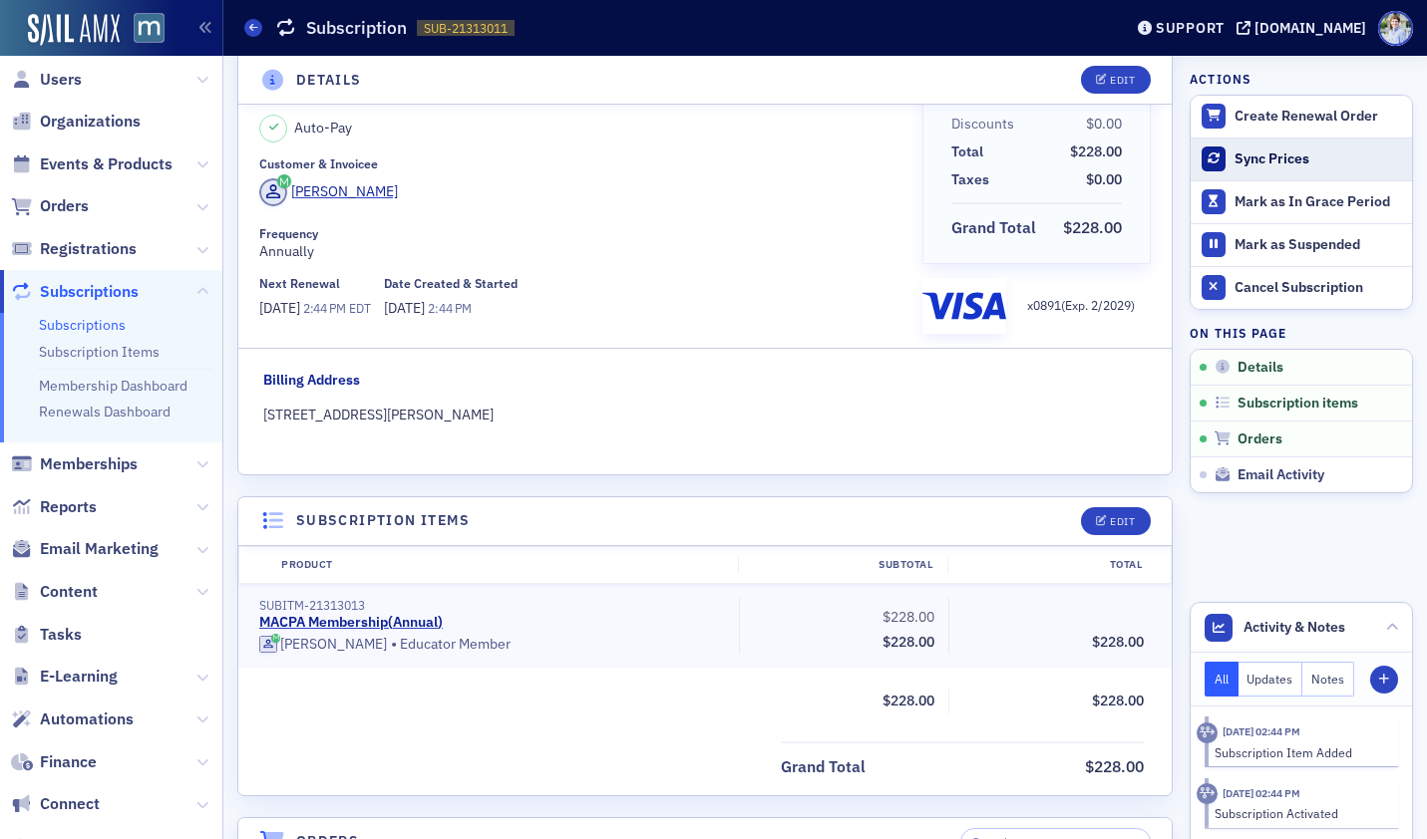
scroll to position [87, 0]
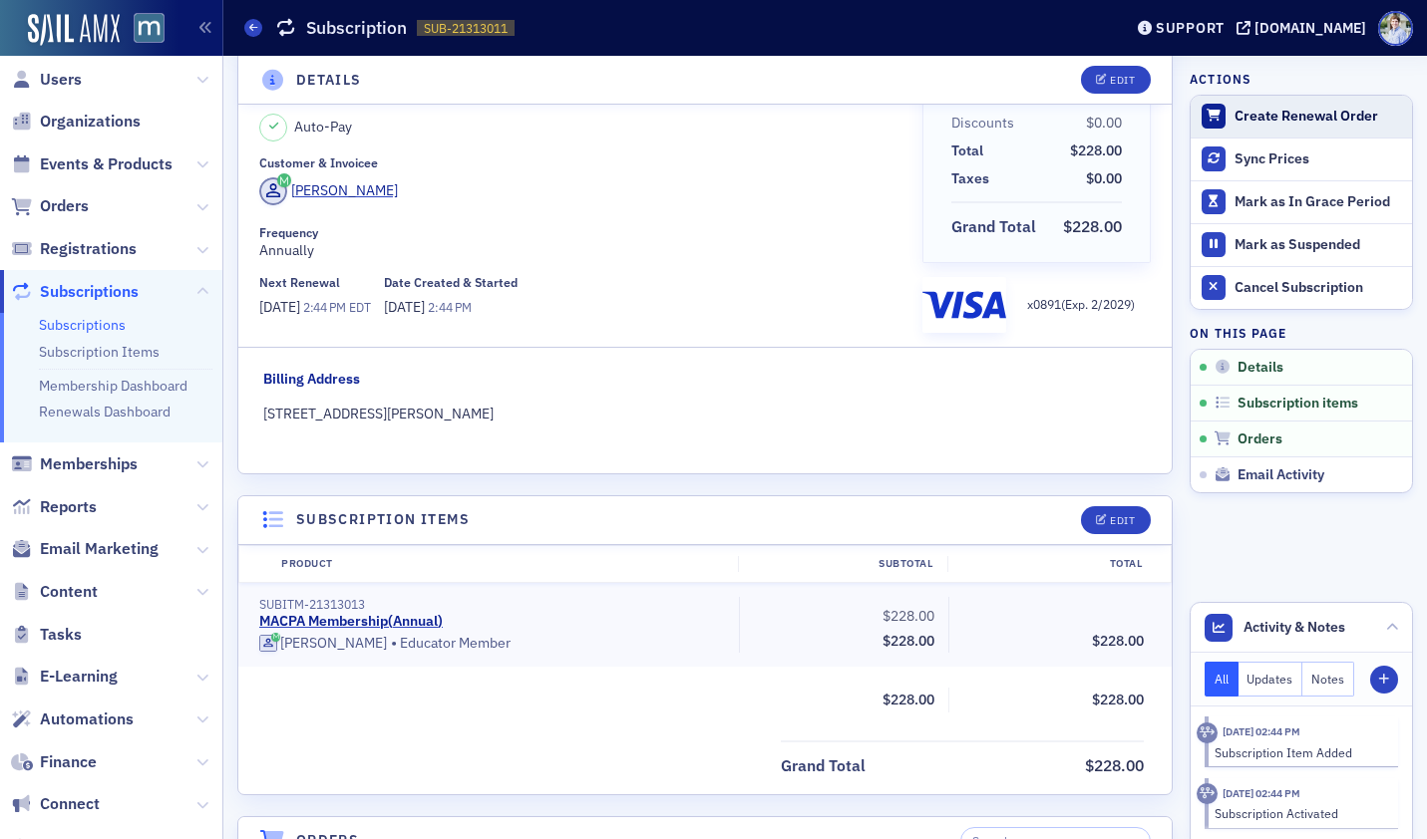
click at [1363, 128] on button "Create Renewal Order" at bounding box center [1300, 117] width 221 height 42
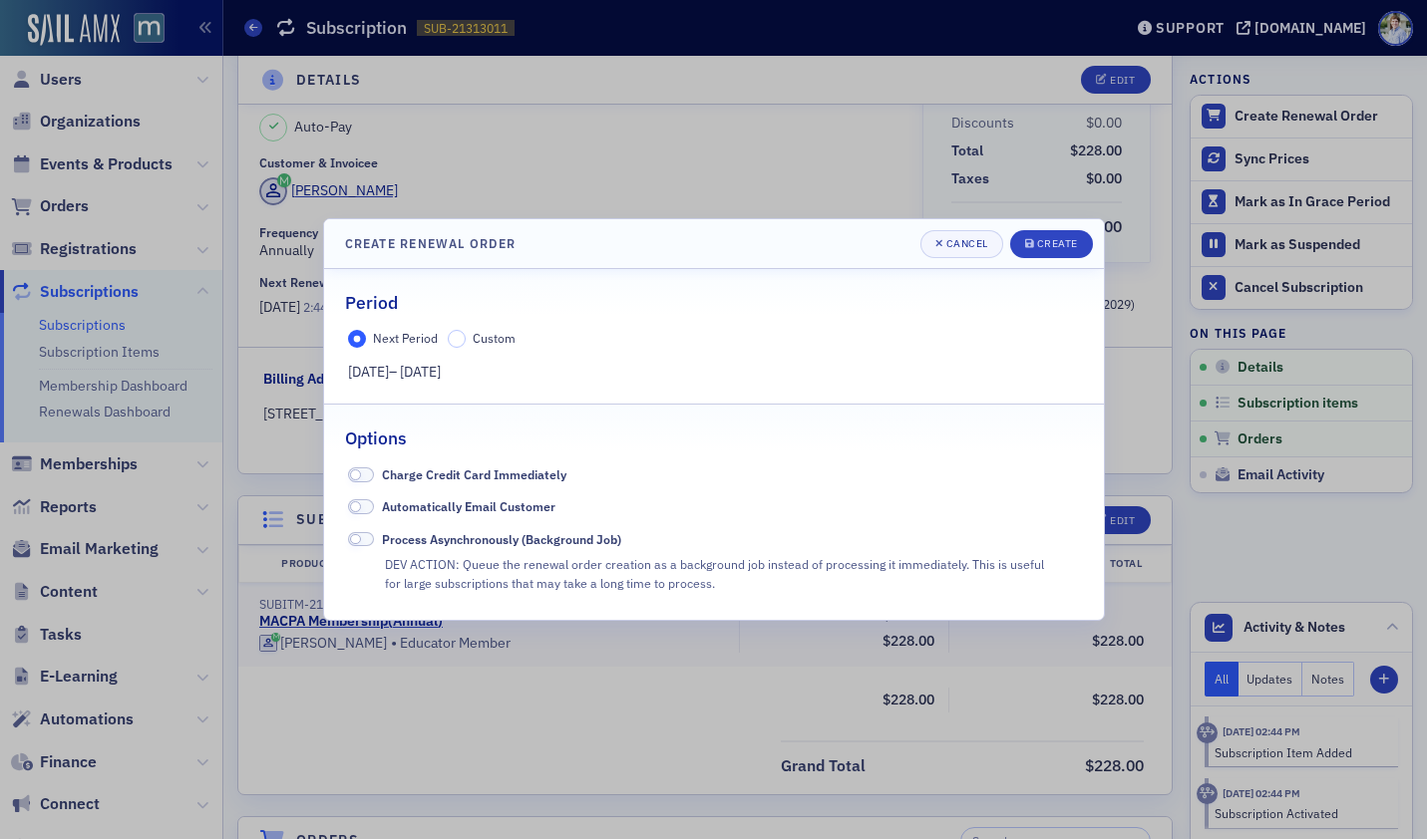
drag, startPoint x: 349, startPoint y: 377, endPoint x: 418, endPoint y: 377, distance: 68.8
click at [418, 377] on span "[DATE] – [DATE]" at bounding box center [394, 372] width 93 height 18
drag, startPoint x: 435, startPoint y: 373, endPoint x: 549, endPoint y: 374, distance: 114.6
click at [549, 374] on div "[DATE] – [DATE]" at bounding box center [713, 372] width 731 height 21
click at [549, 375] on div "[DATE] – [DATE]" at bounding box center [713, 372] width 731 height 21
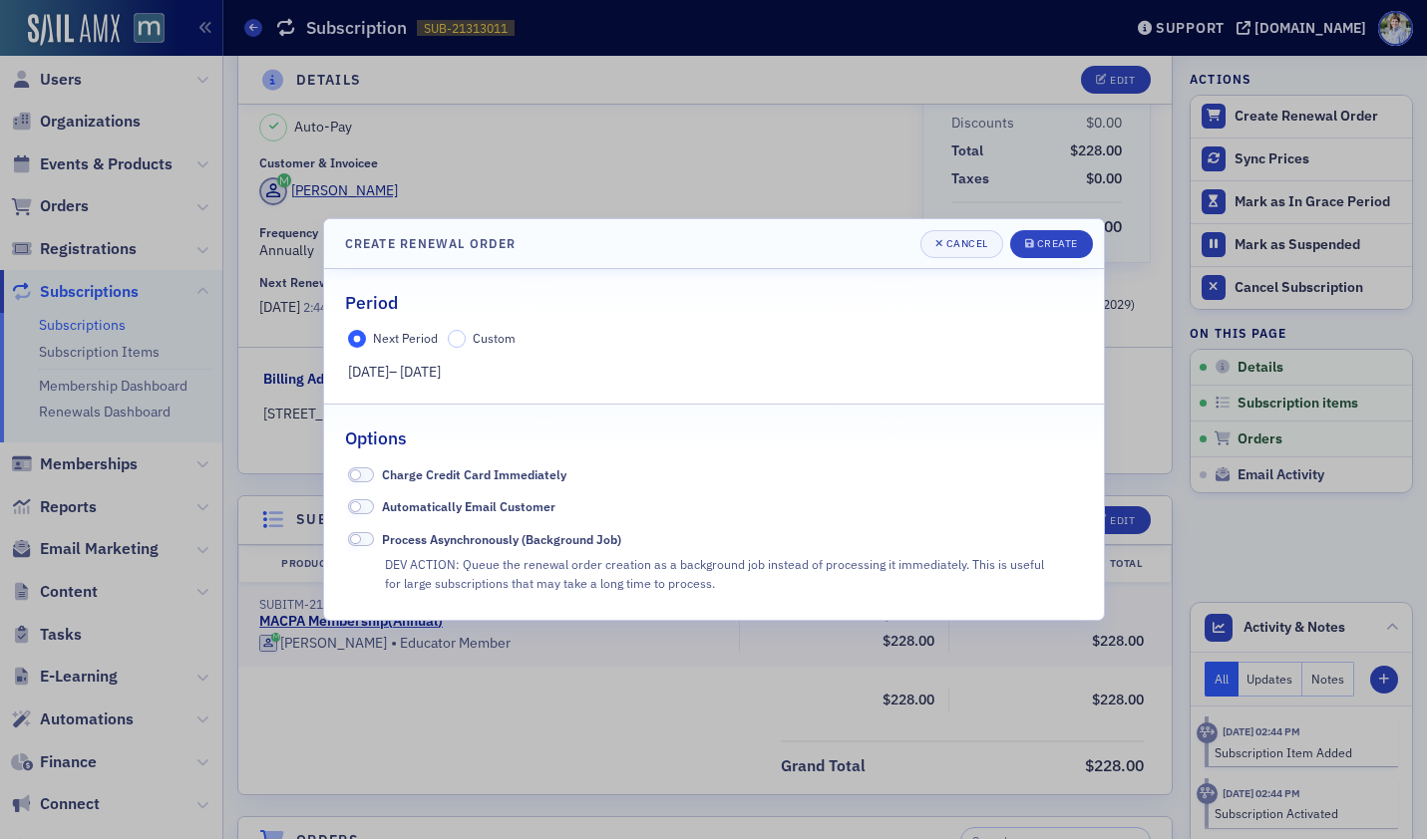
click at [470, 337] on label "Custom" at bounding box center [482, 339] width 68 height 18
click at [466, 337] on input "Custom" at bounding box center [457, 339] width 18 height 18
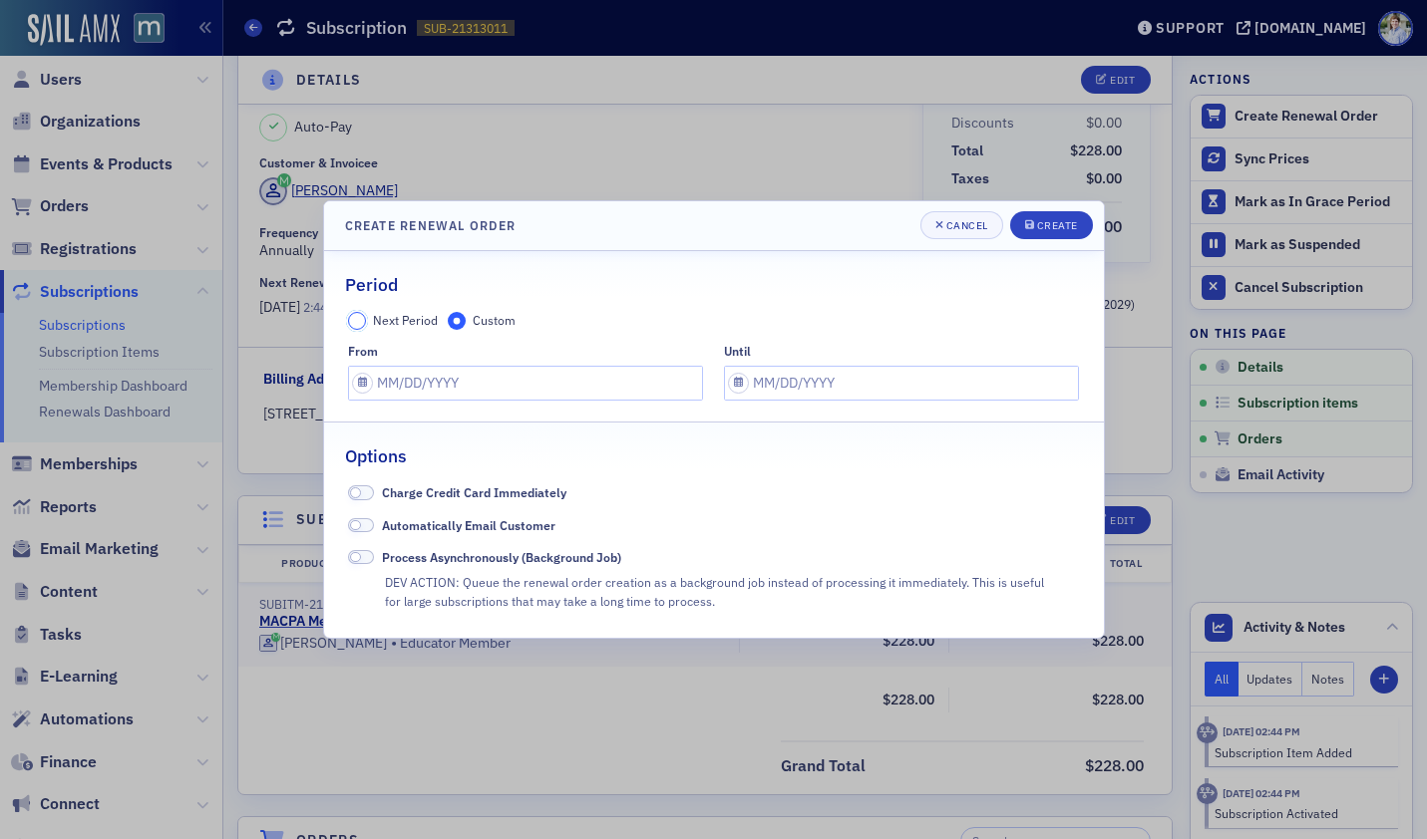
click at [351, 320] on input "Next Period" at bounding box center [357, 321] width 18 height 18
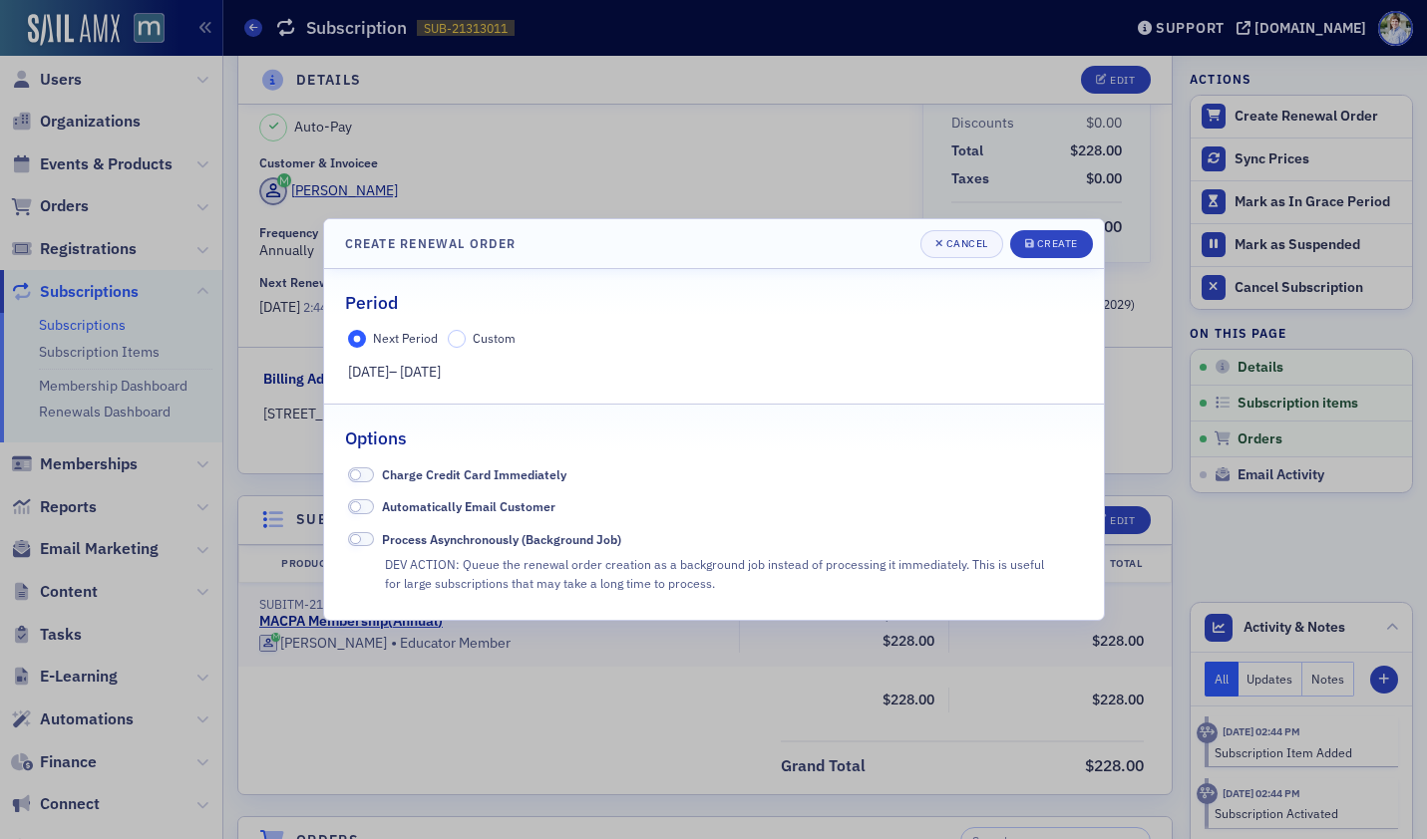
drag, startPoint x: 397, startPoint y: 376, endPoint x: 418, endPoint y: 375, distance: 21.0
click at [418, 375] on div "Next Period Custom [DATE] – [DATE]" at bounding box center [714, 356] width 780 height 53
drag, startPoint x: 436, startPoint y: 373, endPoint x: 536, endPoint y: 373, distance: 100.7
click at [536, 373] on div "[DATE] – [DATE]" at bounding box center [713, 372] width 731 height 21
click at [533, 371] on div "[DATE] – [DATE]" at bounding box center [713, 372] width 731 height 21
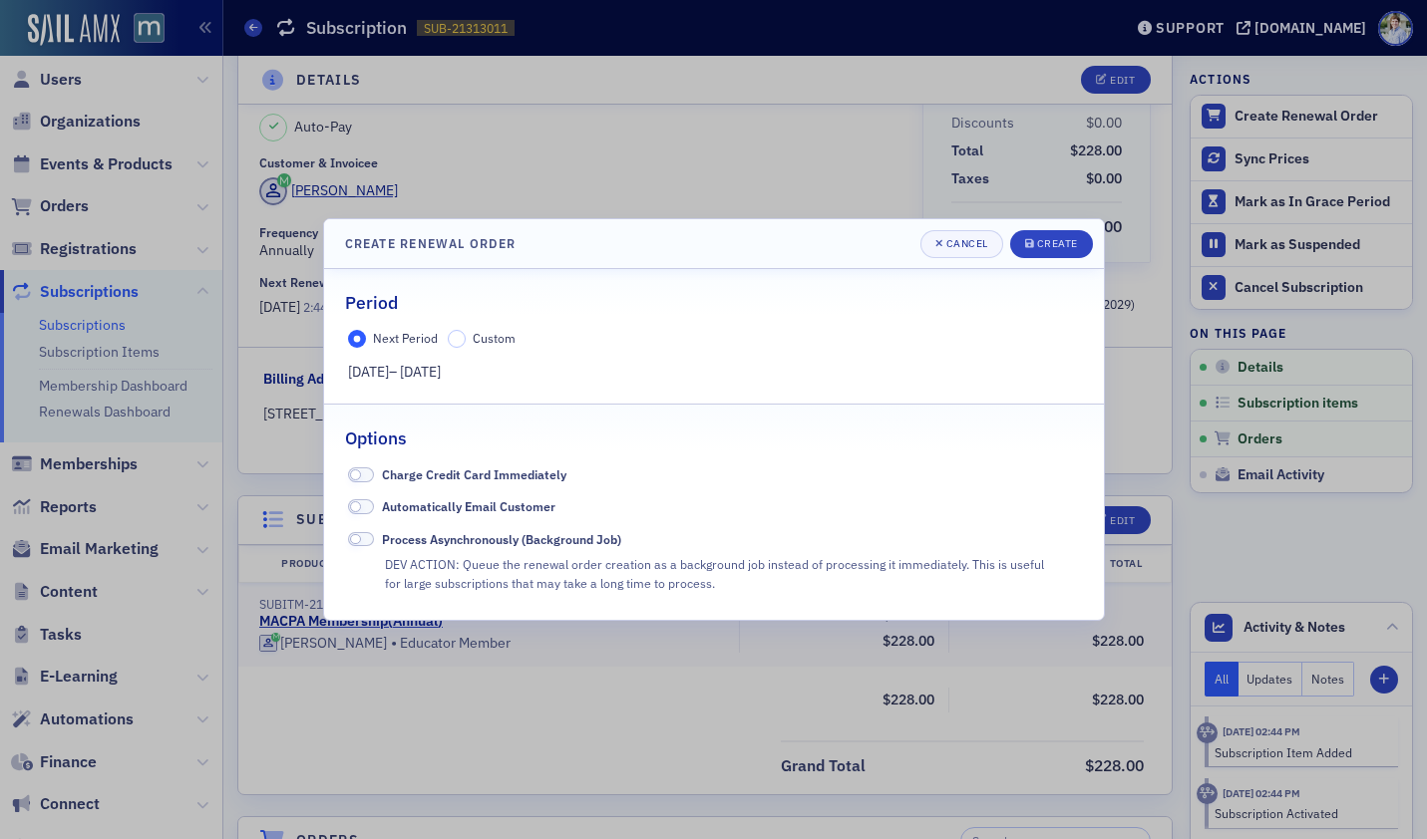
click at [506, 340] on span "Custom" at bounding box center [494, 338] width 43 height 16
click at [466, 340] on input "Custom" at bounding box center [457, 339] width 18 height 18
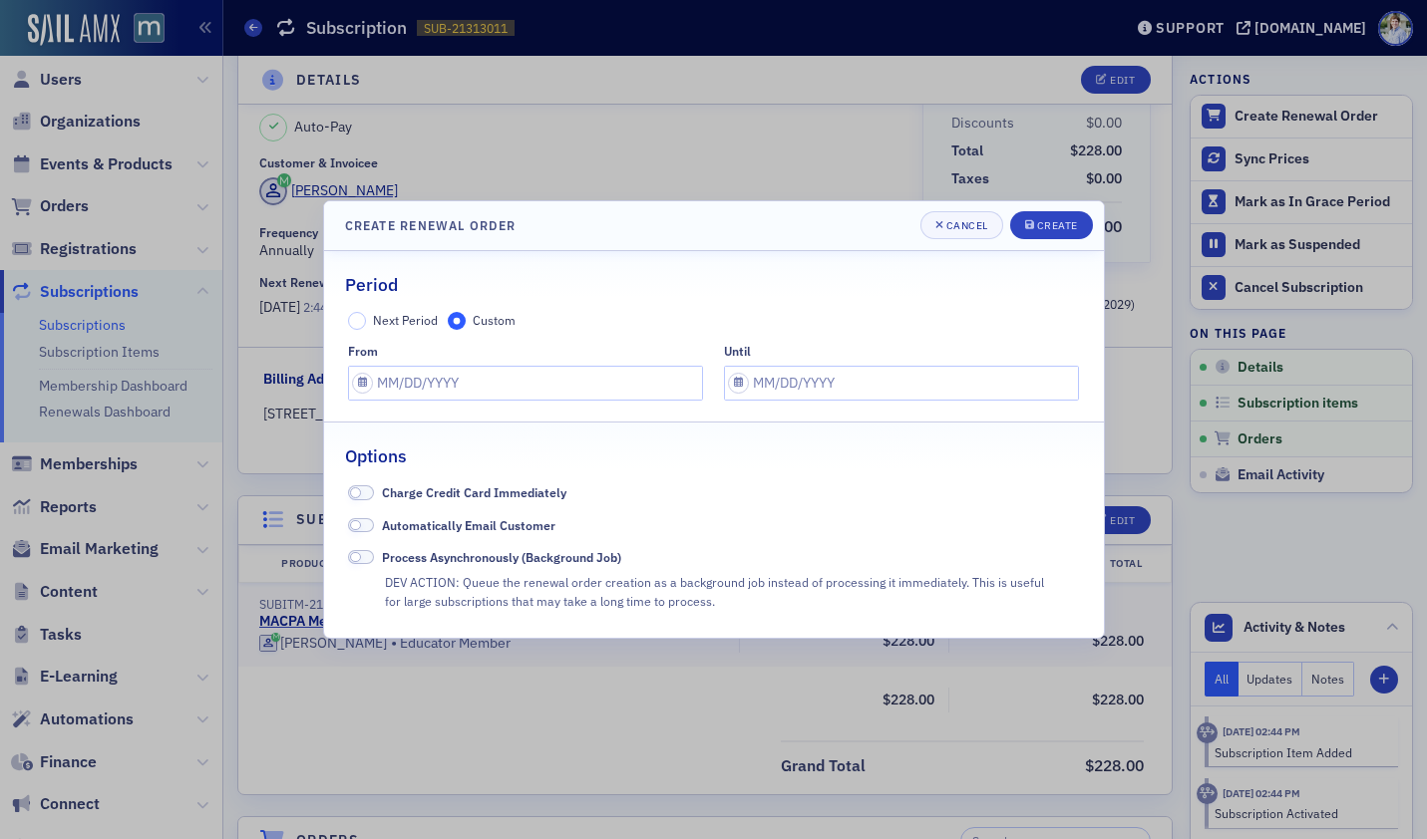
click at [725, 218] on header "Create Renewal Order Cancel Create" at bounding box center [714, 226] width 780 height 50
drag, startPoint x: 361, startPoint y: 315, endPoint x: 475, endPoint y: 266, distance: 123.7
click at [368, 315] on label "Next Period" at bounding box center [393, 321] width 90 height 18
click at [366, 315] on input "Next Period" at bounding box center [357, 321] width 18 height 18
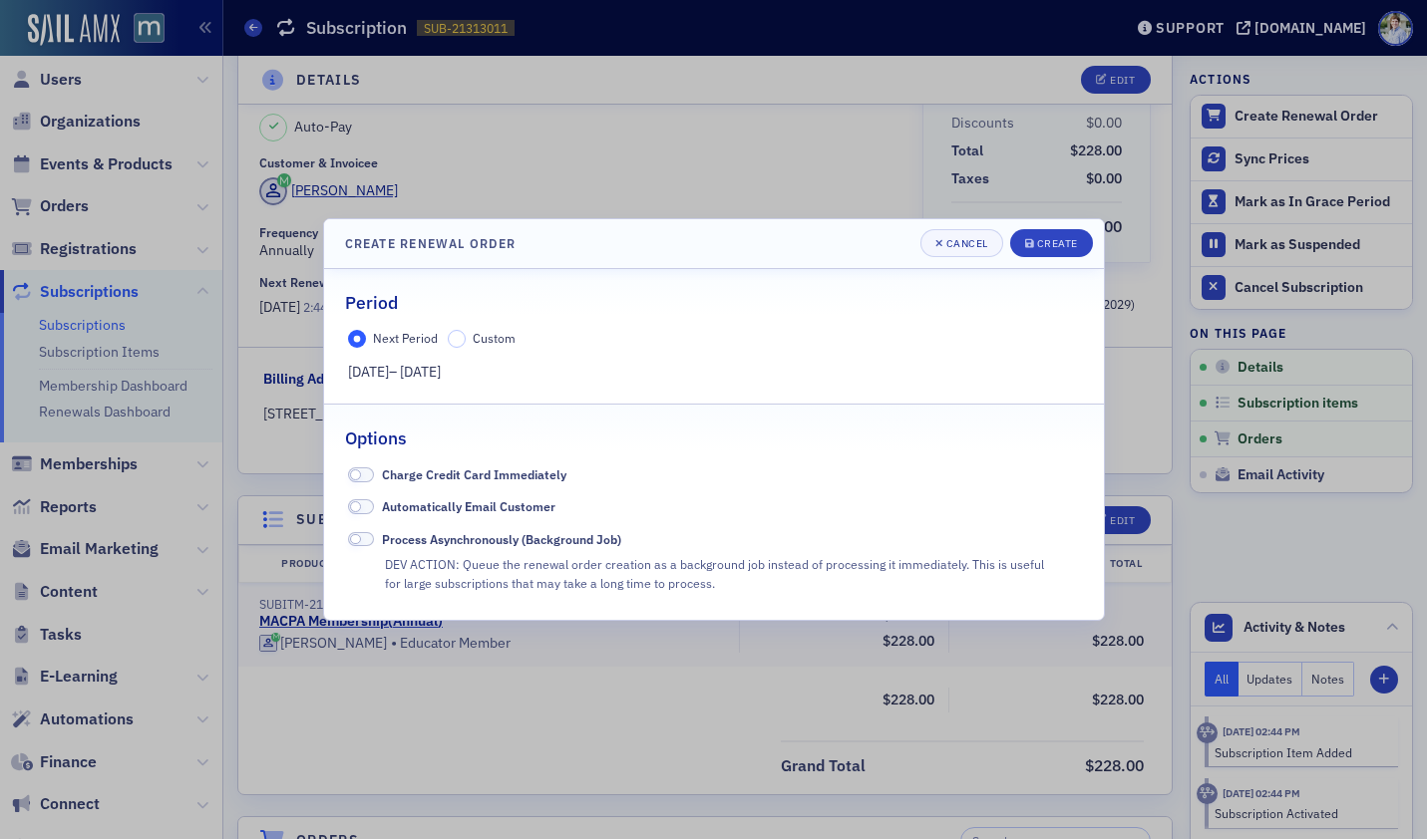
click at [598, 135] on div at bounding box center [713, 419] width 1427 height 839
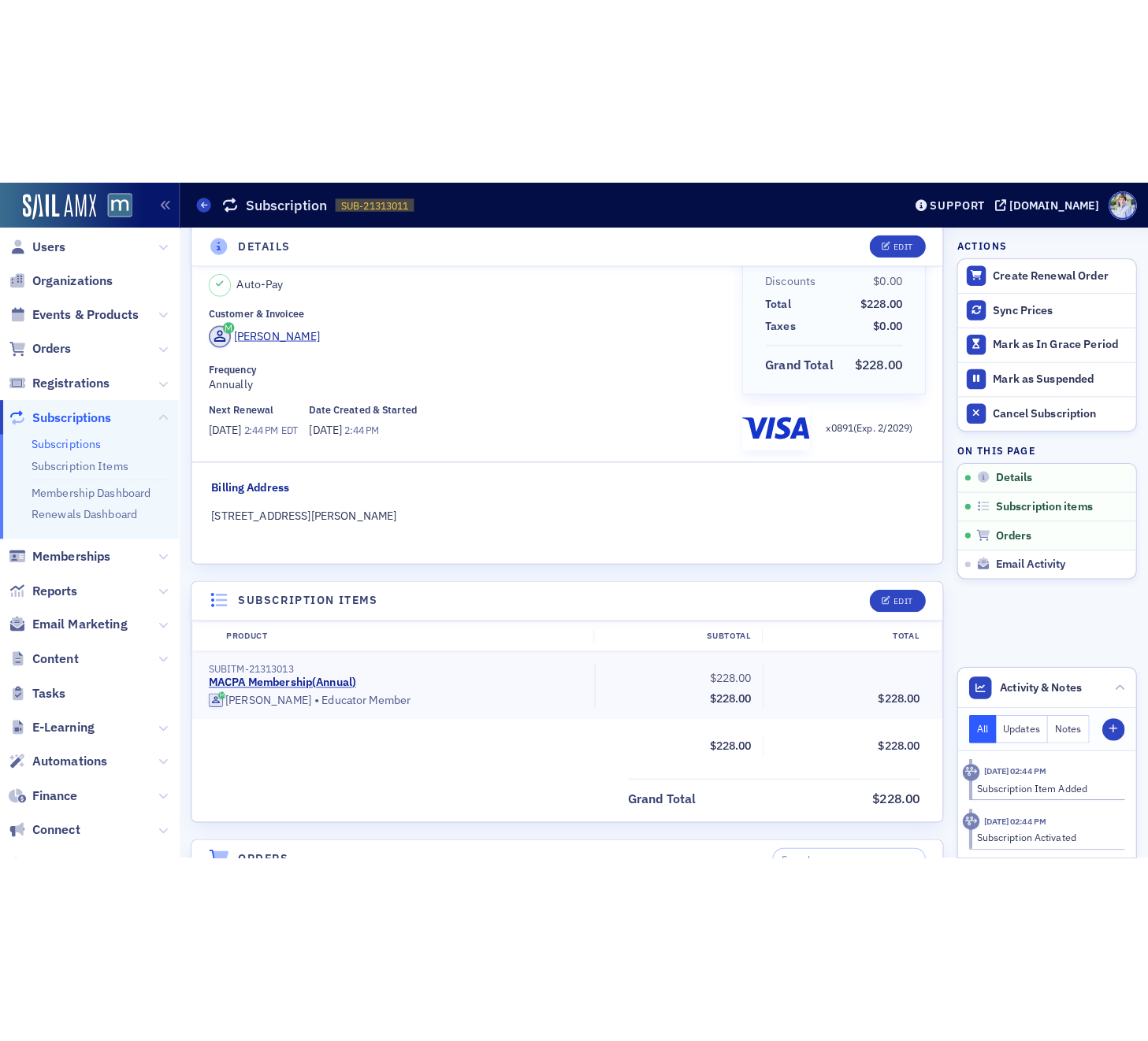
scroll to position [0, 0]
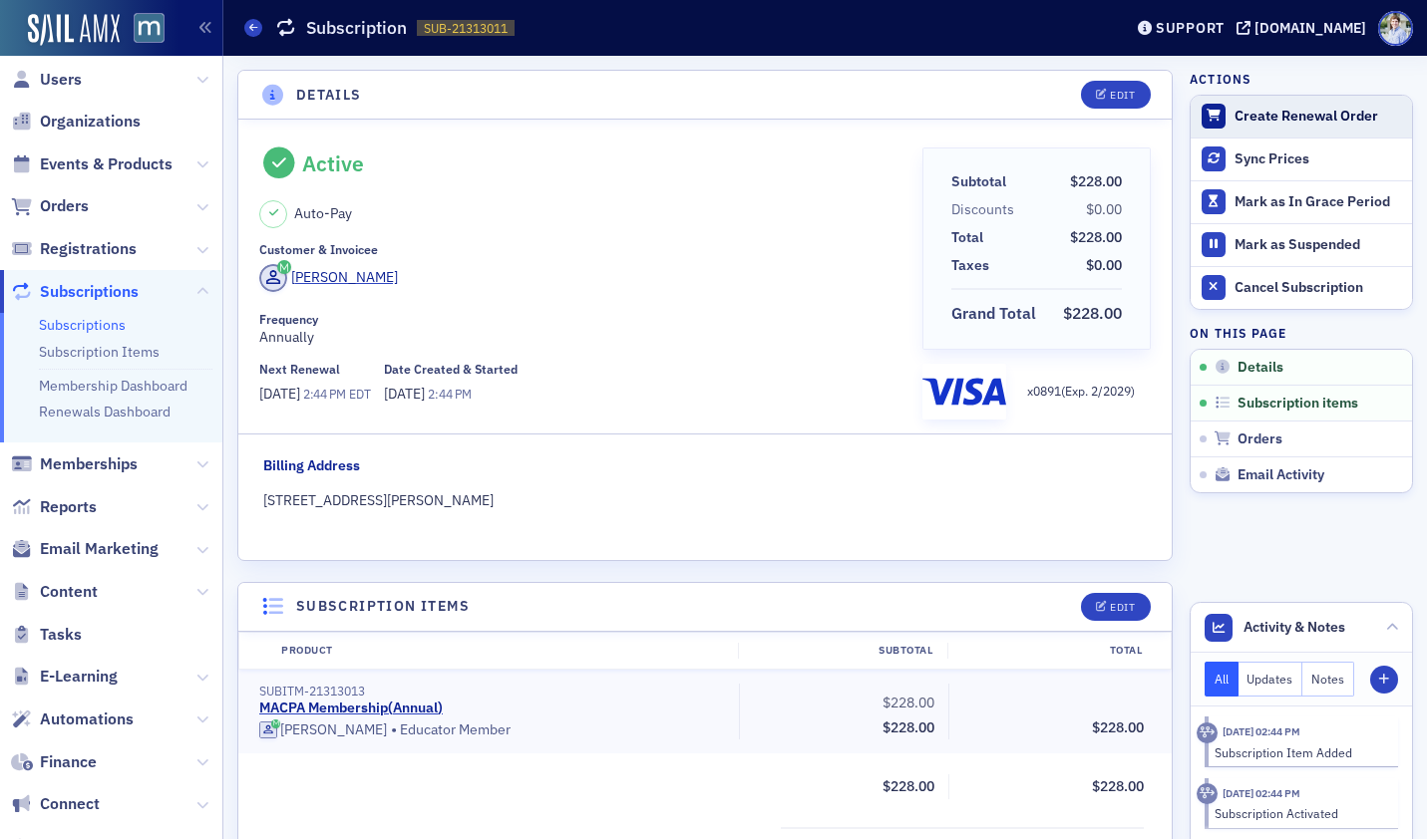
click at [1252, 114] on div "Create Renewal Order" at bounding box center [1317, 117] width 167 height 18
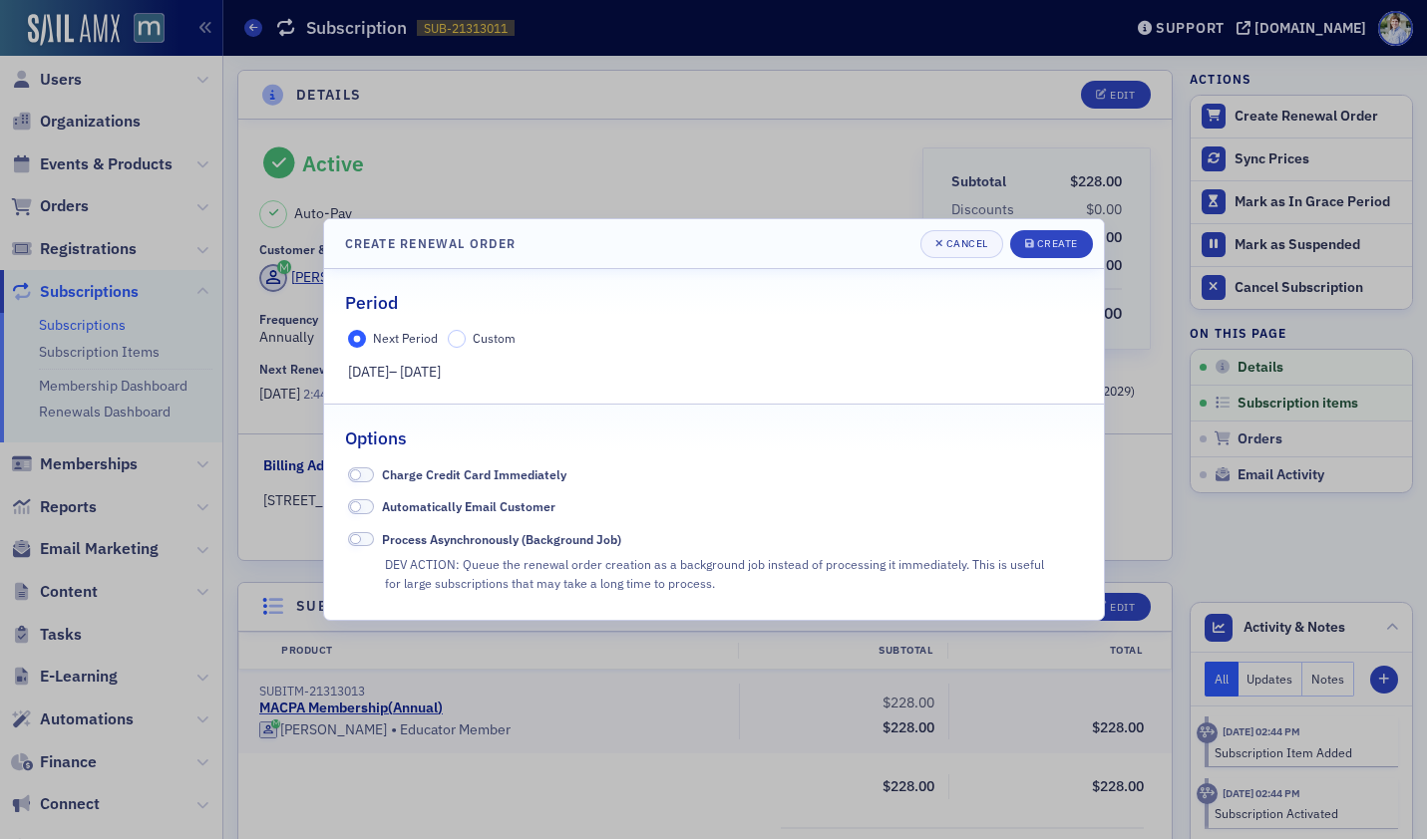
click at [474, 179] on div at bounding box center [713, 419] width 1427 height 839
